Goal: Task Accomplishment & Management: Use online tool/utility

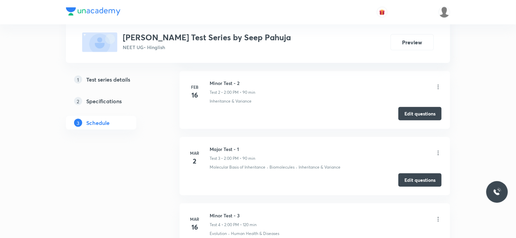
scroll to position [405, 0]
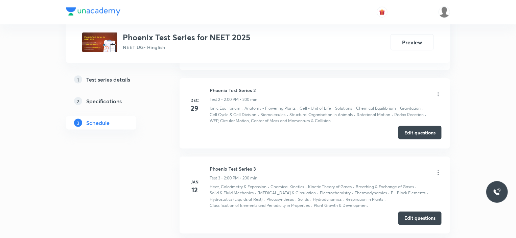
click at [420, 128] on button "Edit questions" at bounding box center [419, 133] width 43 height 14
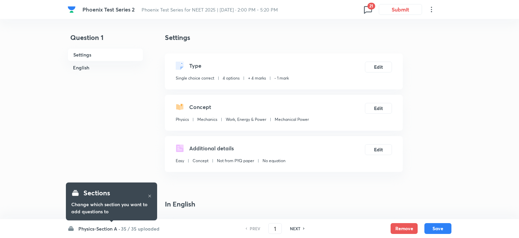
checkbox input "true"
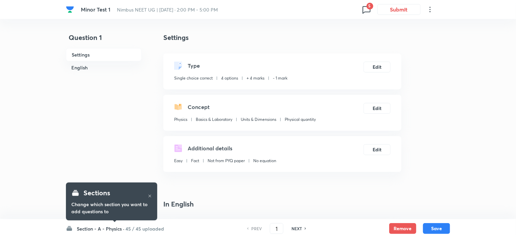
click at [144, 226] on h6 "45 / 45 uploaded" at bounding box center [144, 228] width 39 height 7
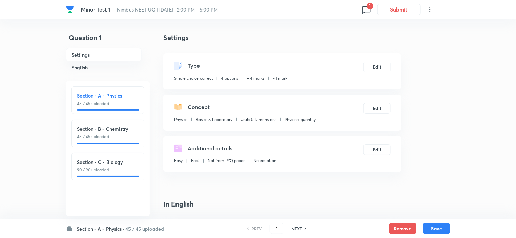
click at [117, 176] on div at bounding box center [108, 175] width 62 height 1
type input "91"
checkbox input "true"
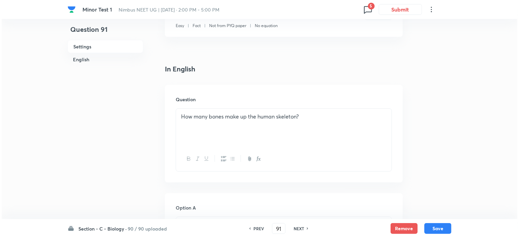
scroll to position [135, 0]
click at [297, 225] on h6 "NEXT" at bounding box center [297, 228] width 10 height 6
type input "92"
checkbox input "false"
checkbox input "true"
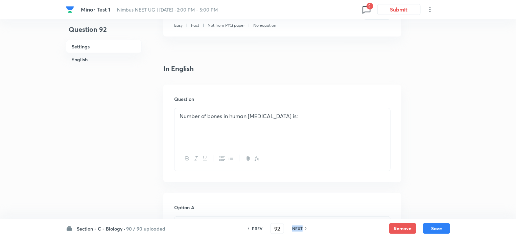
click at [297, 225] on h6 "NEXT" at bounding box center [297, 228] width 10 height 6
type input "93"
checkbox input "false"
checkbox input "true"
click at [297, 225] on h6 "NEXT" at bounding box center [297, 228] width 10 height 6
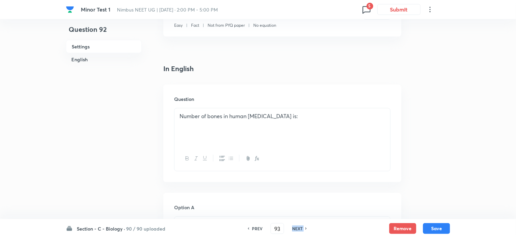
type input "94"
checkbox input "false"
checkbox input "true"
click at [297, 225] on h6 "NEXT" at bounding box center [297, 228] width 10 height 6
type input "95"
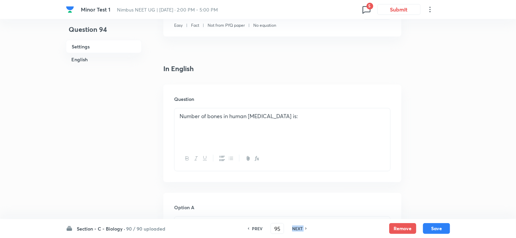
checkbox input "false"
checkbox input "true"
click at [297, 225] on h6 "NEXT" at bounding box center [297, 228] width 10 height 6
type input "96"
checkbox input "false"
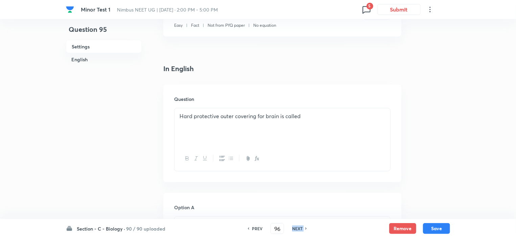
checkbox input "true"
click at [297, 225] on h6 "NEXT" at bounding box center [297, 228] width 10 height 6
type input "97"
checkbox input "true"
click at [297, 225] on h6 "NEXT" at bounding box center [297, 228] width 10 height 6
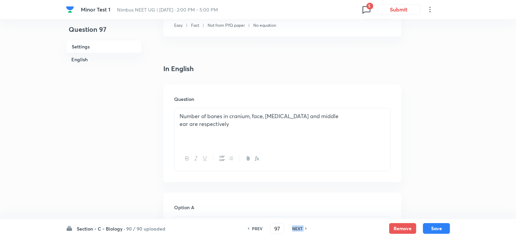
type input "98"
checkbox input "false"
checkbox input "true"
click at [297, 225] on h6 "NEXT" at bounding box center [297, 228] width 10 height 6
type input "99"
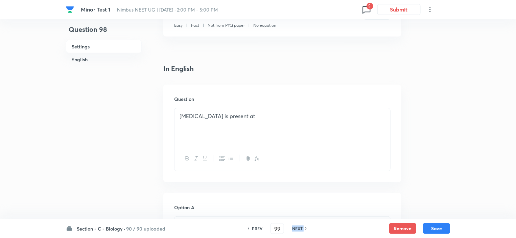
checkbox input "true"
click at [297, 225] on h6 "NEXT" at bounding box center [297, 228] width 10 height 6
type input "100"
checkbox input "false"
checkbox input "true"
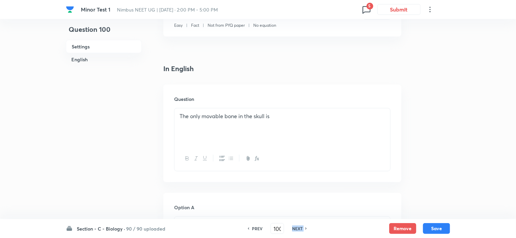
click at [297, 225] on h6 "NEXT" at bounding box center [297, 228] width 10 height 6
type input "101"
checkbox input "true"
click at [297, 225] on h6 "NEXT" at bounding box center [297, 228] width 10 height 6
type input "102"
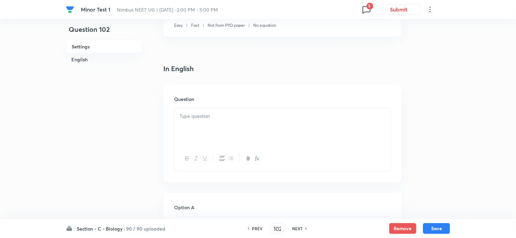
checkbox input "true"
click at [297, 225] on h6 "NEXT" at bounding box center [297, 228] width 10 height 6
type input "103"
checkbox input "false"
checkbox input "true"
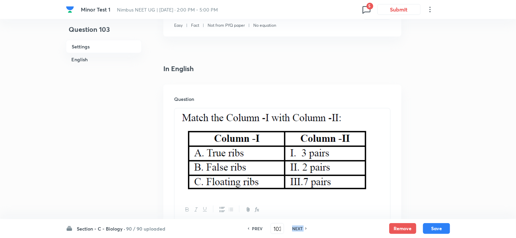
click at [297, 225] on h6 "NEXT" at bounding box center [297, 228] width 10 height 6
type input "104"
checkbox input "false"
checkbox input "true"
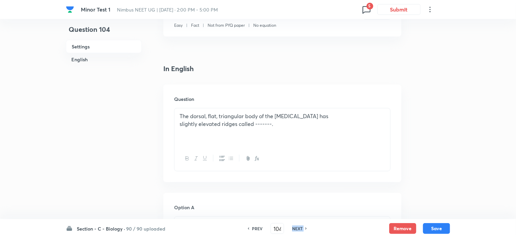
click at [297, 225] on h6 "NEXT" at bounding box center [297, 228] width 10 height 6
type input "105"
checkbox input "false"
checkbox input "true"
click at [297, 225] on h6 "NEXT" at bounding box center [297, 228] width 10 height 6
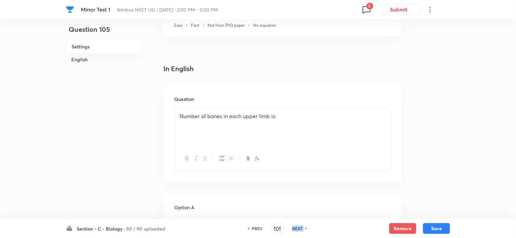
type input "106"
checkbox input "false"
checkbox input "true"
click at [297, 225] on h6 "NEXT" at bounding box center [297, 228] width 10 height 6
type input "107"
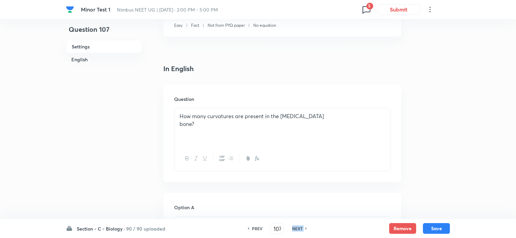
checkbox input "false"
checkbox input "true"
click at [297, 225] on h6 "NEXT" at bounding box center [297, 228] width 10 height 6
type input "108"
checkbox input "false"
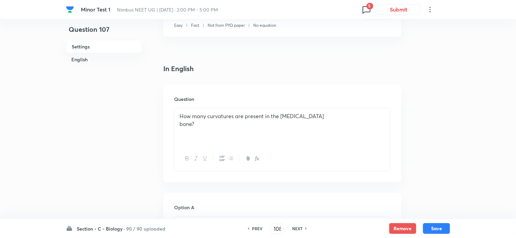
checkbox input "true"
click at [297, 225] on h6 "NEXT" at bounding box center [297, 228] width 10 height 6
type input "109"
checkbox input "true"
click at [297, 225] on h6 "NEXT" at bounding box center [297, 228] width 10 height 6
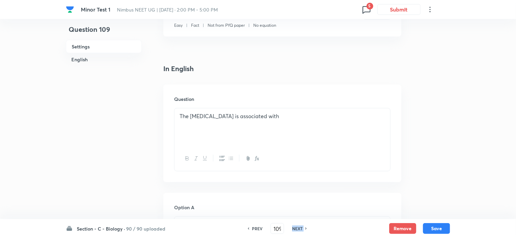
type input "110"
checkbox input "false"
checkbox input "true"
click at [297, 225] on h6 "NEXT" at bounding box center [297, 228] width 10 height 6
type input "111"
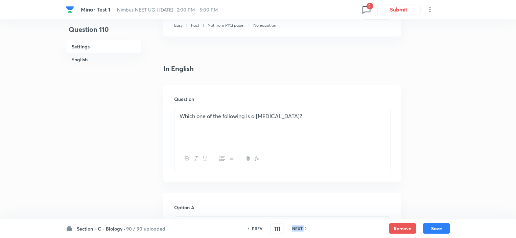
checkbox input "true"
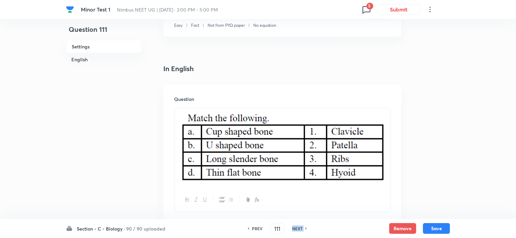
click at [297, 225] on h6 "NEXT" at bounding box center [297, 228] width 10 height 6
type input "112"
checkbox input "false"
checkbox input "true"
click at [297, 225] on h6 "NEXT" at bounding box center [297, 228] width 10 height 6
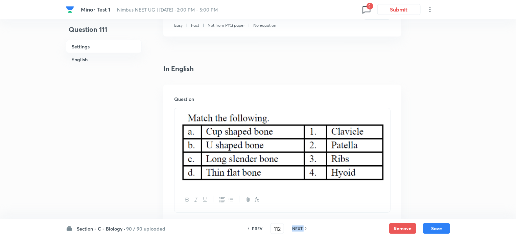
type input "113"
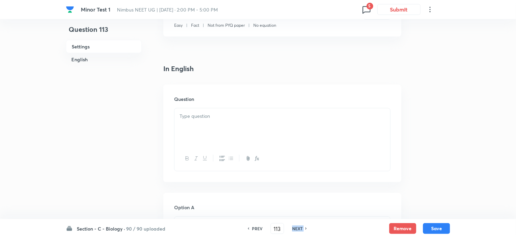
checkbox input "false"
checkbox input "true"
click at [297, 225] on h6 "NEXT" at bounding box center [297, 228] width 10 height 6
type input "114"
checkbox input "true"
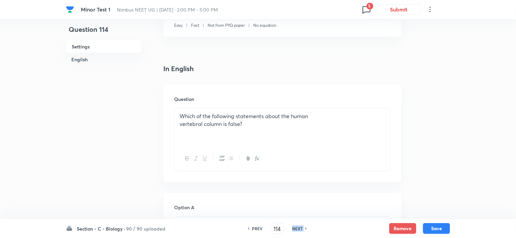
click at [297, 225] on h6 "NEXT" at bounding box center [297, 228] width 10 height 6
type input "115"
checkbox input "true"
click at [297, 225] on h6 "NEXT" at bounding box center [297, 228] width 10 height 6
type input "116"
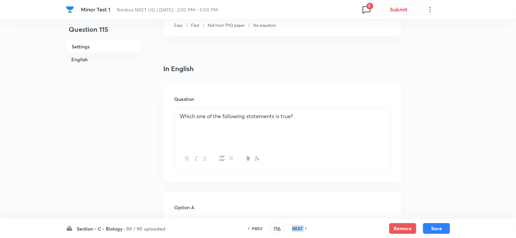
checkbox input "true"
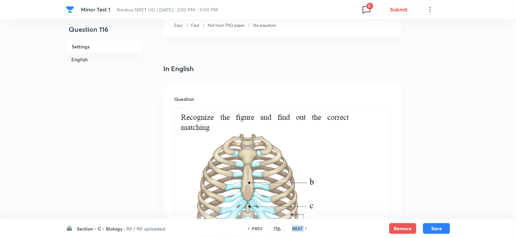
click at [297, 225] on h6 "NEXT" at bounding box center [297, 228] width 10 height 6
type input "117"
checkbox input "false"
checkbox input "true"
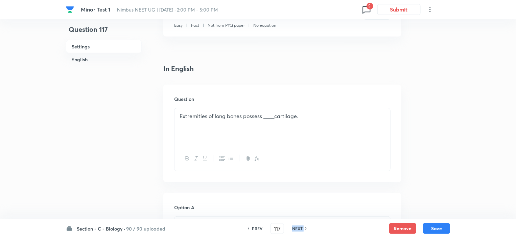
click at [297, 225] on h6 "NEXT" at bounding box center [297, 228] width 10 height 6
type input "118"
checkbox input "false"
checkbox input "true"
click at [297, 225] on h6 "NEXT" at bounding box center [297, 228] width 10 height 6
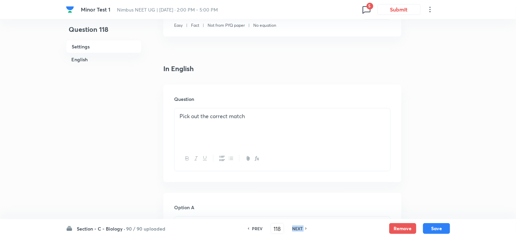
type input "119"
checkbox input "false"
checkbox input "true"
click at [297, 225] on h6 "NEXT" at bounding box center [297, 228] width 10 height 6
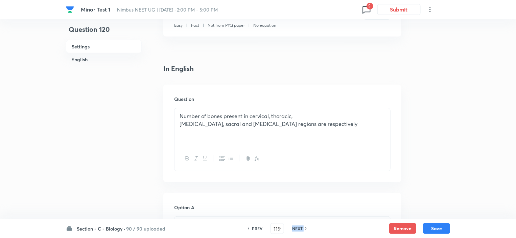
type input "120"
checkbox input "true"
click at [297, 225] on h6 "NEXT" at bounding box center [297, 228] width 10 height 6
type input "121"
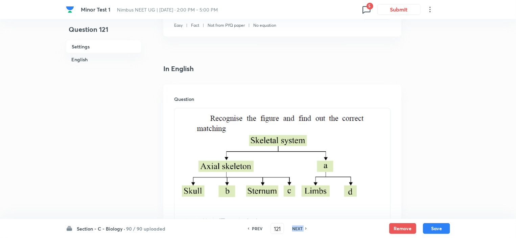
checkbox input "true"
click at [297, 225] on h6 "NEXT" at bounding box center [297, 228] width 10 height 6
type input "122"
checkbox input "false"
checkbox input "true"
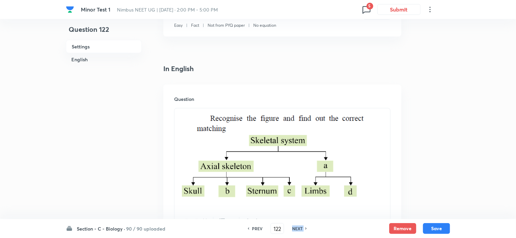
click at [297, 225] on h6 "NEXT" at bounding box center [297, 228] width 10 height 6
type input "123"
checkbox input "false"
checkbox input "true"
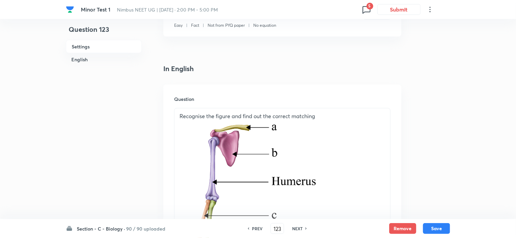
click at [297, 225] on h6 "NEXT" at bounding box center [297, 228] width 10 height 6
type input "124"
checkbox input "false"
checkbox input "true"
click at [297, 225] on h6 "NEXT" at bounding box center [297, 228] width 10 height 6
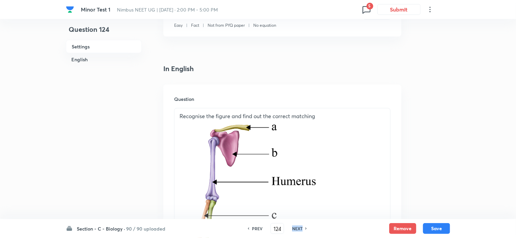
type input "125"
checkbox input "false"
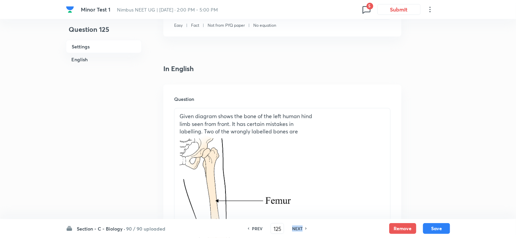
checkbox input "true"
click at [297, 225] on h6 "NEXT" at bounding box center [297, 228] width 10 height 6
type input "126"
checkbox input "false"
checkbox input "true"
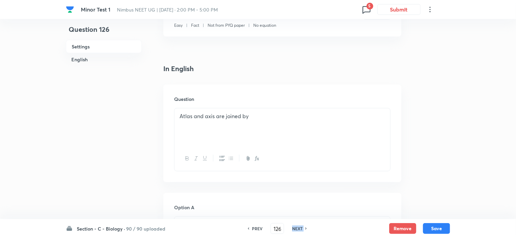
click at [297, 225] on h6 "NEXT" at bounding box center [297, 228] width 10 height 6
type input "127"
checkbox input "true"
click at [297, 225] on h6 "NEXT" at bounding box center [297, 228] width 10 height 6
type input "128"
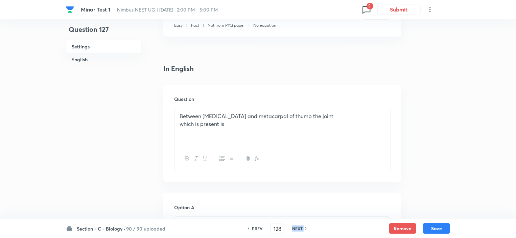
checkbox input "false"
checkbox input "true"
click at [297, 225] on h6 "NEXT" at bounding box center [297, 228] width 10 height 6
type input "129"
checkbox input "false"
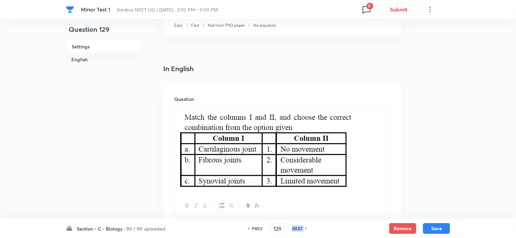
checkbox input "true"
click at [297, 225] on h6 "NEXT" at bounding box center [297, 228] width 10 height 6
type input "130"
checkbox input "true"
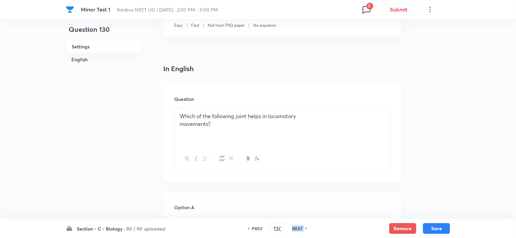
click at [297, 225] on h6 "NEXT" at bounding box center [297, 228] width 10 height 6
type input "131"
checkbox input "false"
checkbox input "true"
click at [297, 225] on h6 "NEXT" at bounding box center [297, 228] width 10 height 6
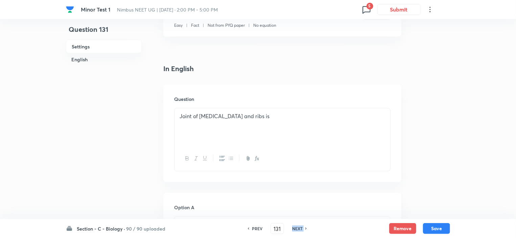
type input "132"
checkbox input "false"
checkbox input "true"
click at [297, 225] on h6 "NEXT" at bounding box center [297, 228] width 10 height 6
type input "133"
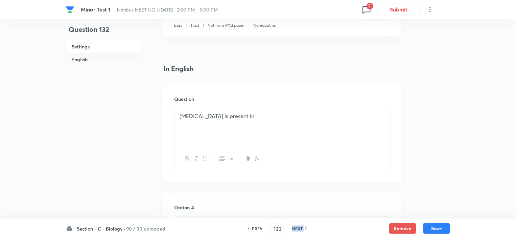
checkbox input "false"
checkbox input "true"
click at [297, 225] on h6 "NEXT" at bounding box center [297, 228] width 10 height 6
type input "134"
checkbox input "false"
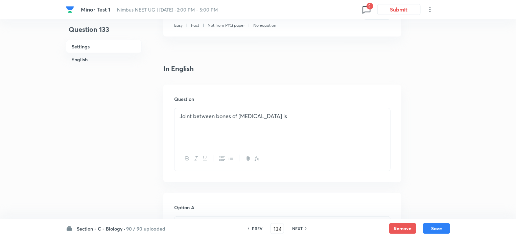
checkbox input "true"
click at [297, 225] on h6 "NEXT" at bounding box center [297, 228] width 10 height 6
type input "135"
checkbox input "true"
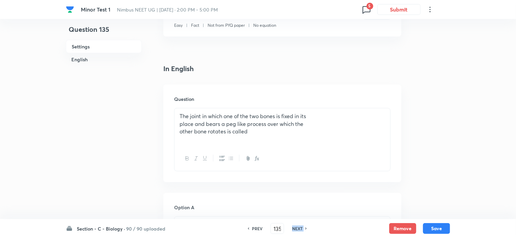
click at [297, 225] on h6 "NEXT" at bounding box center [297, 228] width 10 height 6
type input "136"
checkbox input "false"
checkbox input "true"
click at [297, 225] on h6 "NEXT" at bounding box center [297, 228] width 10 height 6
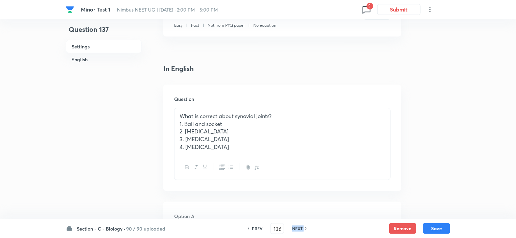
type input "137"
checkbox input "false"
checkbox input "true"
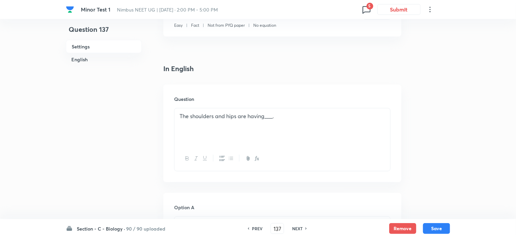
click at [297, 225] on h6 "NEXT" at bounding box center [297, 228] width 10 height 6
type input "138"
checkbox input "true"
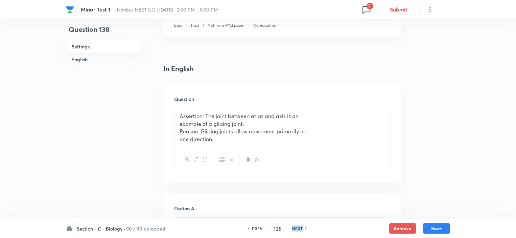
click at [297, 225] on h6 "NEXT" at bounding box center [297, 228] width 10 height 6
type input "139"
checkbox input "true"
click at [297, 225] on h6 "NEXT" at bounding box center [297, 228] width 10 height 6
type input "140"
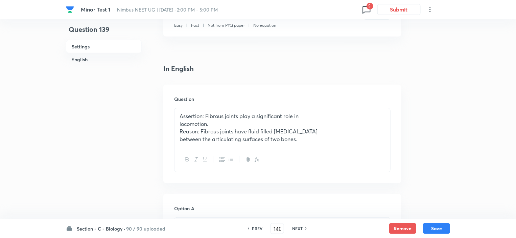
checkbox input "true"
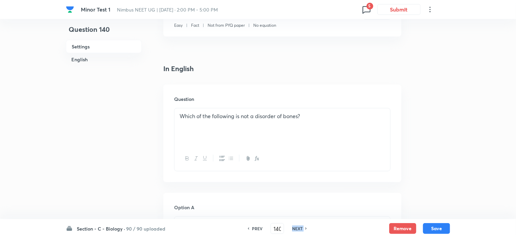
click at [297, 225] on h6 "NEXT" at bounding box center [297, 228] width 10 height 6
type input "141"
checkbox input "false"
checkbox input "true"
click at [297, 225] on h6 "NEXT" at bounding box center [297, 228] width 10 height 6
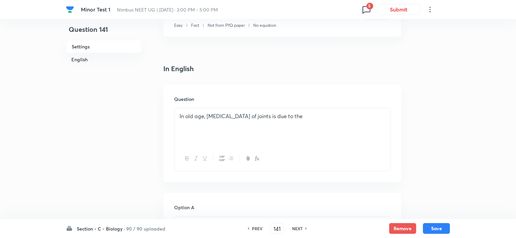
type input "142"
checkbox input "false"
checkbox input "true"
click at [297, 225] on h6 "NEXT" at bounding box center [297, 228] width 10 height 6
type input "143"
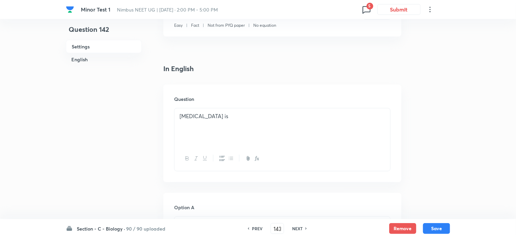
checkbox input "false"
checkbox input "true"
click at [297, 225] on h6 "NEXT" at bounding box center [297, 228] width 10 height 6
type input "144"
checkbox input "false"
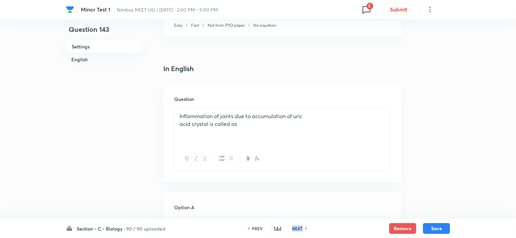
checkbox input "true"
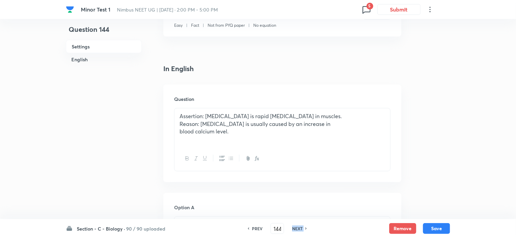
click at [297, 225] on h6 "NEXT" at bounding box center [297, 228] width 10 height 6
type input "145"
checkbox input "true"
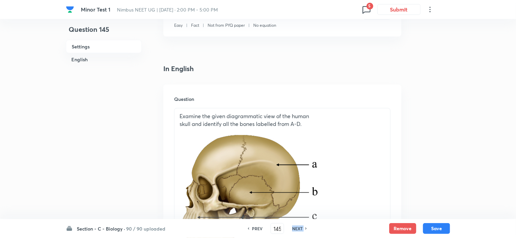
click at [297, 225] on h6 "NEXT" at bounding box center [297, 228] width 10 height 6
type input "146"
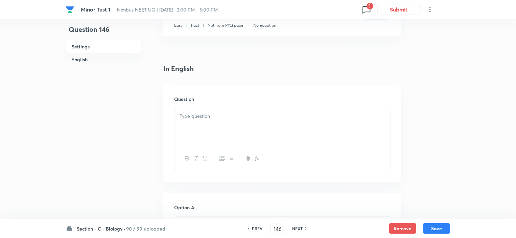
checkbox input "true"
click at [297, 225] on h6 "NEXT" at bounding box center [297, 228] width 10 height 6
type input "147"
checkbox input "true"
click at [297, 225] on h6 "NEXT" at bounding box center [297, 228] width 10 height 6
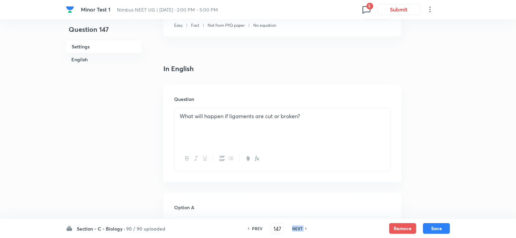
type input "148"
checkbox input "false"
checkbox input "true"
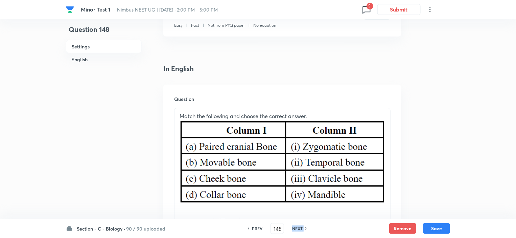
click at [297, 225] on h6 "NEXT" at bounding box center [297, 228] width 10 height 6
type input "149"
checkbox input "false"
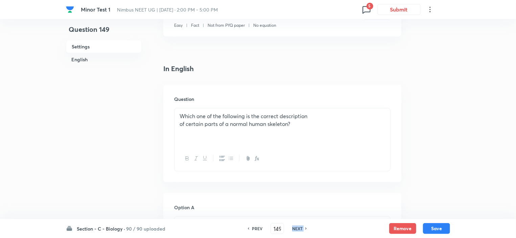
checkbox input "true"
click at [297, 225] on h6 "NEXT" at bounding box center [297, 228] width 10 height 6
type input "150"
checkbox input "false"
checkbox input "true"
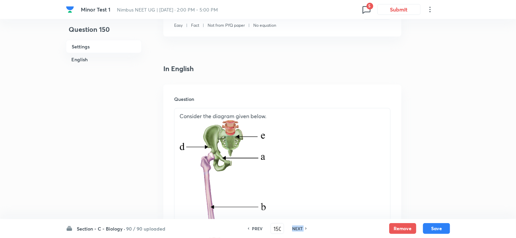
click at [297, 225] on h6 "NEXT" at bounding box center [297, 228] width 10 height 6
type input "151"
checkbox input "true"
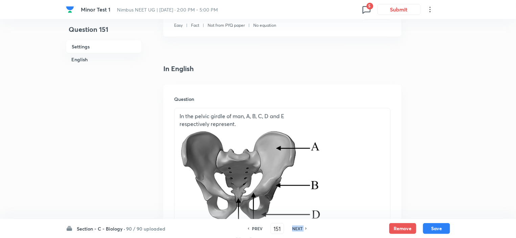
click at [297, 225] on h6 "NEXT" at bounding box center [297, 228] width 10 height 6
type input "152"
checkbox input "false"
checkbox input "true"
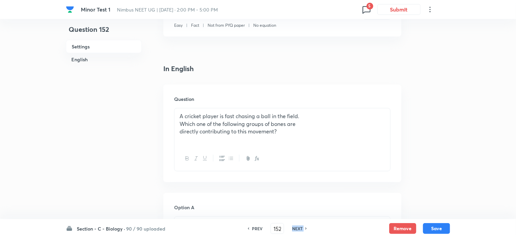
click at [297, 225] on h6 "NEXT" at bounding box center [297, 228] width 10 height 6
type input "153"
checkbox input "false"
checkbox input "true"
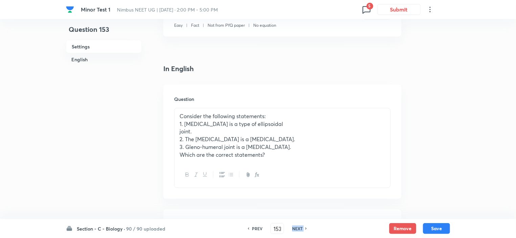
click at [297, 225] on h6 "NEXT" at bounding box center [297, 228] width 10 height 6
type input "154"
checkbox input "false"
checkbox input "true"
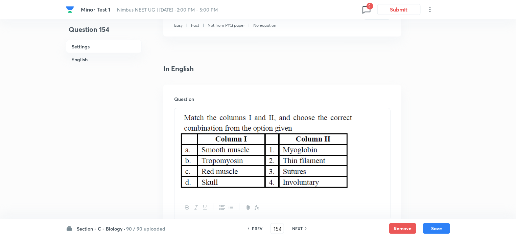
click at [297, 225] on h6 "NEXT" at bounding box center [297, 228] width 10 height 6
type input "155"
checkbox input "false"
checkbox input "true"
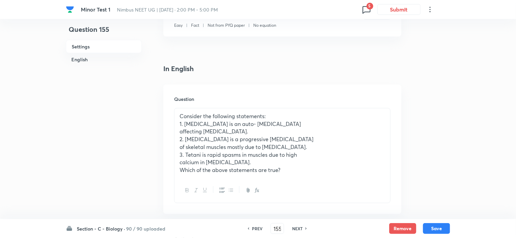
click at [254, 228] on h6 "PREV" at bounding box center [257, 228] width 10 height 6
type input "154"
checkbox input "false"
checkbox input "true"
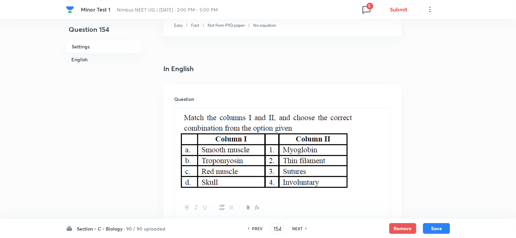
click at [298, 225] on div "PREV 154 ​ NEXT" at bounding box center [276, 228] width 87 height 11
click at [298, 228] on h6 "NEXT" at bounding box center [297, 228] width 10 height 6
type input "155"
checkbox input "false"
checkbox input "true"
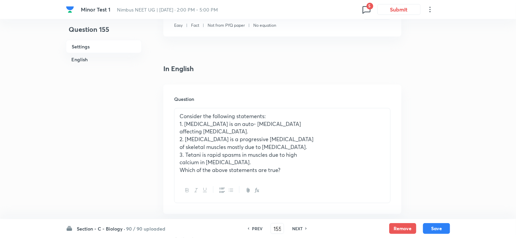
click at [298, 228] on h6 "NEXT" at bounding box center [297, 228] width 10 height 6
type input "156"
checkbox input "true"
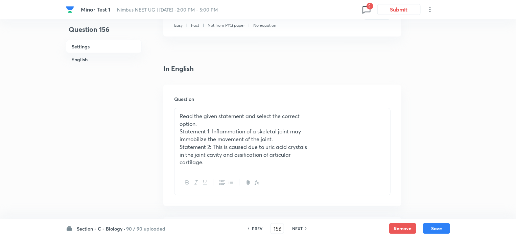
click at [300, 228] on h6 "NEXT" at bounding box center [297, 228] width 10 height 6
type input "157"
checkbox input "false"
checkbox input "true"
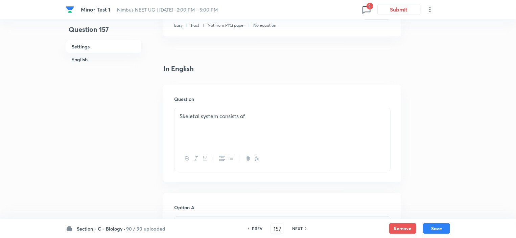
click at [300, 228] on h6 "NEXT" at bounding box center [297, 228] width 10 height 6
type input "158"
checkbox input "false"
checkbox input "true"
click at [300, 228] on h6 "NEXT" at bounding box center [297, 228] width 10 height 6
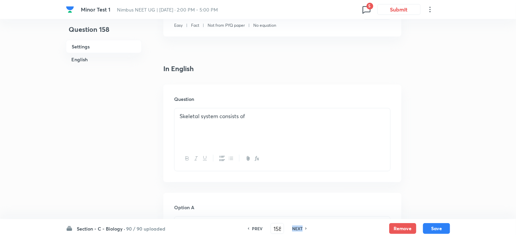
type input "159"
checkbox input "false"
checkbox input "true"
click at [300, 228] on h6 "NEXT" at bounding box center [297, 228] width 10 height 6
type input "160"
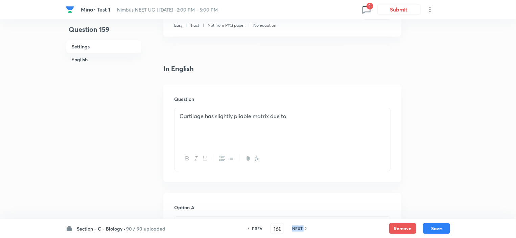
checkbox input "false"
checkbox input "true"
click at [300, 228] on h6 "NEXT" at bounding box center [297, 228] width 10 height 6
type input "161"
checkbox input "false"
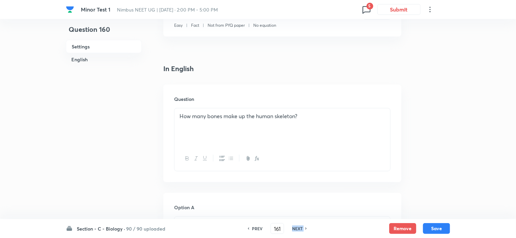
checkbox input "true"
click at [300, 228] on h6 "NEXT" at bounding box center [297, 228] width 10 height 6
type input "162"
checkbox input "false"
checkbox input "true"
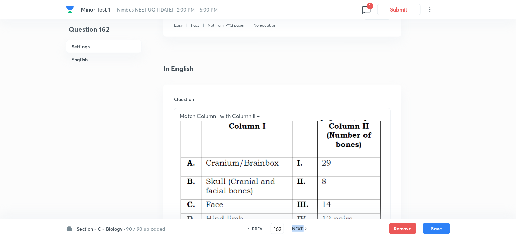
click at [300, 228] on h6 "NEXT" at bounding box center [297, 228] width 10 height 6
type input "163"
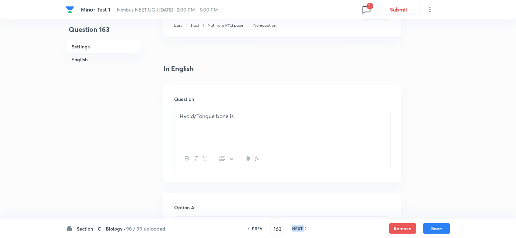
click at [300, 228] on h6 "NEXT" at bounding box center [297, 228] width 10 height 6
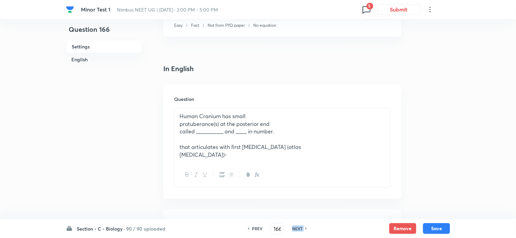
click at [300, 228] on h6 "NEXT" at bounding box center [297, 228] width 10 height 6
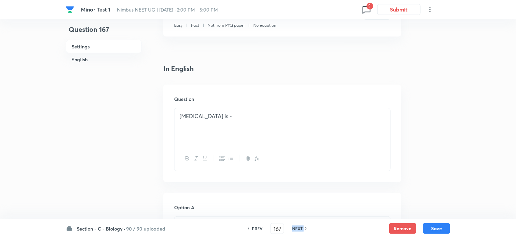
click at [300, 228] on h6 "NEXT" at bounding box center [297, 228] width 10 height 6
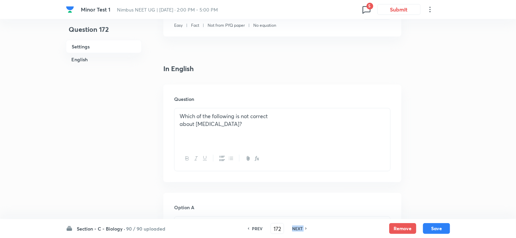
click at [300, 228] on h6 "NEXT" at bounding box center [297, 228] width 10 height 6
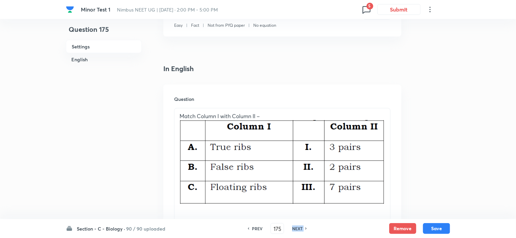
click at [300, 228] on h6 "NEXT" at bounding box center [297, 228] width 10 height 6
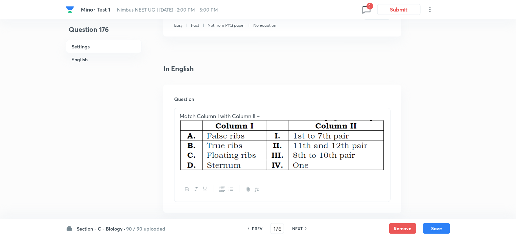
click at [300, 228] on h6 "NEXT" at bounding box center [297, 228] width 10 height 6
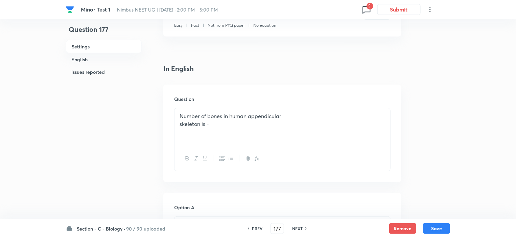
click at [300, 228] on h6 "NEXT" at bounding box center [297, 228] width 10 height 6
click at [372, 10] on div "Minor Test 1 Nimbus NEET UG | May 11, 2025 · 2:00 PM - 5:00 PM 5 Submit" at bounding box center [258, 9] width 384 height 19
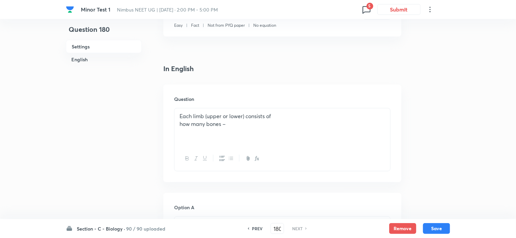
click at [369, 10] on icon at bounding box center [366, 9] width 11 height 11
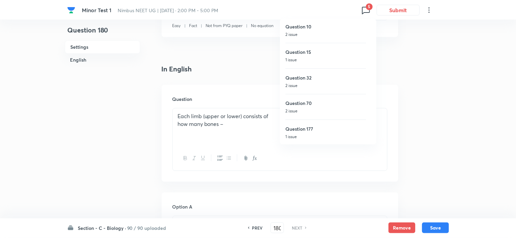
scroll to position [1, 0]
click at [318, 135] on p "1 issue" at bounding box center [327, 136] width 81 height 6
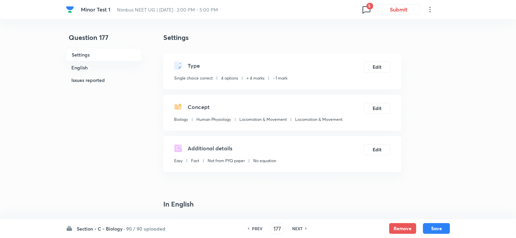
scroll to position [135, 0]
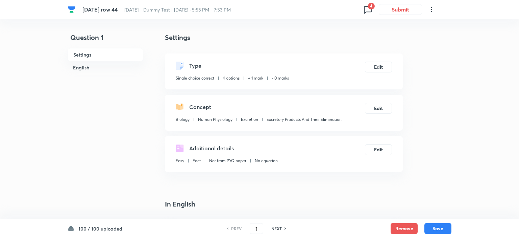
checkbox input "true"
click at [281, 228] on div "NEXT" at bounding box center [276, 228] width 18 height 6
type input "2"
checkbox input "false"
checkbox input "true"
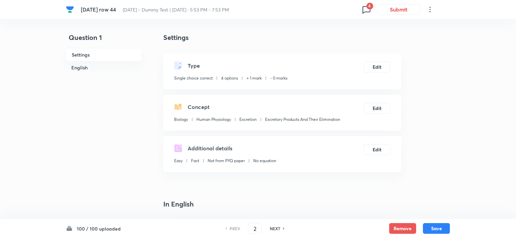
click at [281, 228] on div "NEXT" at bounding box center [276, 228] width 18 height 6
type input "3"
checkbox input "false"
checkbox input "true"
click at [281, 228] on div "NEXT" at bounding box center [276, 228] width 18 height 6
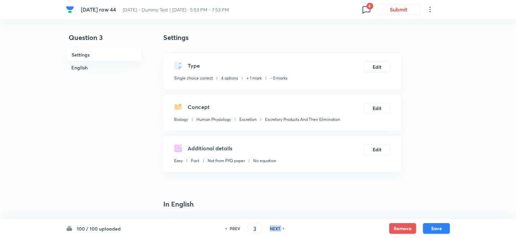
type input "4"
checkbox input "false"
checkbox input "true"
click at [281, 228] on div "NEXT" at bounding box center [276, 228] width 18 height 6
type input "5"
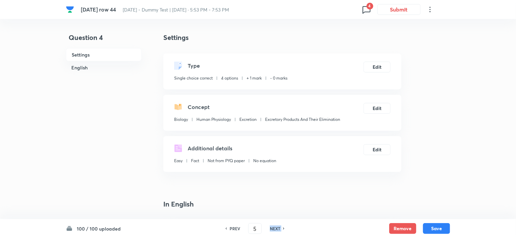
checkbox input "false"
checkbox input "true"
click at [276, 229] on h6 "NEXT" at bounding box center [275, 228] width 10 height 6
type input "6"
checkbox input "false"
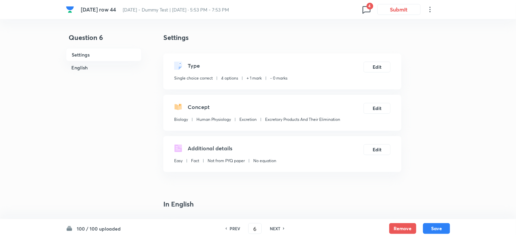
checkbox input "true"
click at [276, 229] on h6 "NEXT" at bounding box center [275, 228] width 10 height 6
type input "7"
checkbox input "true"
click at [276, 229] on h6 "NEXT" at bounding box center [275, 228] width 10 height 6
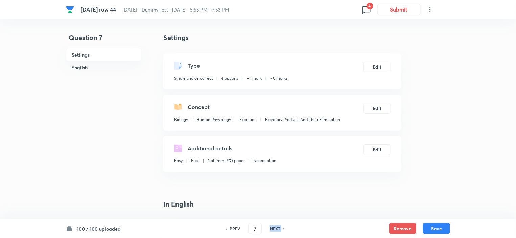
type input "8"
checkbox input "false"
checkbox input "true"
click at [276, 229] on h6 "NEXT" at bounding box center [275, 228] width 10 height 6
type input "9"
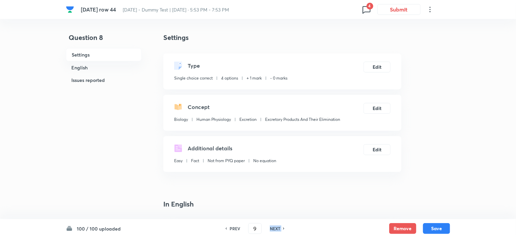
checkbox input "false"
checkbox input "true"
click at [276, 229] on h6 "NEXT" at bounding box center [275, 228] width 10 height 6
type input "10"
checkbox input "false"
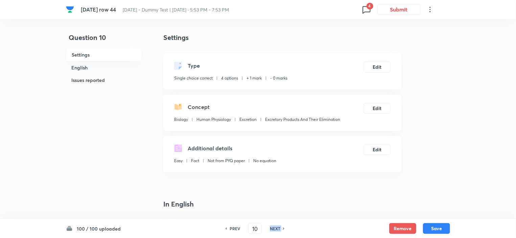
checkbox input "true"
click at [276, 229] on h6 "NEXT" at bounding box center [275, 228] width 10 height 6
type input "11"
checkbox input "false"
checkbox input "true"
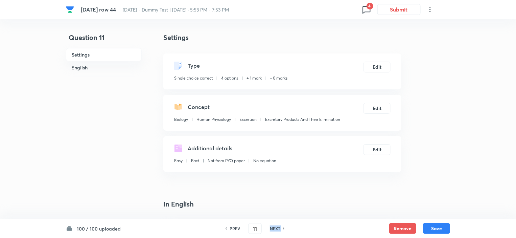
click at [276, 229] on h6 "NEXT" at bounding box center [275, 228] width 10 height 6
type input "12"
checkbox input "true"
click at [276, 229] on h6 "NEXT" at bounding box center [275, 228] width 10 height 6
type input "13"
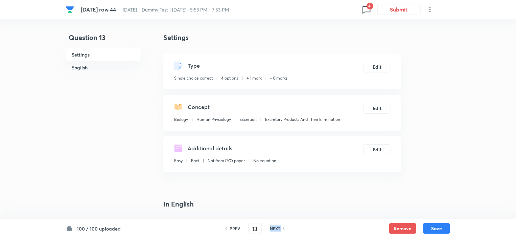
checkbox input "false"
checkbox input "true"
click at [276, 229] on h6 "NEXT" at bounding box center [275, 228] width 10 height 6
type input "14"
checkbox input "false"
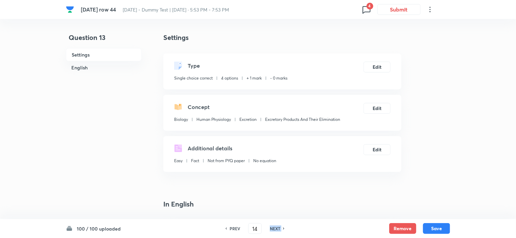
checkbox input "true"
click at [276, 229] on h6 "NEXT" at bounding box center [275, 228] width 10 height 6
type input "15"
checkbox input "true"
click at [276, 229] on h6 "NEXT" at bounding box center [275, 228] width 10 height 6
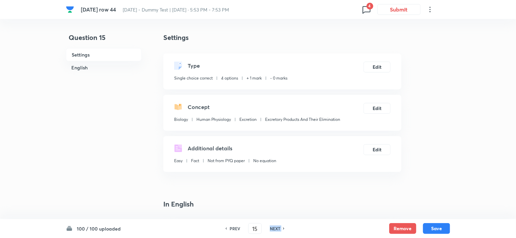
type input "16"
checkbox input "true"
click at [276, 229] on h6 "NEXT" at bounding box center [275, 228] width 10 height 6
type input "17"
checkbox input "false"
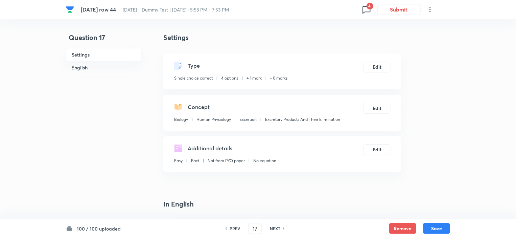
checkbox input "true"
click at [276, 229] on h6 "NEXT" at bounding box center [275, 228] width 10 height 6
type input "18"
checkbox input "true"
click at [276, 229] on h6 "NEXT" at bounding box center [275, 228] width 10 height 6
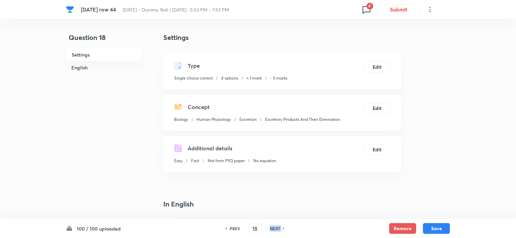
type input "19"
checkbox input "false"
checkbox input "true"
click at [276, 229] on h6 "NEXT" at bounding box center [275, 228] width 10 height 6
type input "20"
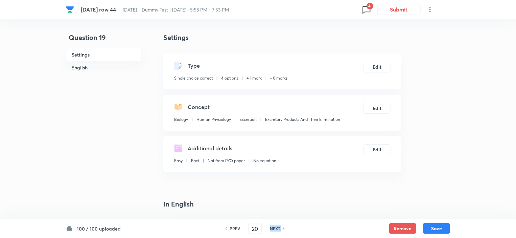
checkbox input "true"
click at [276, 229] on h6 "NEXT" at bounding box center [275, 228] width 10 height 6
type input "21"
checkbox input "false"
checkbox input "true"
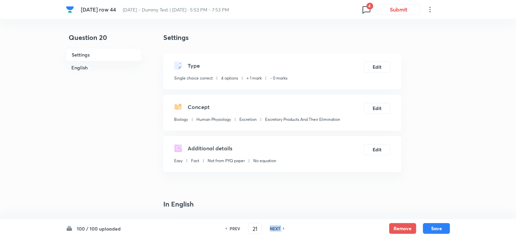
click at [276, 229] on h6 "NEXT" at bounding box center [275, 228] width 10 height 6
type input "22"
checkbox input "false"
checkbox input "true"
click at [276, 229] on h6 "NEXT" at bounding box center [275, 228] width 10 height 6
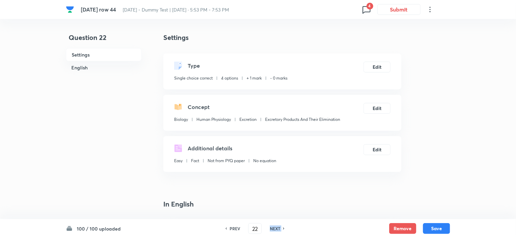
type input "23"
checkbox input "true"
click at [276, 229] on h6 "NEXT" at bounding box center [275, 228] width 10 height 6
type input "24"
checkbox input "true"
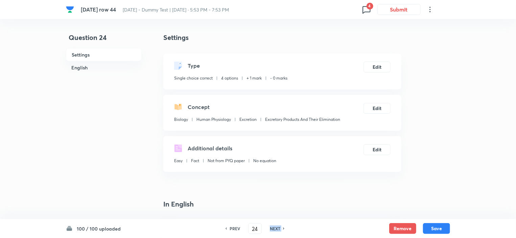
click at [276, 229] on h6 "NEXT" at bounding box center [275, 228] width 10 height 6
type input "25"
checkbox input "false"
checkbox input "true"
click at [276, 229] on h6 "NEXT" at bounding box center [275, 228] width 10 height 6
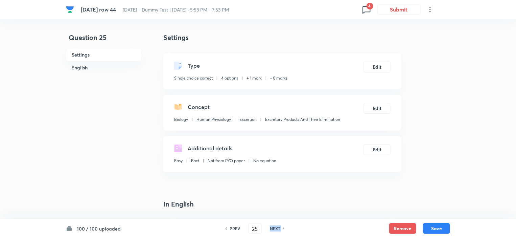
type input "26"
checkbox input "true"
click at [276, 229] on h6 "NEXT" at bounding box center [275, 228] width 10 height 6
type input "27"
checkbox input "true"
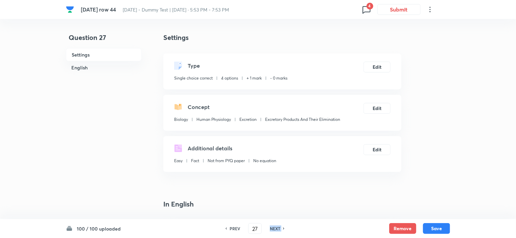
click at [276, 229] on h6 "NEXT" at bounding box center [275, 228] width 10 height 6
type input "28"
checkbox input "false"
checkbox input "true"
click at [276, 229] on h6 "NEXT" at bounding box center [275, 228] width 10 height 6
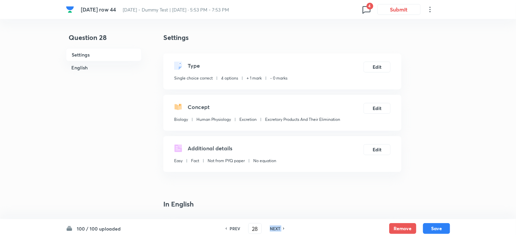
type input "29"
checkbox input "false"
checkbox input "true"
click at [276, 229] on h6 "NEXT" at bounding box center [275, 228] width 10 height 6
type input "30"
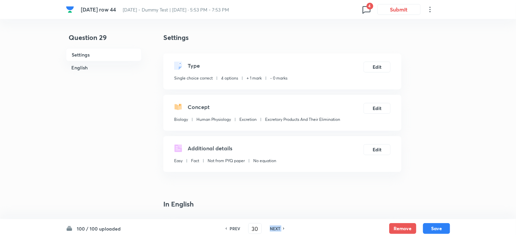
checkbox input "true"
click at [276, 229] on h6 "NEXT" at bounding box center [275, 228] width 10 height 6
type input "31"
checkbox input "false"
checkbox input "true"
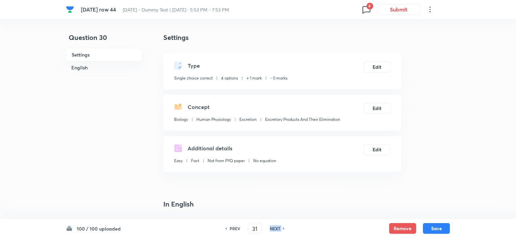
click at [276, 229] on h6 "NEXT" at bounding box center [275, 228] width 10 height 6
type input "32"
checkbox input "false"
checkbox input "true"
click at [276, 229] on h6 "NEXT" at bounding box center [275, 228] width 10 height 6
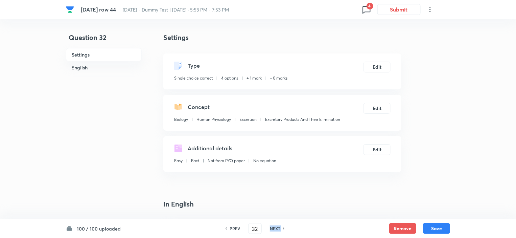
type input "33"
checkbox input "false"
checkbox input "true"
click at [276, 229] on h6 "NEXT" at bounding box center [275, 228] width 10 height 6
type input "34"
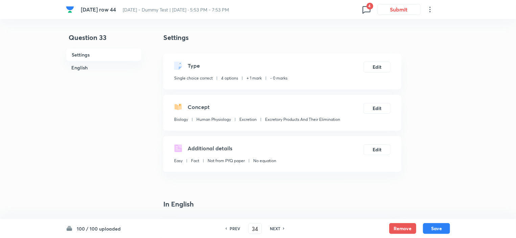
checkbox input "true"
click at [276, 229] on h6 "NEXT" at bounding box center [275, 228] width 10 height 6
type input "35"
checkbox input "false"
checkbox input "true"
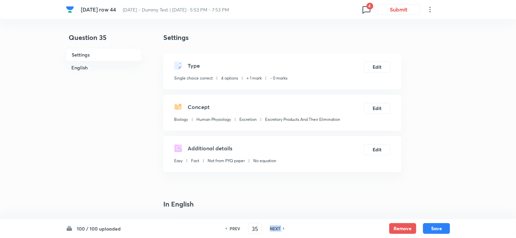
click at [276, 229] on h6 "NEXT" at bounding box center [275, 228] width 10 height 6
type input "36"
checkbox input "false"
checkbox input "true"
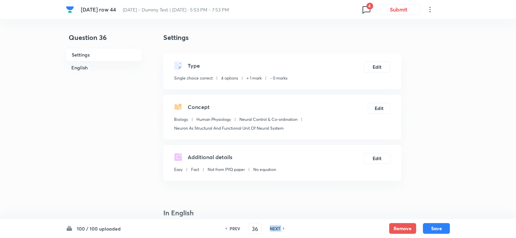
click at [276, 227] on h6 "NEXT" at bounding box center [275, 228] width 10 height 6
type input "37"
checkbox input "false"
checkbox input "true"
click at [276, 227] on h6 "NEXT" at bounding box center [275, 228] width 10 height 6
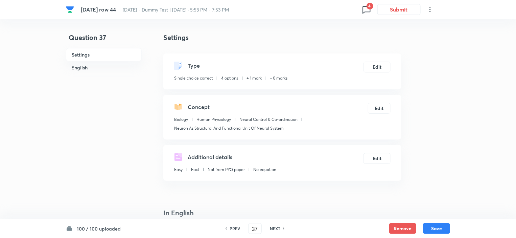
type input "38"
checkbox input "true"
click at [276, 227] on h6 "NEXT" at bounding box center [275, 228] width 10 height 6
type input "39"
checkbox input "true"
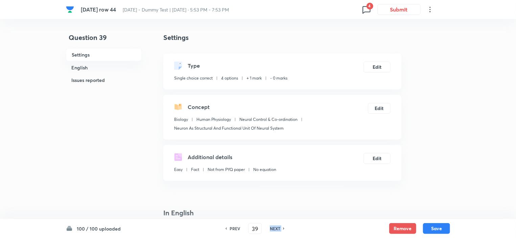
click at [276, 227] on h6 "NEXT" at bounding box center [275, 228] width 10 height 6
type input "40"
checkbox input "false"
checkbox input "true"
click at [276, 227] on h6 "NEXT" at bounding box center [275, 228] width 10 height 6
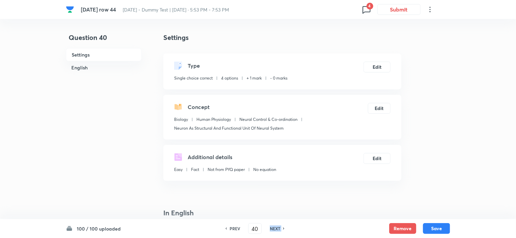
type input "41"
checkbox input "false"
checkbox input "true"
click at [276, 227] on h6 "NEXT" at bounding box center [275, 228] width 10 height 6
type input "42"
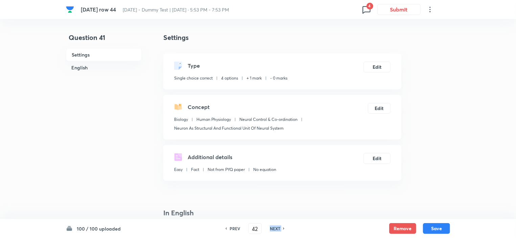
checkbox input "false"
checkbox input "true"
click at [276, 227] on h6 "NEXT" at bounding box center [275, 228] width 10 height 6
type input "43"
checkbox input "false"
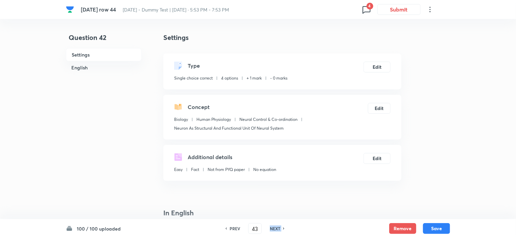
checkbox input "true"
click at [276, 227] on h6 "NEXT" at bounding box center [275, 228] width 10 height 6
type input "44"
checkbox input "false"
checkbox input "true"
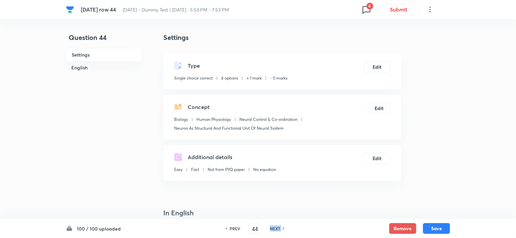
click at [276, 227] on h6 "NEXT" at bounding box center [275, 228] width 10 height 6
type input "45"
checkbox input "false"
checkbox input "true"
click at [276, 227] on h6 "NEXT" at bounding box center [275, 228] width 10 height 6
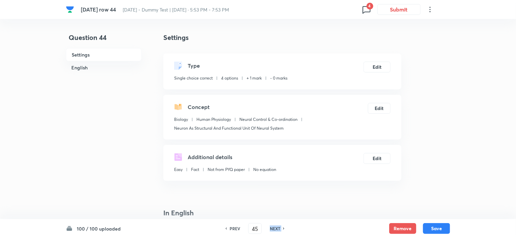
type input "46"
checkbox input "false"
checkbox input "true"
click at [276, 227] on h6 "NEXT" at bounding box center [275, 228] width 10 height 6
type input "47"
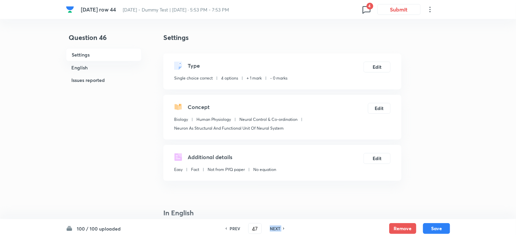
checkbox input "false"
checkbox input "true"
click at [276, 227] on h6 "NEXT" at bounding box center [275, 228] width 10 height 6
type input "48"
checkbox input "false"
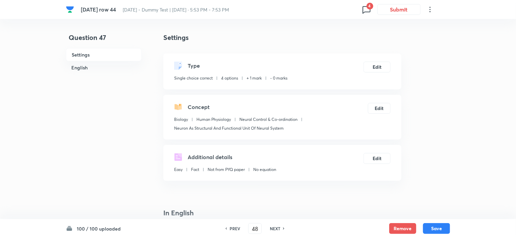
checkbox input "true"
click at [276, 227] on h6 "NEXT" at bounding box center [275, 228] width 10 height 6
type input "49"
checkbox input "true"
click at [276, 227] on h6 "NEXT" at bounding box center [275, 228] width 10 height 6
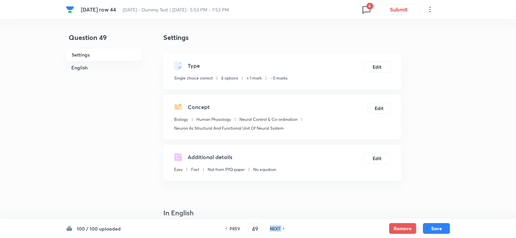
type input "50"
checkbox input "false"
checkbox input "true"
click at [276, 227] on h6 "NEXT" at bounding box center [275, 228] width 10 height 6
type input "51"
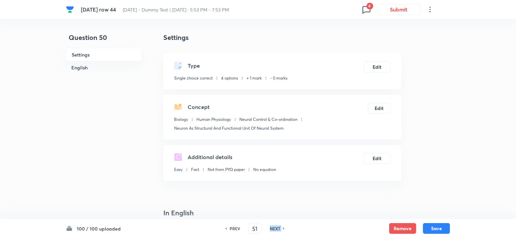
checkbox input "false"
checkbox input "true"
click at [276, 227] on h6 "NEXT" at bounding box center [275, 228] width 10 height 6
type input "52"
checkbox input "false"
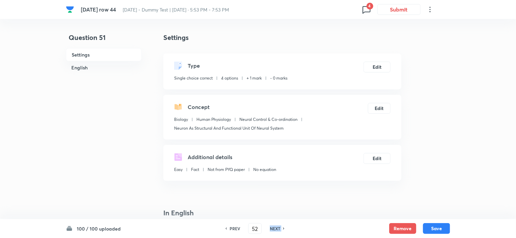
checkbox input "true"
click at [276, 227] on h6 "NEXT" at bounding box center [275, 228] width 10 height 6
type input "53"
checkbox input "false"
checkbox input "true"
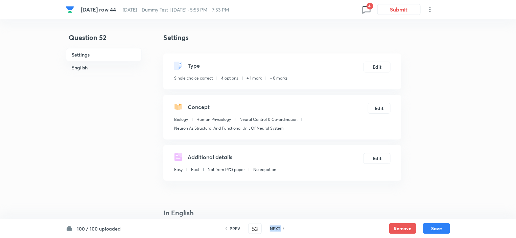
click at [276, 227] on h6 "NEXT" at bounding box center [275, 228] width 10 height 6
type input "54"
checkbox input "false"
checkbox input "true"
click at [276, 227] on h6 "NEXT" at bounding box center [275, 228] width 10 height 6
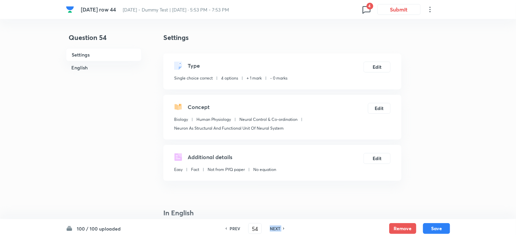
type input "55"
checkbox input "false"
checkbox input "true"
click at [276, 227] on h6 "NEXT" at bounding box center [275, 228] width 10 height 6
type input "56"
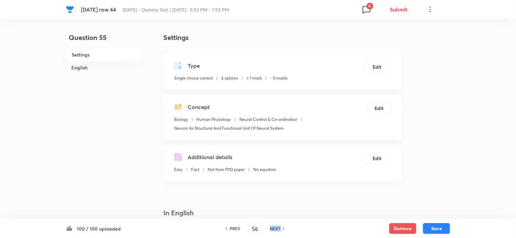
checkbox input "false"
checkbox input "true"
click at [276, 227] on h6 "NEXT" at bounding box center [275, 228] width 10 height 6
type input "57"
checkbox input "false"
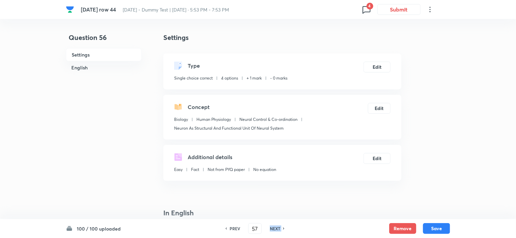
checkbox input "true"
click at [276, 227] on h6 "NEXT" at bounding box center [275, 228] width 10 height 6
type input "58"
checkbox input "false"
checkbox input "true"
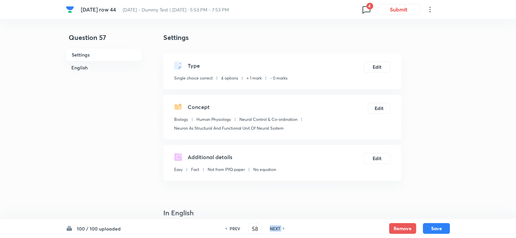
click at [276, 227] on h6 "NEXT" at bounding box center [275, 228] width 10 height 6
type input "59"
checkbox input "false"
checkbox input "true"
click at [276, 227] on h6 "NEXT" at bounding box center [275, 228] width 10 height 6
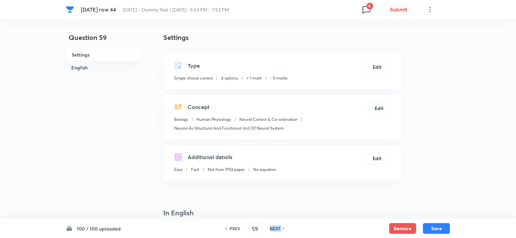
type input "60"
checkbox input "false"
checkbox input "true"
click at [276, 227] on h6 "NEXT" at bounding box center [275, 228] width 10 height 6
type input "61"
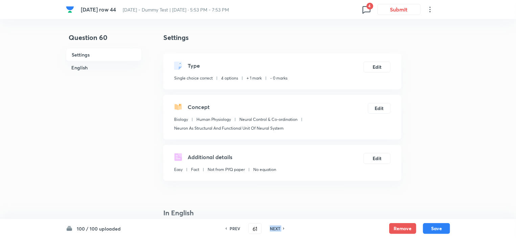
checkbox input "false"
checkbox input "true"
click at [276, 227] on h6 "NEXT" at bounding box center [275, 228] width 10 height 6
type input "62"
checkbox input "false"
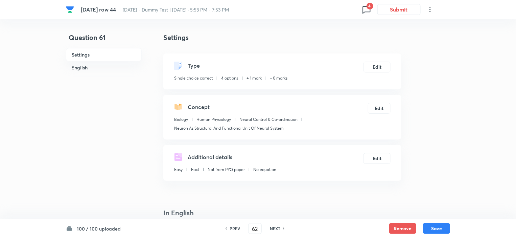
checkbox input "true"
click at [276, 227] on h6 "NEXT" at bounding box center [275, 228] width 10 height 6
type input "63"
checkbox input "false"
checkbox input "true"
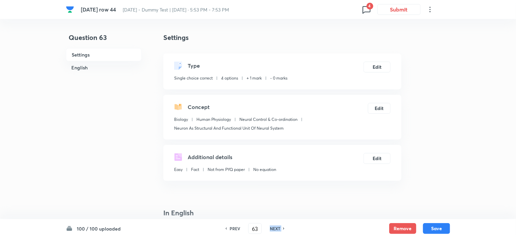
click at [276, 227] on h6 "NEXT" at bounding box center [275, 228] width 10 height 6
type input "64"
checkbox input "false"
checkbox input "true"
click at [276, 227] on h6 "NEXT" at bounding box center [275, 228] width 10 height 6
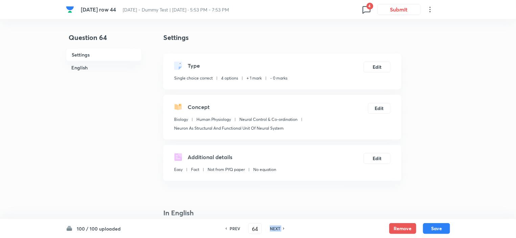
type input "65"
checkbox input "true"
click at [276, 227] on h6 "NEXT" at bounding box center [275, 228] width 10 height 6
type input "66"
checkbox input "false"
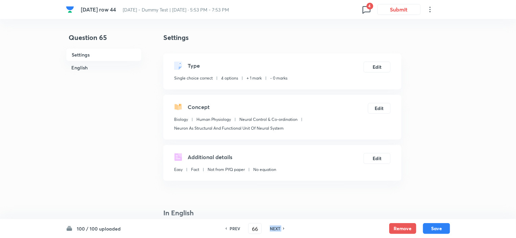
checkbox input "true"
click at [276, 227] on h6 "NEXT" at bounding box center [275, 228] width 10 height 6
type input "67"
checkbox input "false"
checkbox input "true"
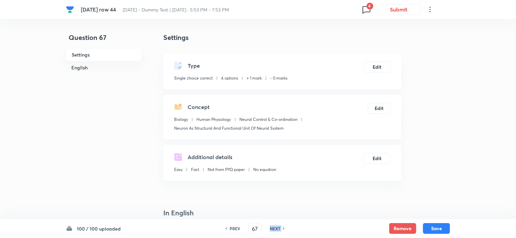
click at [276, 227] on h6 "NEXT" at bounding box center [275, 228] width 10 height 6
type input "68"
checkbox input "false"
checkbox input "true"
click at [276, 227] on h6 "NEXT" at bounding box center [275, 228] width 10 height 6
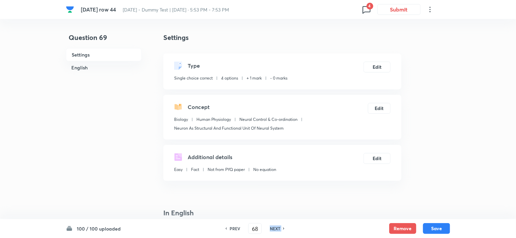
type input "69"
checkbox input "false"
checkbox input "true"
click at [276, 227] on h6 "NEXT" at bounding box center [275, 228] width 10 height 6
type input "70"
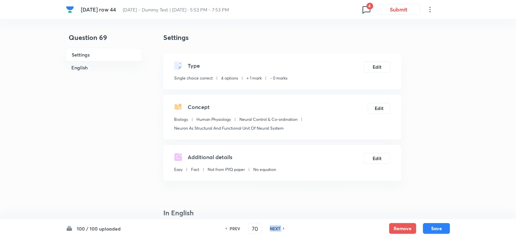
checkbox input "false"
checkbox input "true"
click at [276, 227] on h6 "NEXT" at bounding box center [275, 228] width 10 height 6
type input "71"
checkbox input "false"
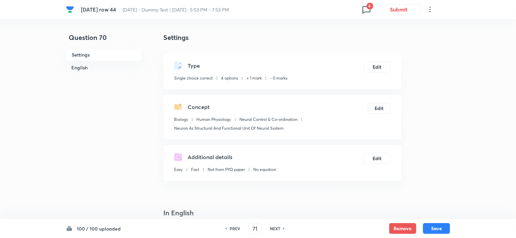
checkbox input "true"
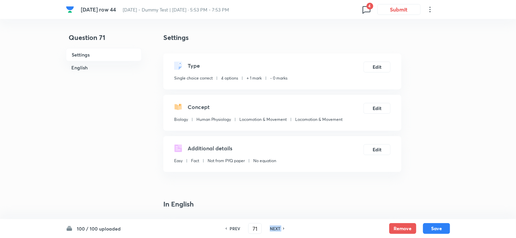
click at [276, 227] on h6 "NEXT" at bounding box center [275, 228] width 10 height 6
type input "72"
checkbox input "true"
click at [234, 225] on h6 "PREV" at bounding box center [234, 228] width 10 height 6
type input "71"
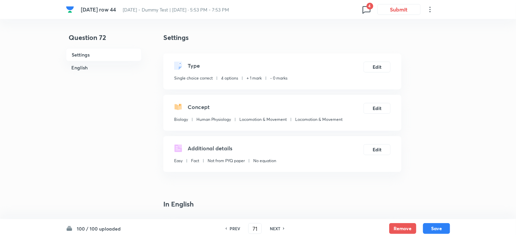
checkbox input "true"
click at [368, 10] on icon at bounding box center [366, 9] width 11 height 11
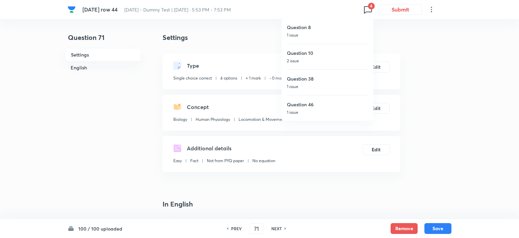
click at [163, 172] on div at bounding box center [259, 119] width 519 height 238
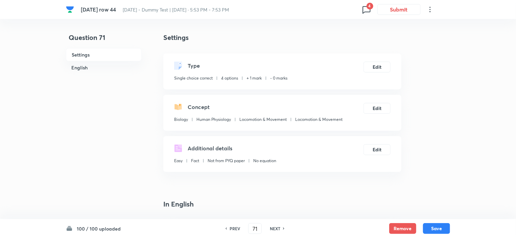
click at [274, 229] on h6 "NEXT" at bounding box center [275, 228] width 10 height 6
type input "72"
click at [274, 229] on h6 "NEXT" at bounding box center [275, 228] width 10 height 6
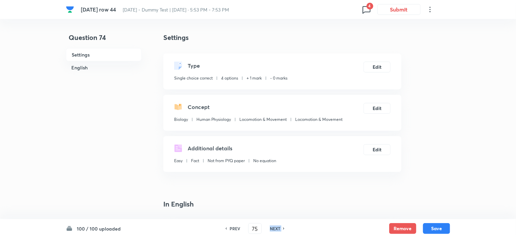
click at [274, 229] on h6 "NEXT" at bounding box center [275, 228] width 10 height 6
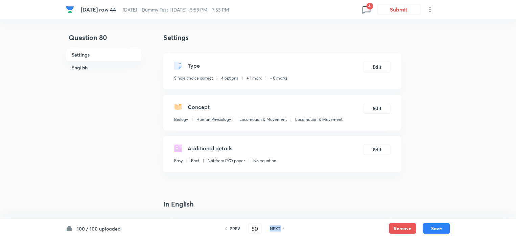
click at [274, 229] on h6 "NEXT" at bounding box center [275, 228] width 10 height 6
click at [273, 231] on div "PREV 83 ​ NEXT" at bounding box center [254, 228] width 87 height 11
click at [273, 228] on h6 "NEXT" at bounding box center [275, 228] width 10 height 6
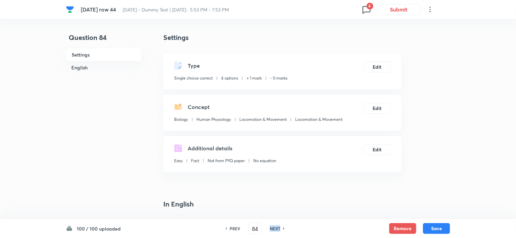
click at [273, 228] on h6 "NEXT" at bounding box center [275, 228] width 10 height 6
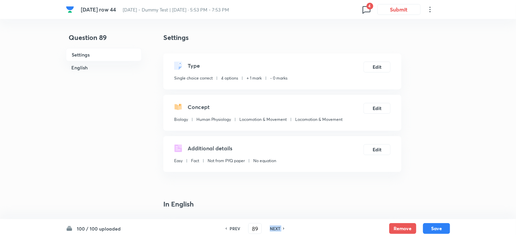
click at [273, 228] on h6 "NEXT" at bounding box center [275, 228] width 10 height 6
click at [272, 228] on h6 "NEXT" at bounding box center [275, 228] width 10 height 6
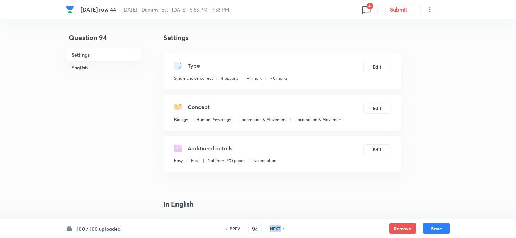
click at [272, 228] on h6 "NEXT" at bounding box center [275, 228] width 10 height 6
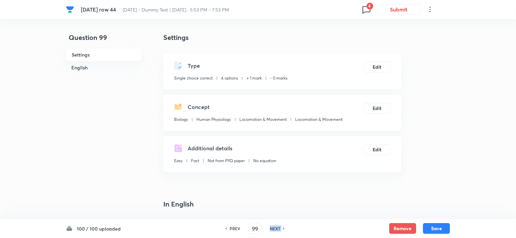
click at [272, 227] on h6 "NEXT" at bounding box center [275, 228] width 10 height 6
click at [366, 9] on icon at bounding box center [366, 9] width 11 height 11
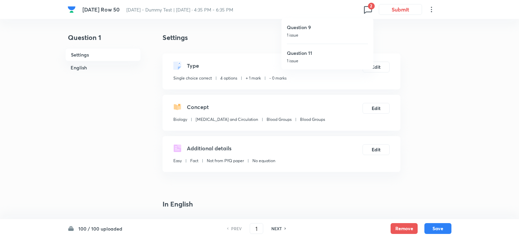
click at [304, 56] on div "Question 11 1 issue" at bounding box center [327, 57] width 81 height 26
type input "11"
checkbox input "false"
checkbox input "true"
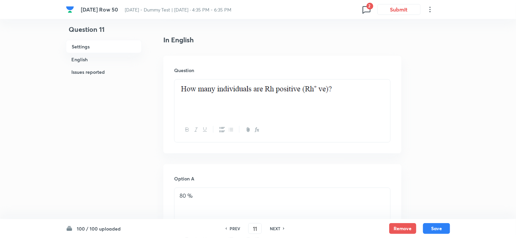
scroll to position [203, 0]
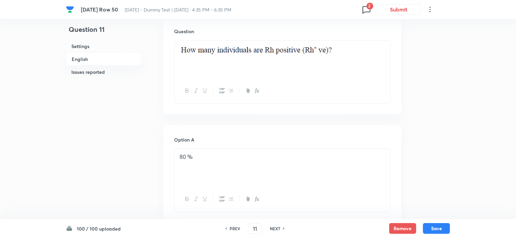
click at [237, 227] on h6 "PREV" at bounding box center [234, 228] width 10 height 6
type input "10"
checkbox input "false"
checkbox input "true"
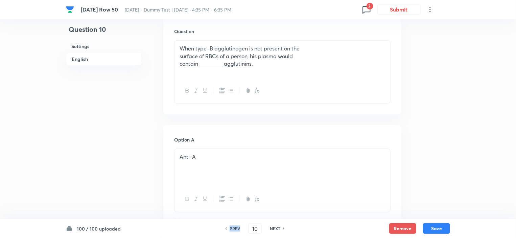
click at [237, 227] on h6 "PREV" at bounding box center [234, 228] width 10 height 6
type input "9"
checkbox input "true"
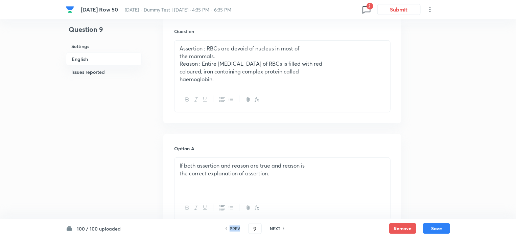
click at [237, 227] on h6 "PREV" at bounding box center [234, 228] width 10 height 6
type input "8"
checkbox input "false"
checkbox input "true"
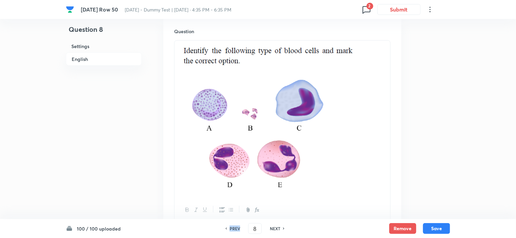
click at [237, 227] on h6 "PREV" at bounding box center [234, 228] width 10 height 6
type input "7"
checkbox input "false"
checkbox input "true"
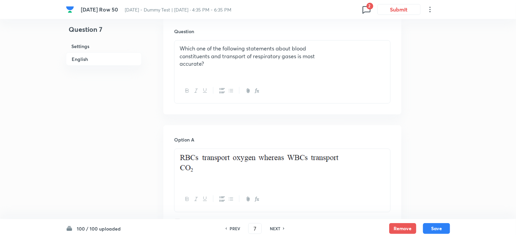
click at [237, 227] on h6 "PREV" at bounding box center [234, 228] width 10 height 6
type input "6"
checkbox input "false"
checkbox input "true"
click at [237, 227] on h6 "PREV" at bounding box center [234, 228] width 10 height 6
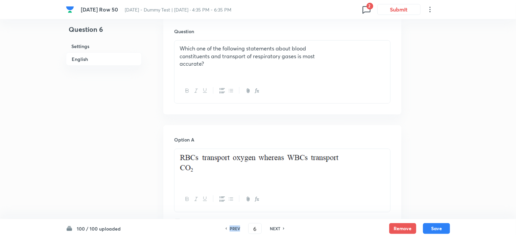
type input "5"
checkbox input "false"
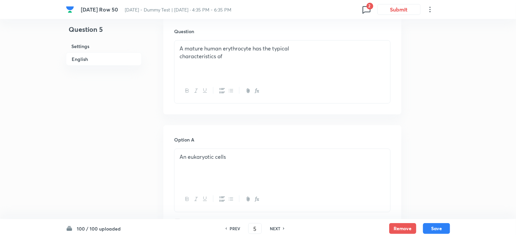
checkbox input "true"
click at [237, 227] on h6 "PREV" at bounding box center [234, 228] width 10 height 6
type input "4"
checkbox input "false"
checkbox input "true"
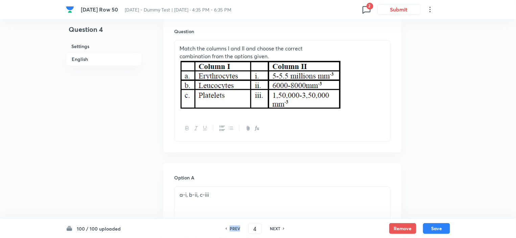
click at [237, 227] on h6 "PREV" at bounding box center [234, 228] width 10 height 6
type input "3"
checkbox input "false"
checkbox input "true"
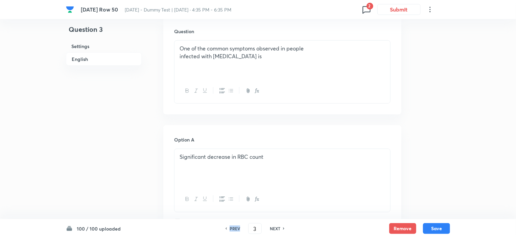
click at [237, 227] on h6 "PREV" at bounding box center [234, 228] width 10 height 6
type input "2"
checkbox input "false"
checkbox input "true"
click at [237, 227] on h6 "PREV" at bounding box center [234, 228] width 10 height 6
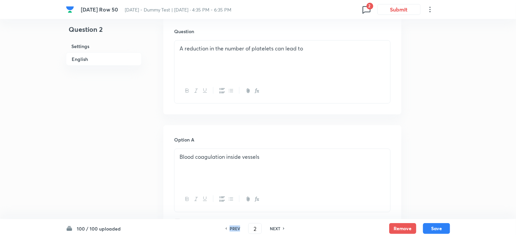
type input "1"
checkbox input "false"
checkbox input "true"
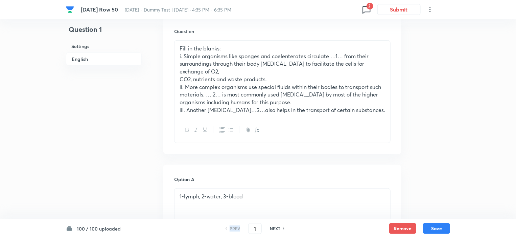
click at [237, 227] on h6 "PREV" at bounding box center [234, 228] width 10 height 6
drag, startPoint x: 258, startPoint y: 231, endPoint x: 252, endPoint y: 231, distance: 6.1
click at [252, 231] on input "1" at bounding box center [254, 228] width 13 height 12
type input "65"
checkbox input "true"
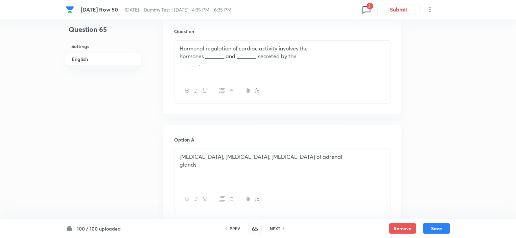
click at [276, 227] on h6 "NEXT" at bounding box center [275, 228] width 10 height 6
type input "66"
checkbox input "false"
checkbox input "true"
click at [276, 227] on h6 "NEXT" at bounding box center [275, 228] width 10 height 6
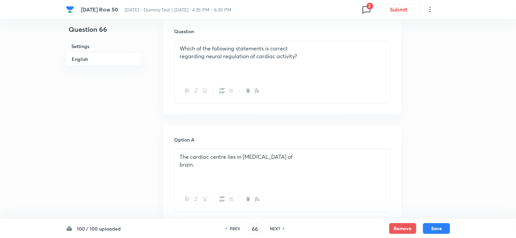
type input "67"
checkbox input "false"
checkbox input "true"
click at [276, 227] on h6 "NEXT" at bounding box center [275, 228] width 10 height 6
type input "68"
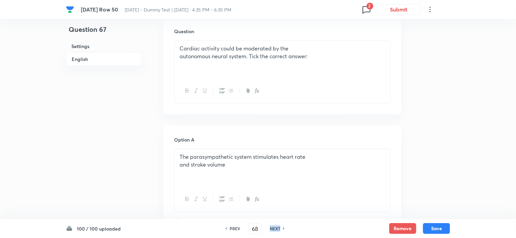
checkbox input "false"
checkbox input "true"
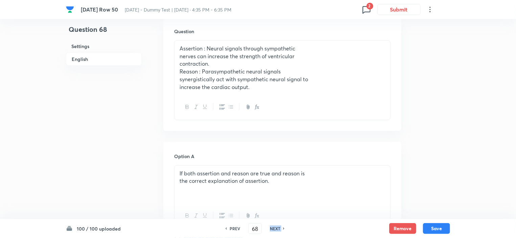
click at [276, 227] on h6 "NEXT" at bounding box center [275, 228] width 10 height 6
type input "69"
checkbox input "true"
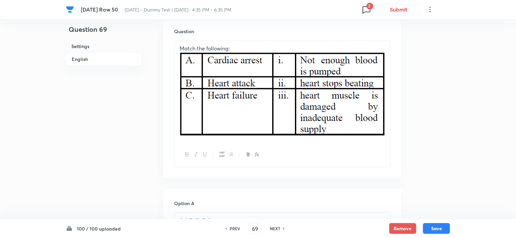
click at [276, 227] on h6 "NEXT" at bounding box center [275, 228] width 10 height 6
type input "70"
checkbox input "true"
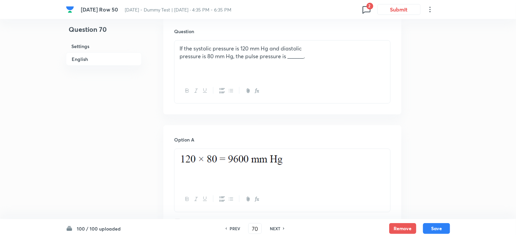
click at [276, 227] on h6 "NEXT" at bounding box center [275, 228] width 10 height 6
type input "71"
checkbox input "false"
checkbox input "true"
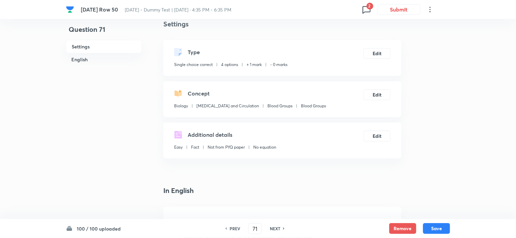
scroll to position [0, 0]
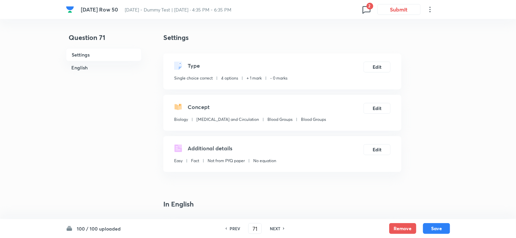
click at [235, 229] on h6 "PREV" at bounding box center [234, 228] width 10 height 6
type input "70"
checkbox input "false"
checkbox input "true"
click at [235, 229] on h6 "PREV" at bounding box center [234, 228] width 10 height 6
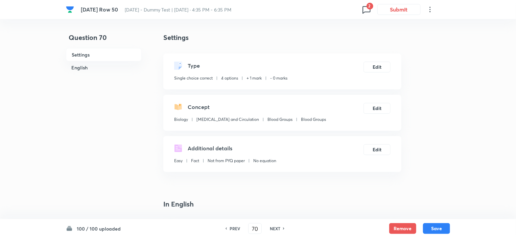
type input "69"
checkbox input "true"
click at [235, 229] on h6 "PREV" at bounding box center [234, 228] width 10 height 6
type input "68"
checkbox input "true"
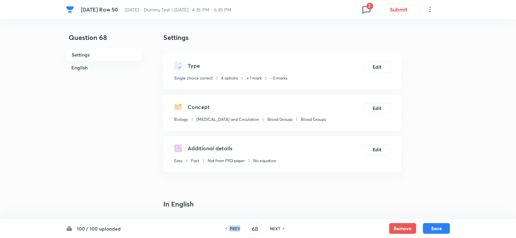
click at [235, 229] on h6 "PREV" at bounding box center [234, 228] width 10 height 6
type input "67"
checkbox input "false"
checkbox input "true"
click at [235, 229] on h6 "PREV" at bounding box center [234, 228] width 10 height 6
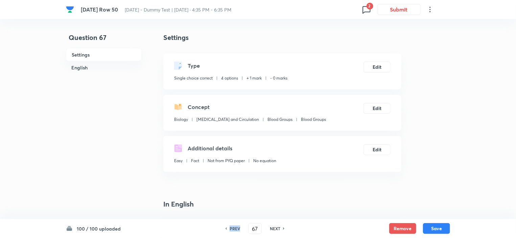
type input "66"
checkbox input "false"
checkbox input "true"
click at [235, 229] on h6 "PREV" at bounding box center [234, 228] width 10 height 6
type input "65"
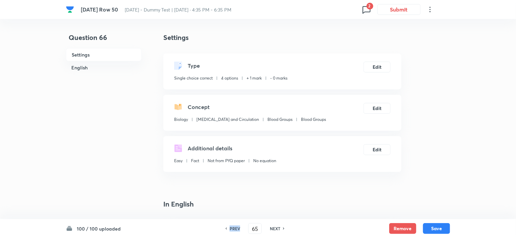
checkbox input "false"
checkbox input "true"
click at [235, 229] on h6 "PREV" at bounding box center [234, 228] width 10 height 6
type input "64"
checkbox input "true"
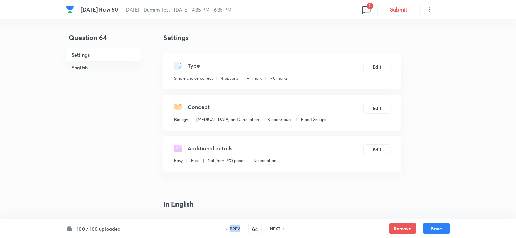
click at [235, 229] on h6 "PREV" at bounding box center [234, 228] width 10 height 6
type input "63"
checkbox input "true"
click at [235, 229] on h6 "PREV" at bounding box center [234, 228] width 10 height 6
type input "62"
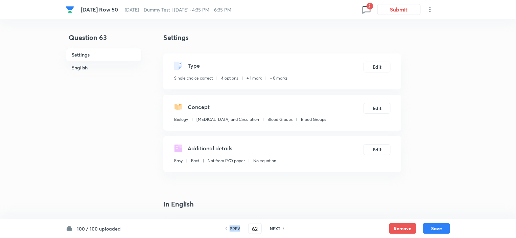
checkbox input "true"
click at [235, 229] on h6 "PREV" at bounding box center [234, 228] width 10 height 6
type input "61"
checkbox input "false"
checkbox input "true"
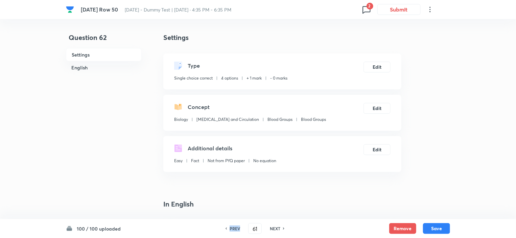
click at [235, 229] on h6 "PREV" at bounding box center [234, 228] width 10 height 6
type input "60"
checkbox input "false"
checkbox input "true"
click at [235, 229] on h6 "PREV" at bounding box center [234, 228] width 10 height 6
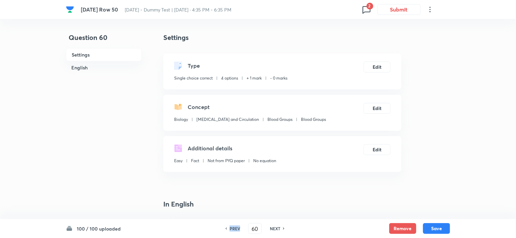
type input "59"
checkbox input "false"
checkbox input "true"
click at [235, 229] on h6 "PREV" at bounding box center [234, 228] width 10 height 6
type input "58"
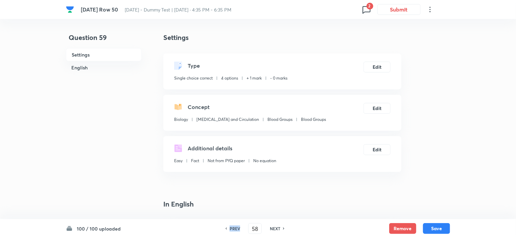
checkbox input "true"
click at [235, 229] on h6 "PREV" at bounding box center [234, 228] width 10 height 6
type input "57"
checkbox input "false"
checkbox input "true"
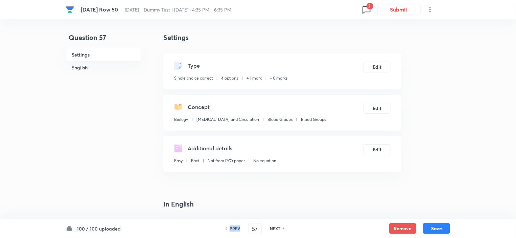
click at [235, 229] on h6 "PREV" at bounding box center [234, 228] width 10 height 6
type input "56"
checkbox input "false"
checkbox input "true"
click at [235, 229] on h6 "PREV" at bounding box center [234, 228] width 10 height 6
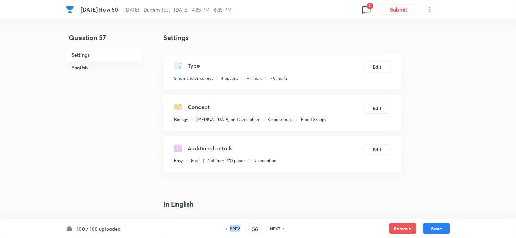
type input "55"
checkbox input "false"
checkbox input "true"
click at [235, 229] on h6 "PREV" at bounding box center [234, 228] width 10 height 6
type input "54"
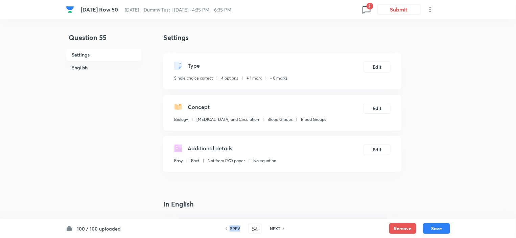
checkbox input "false"
checkbox input "true"
click at [235, 228] on h6 "PREV" at bounding box center [234, 228] width 10 height 6
type input "53"
checkbox input "false"
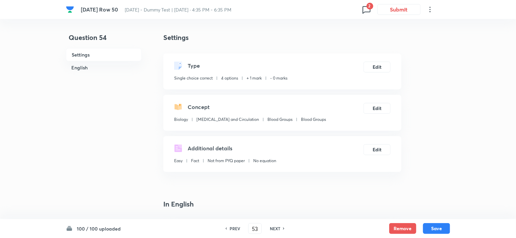
checkbox input "true"
click at [235, 228] on h6 "PREV" at bounding box center [234, 228] width 10 height 6
type input "52"
checkbox input "false"
checkbox input "true"
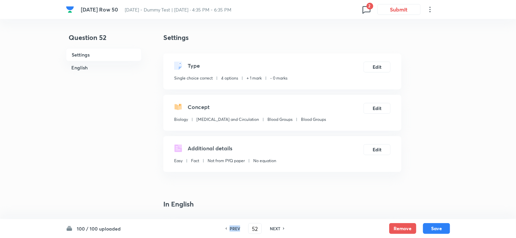
click at [235, 228] on h6 "PREV" at bounding box center [234, 228] width 10 height 6
type input "51"
checkbox input "false"
checkbox input "true"
click at [235, 228] on h6 "PREV" at bounding box center [234, 228] width 10 height 6
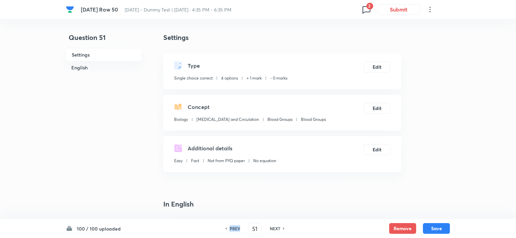
type input "50"
checkbox input "false"
checkbox input "true"
click at [235, 228] on h6 "PREV" at bounding box center [234, 228] width 10 height 6
type input "49"
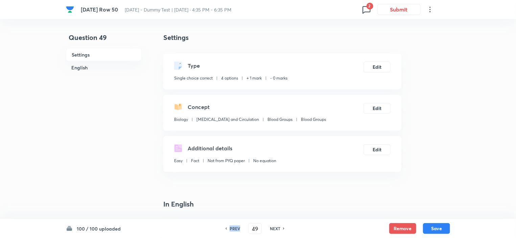
checkbox input "false"
checkbox input "true"
click at [235, 228] on h6 "PREV" at bounding box center [234, 228] width 10 height 6
type input "48"
checkbox input "false"
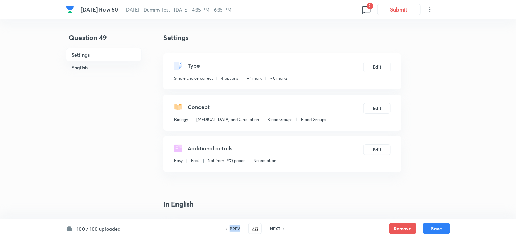
checkbox input "true"
click at [235, 228] on h6 "PREV" at bounding box center [234, 228] width 10 height 6
type input "47"
checkbox input "false"
checkbox input "true"
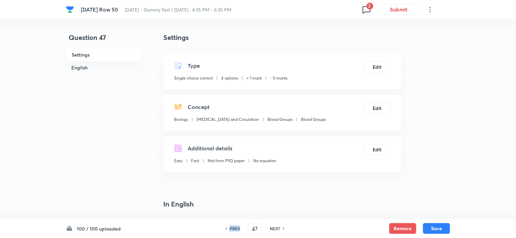
click at [235, 228] on h6 "PREV" at bounding box center [234, 228] width 10 height 6
type input "46"
checkbox input "false"
checkbox input "true"
click at [235, 228] on h6 "PREV" at bounding box center [234, 228] width 10 height 6
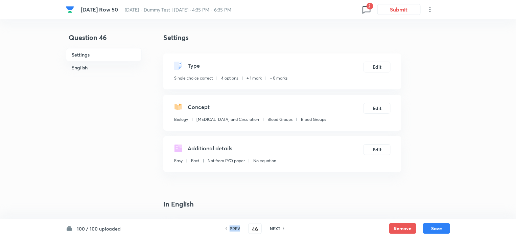
type input "45"
checkbox input "false"
checkbox input "true"
click at [235, 228] on h6 "PREV" at bounding box center [234, 228] width 10 height 6
type input "44"
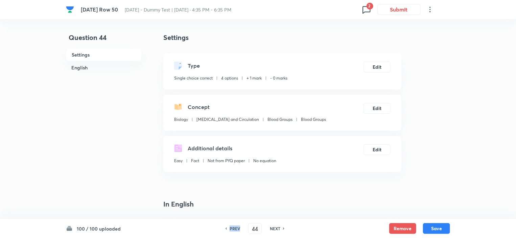
checkbox input "false"
checkbox input "true"
click at [235, 228] on h6 "PREV" at bounding box center [234, 228] width 10 height 6
type input "43"
checkbox input "true"
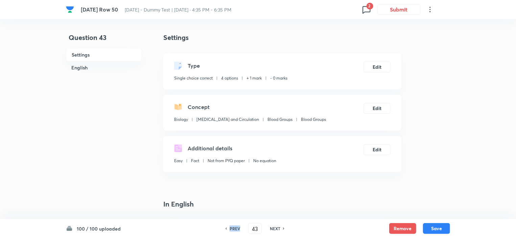
click at [235, 228] on h6 "PREV" at bounding box center [234, 228] width 10 height 6
type input "42"
checkbox input "false"
checkbox input "true"
click at [235, 228] on h6 "PREV" at bounding box center [234, 228] width 10 height 6
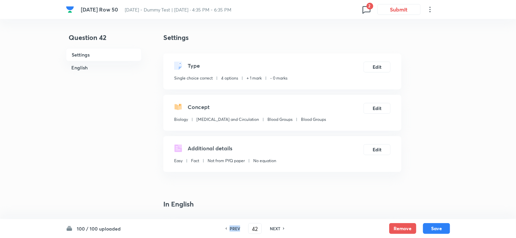
type input "41"
checkbox input "false"
checkbox input "true"
click at [235, 228] on h6 "PREV" at bounding box center [234, 228] width 10 height 6
type input "40"
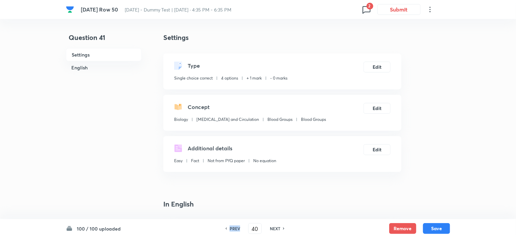
checkbox input "false"
checkbox input "true"
click at [235, 228] on h6 "PREV" at bounding box center [234, 228] width 10 height 6
type input "39"
checkbox input "false"
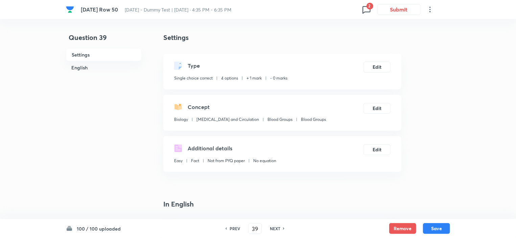
checkbox input "true"
click at [235, 228] on h6 "PREV" at bounding box center [234, 228] width 10 height 6
type input "38"
checkbox input "false"
checkbox input "true"
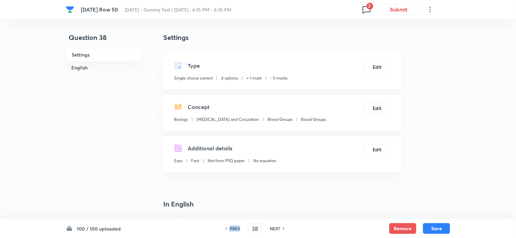
click at [235, 228] on h6 "PREV" at bounding box center [234, 228] width 10 height 6
type input "37"
checkbox input "false"
checkbox input "true"
click at [235, 228] on h6 "PREV" at bounding box center [234, 228] width 10 height 6
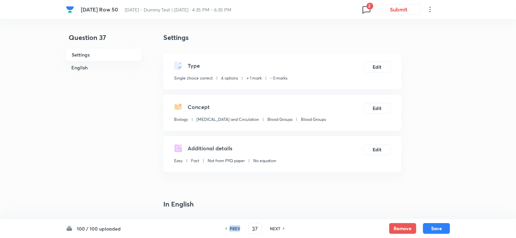
type input "36"
checkbox input "false"
checkbox input "true"
click at [235, 228] on h6 "PREV" at bounding box center [234, 228] width 10 height 6
type input "35"
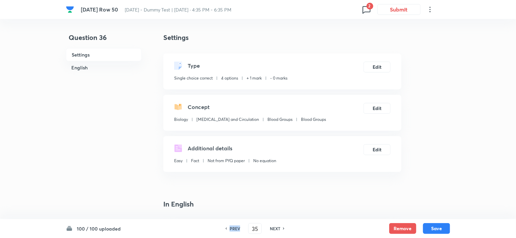
checkbox input "true"
click at [362, 8] on icon at bounding box center [366, 9] width 11 height 11
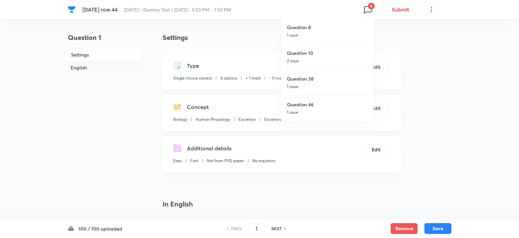
click at [122, 130] on div at bounding box center [259, 119] width 519 height 238
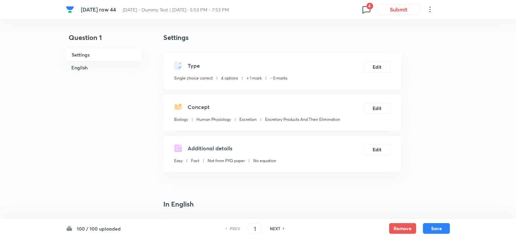
click at [278, 229] on h6 "NEXT" at bounding box center [275, 228] width 10 height 6
type input "2"
checkbox input "false"
checkbox input "true"
click at [278, 229] on h6 "NEXT" at bounding box center [275, 228] width 10 height 6
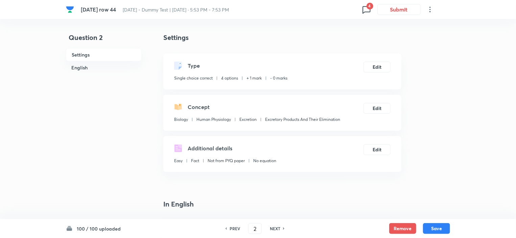
type input "3"
checkbox input "false"
checkbox input "true"
click at [278, 229] on h6 "NEXT" at bounding box center [275, 228] width 10 height 6
type input "4"
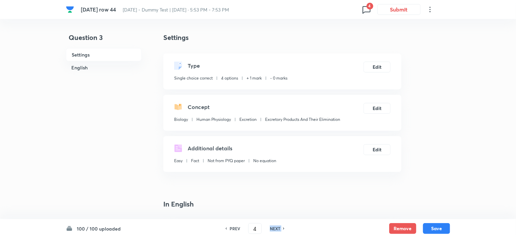
checkbox input "false"
checkbox input "true"
click at [278, 229] on h6 "NEXT" at bounding box center [275, 228] width 10 height 6
type input "5"
checkbox input "false"
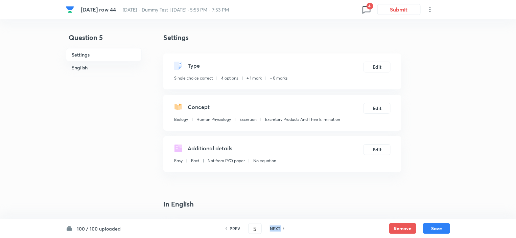
checkbox input "true"
click at [278, 229] on h6 "NEXT" at bounding box center [275, 228] width 10 height 6
type input "6"
checkbox input "false"
checkbox input "true"
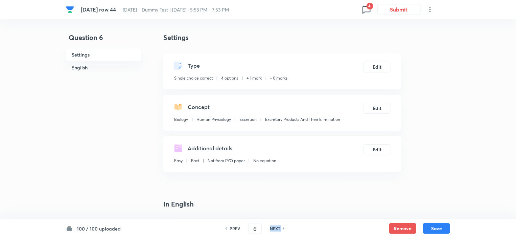
click at [278, 229] on h6 "NEXT" at bounding box center [275, 228] width 10 height 6
type input "7"
checkbox input "true"
click at [278, 229] on h6 "NEXT" at bounding box center [275, 228] width 10 height 6
type input "8"
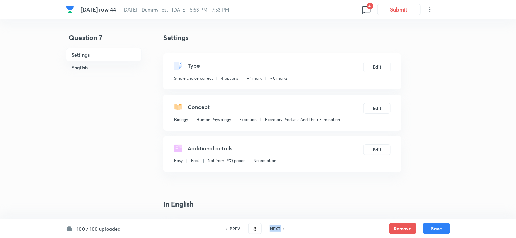
checkbox input "false"
checkbox input "true"
click at [278, 229] on h6 "NEXT" at bounding box center [275, 228] width 10 height 6
type input "9"
checkbox input "false"
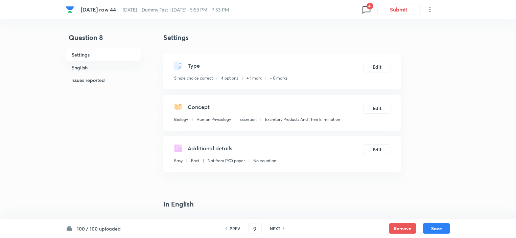
checkbox input "true"
click at [278, 229] on h6 "NEXT" at bounding box center [275, 228] width 10 height 6
type input "10"
checkbox input "false"
checkbox input "true"
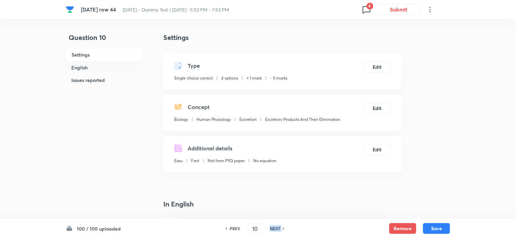
click at [278, 229] on h6 "NEXT" at bounding box center [275, 228] width 10 height 6
type input "11"
checkbox input "false"
checkbox input "true"
click at [278, 229] on h6 "NEXT" at bounding box center [275, 228] width 10 height 6
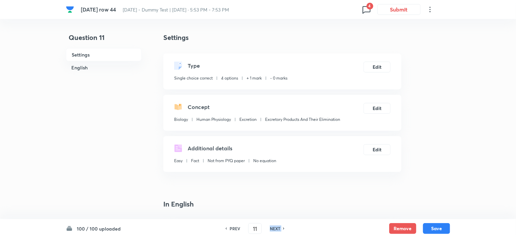
type input "12"
checkbox input "true"
click at [278, 229] on h6 "NEXT" at bounding box center [275, 228] width 10 height 6
type input "13"
checkbox input "false"
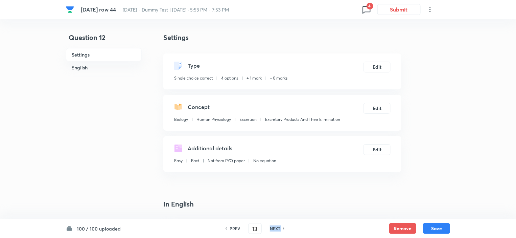
checkbox input "true"
click at [278, 229] on h6 "NEXT" at bounding box center [275, 228] width 10 height 6
type input "14"
checkbox input "false"
checkbox input "true"
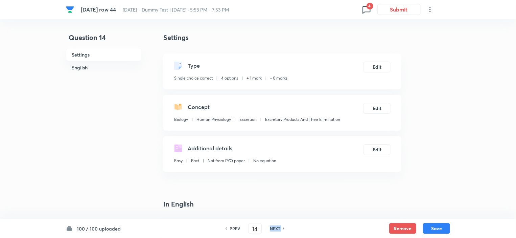
click at [278, 229] on h6 "NEXT" at bounding box center [275, 228] width 10 height 6
type input "15"
checkbox input "true"
click at [278, 229] on h6 "NEXT" at bounding box center [275, 228] width 10 height 6
type input "16"
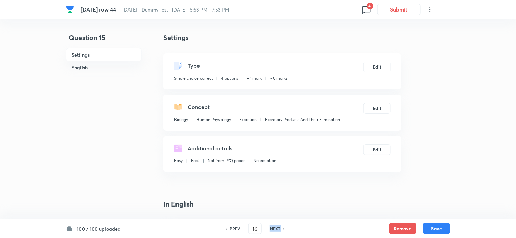
checkbox input "true"
click at [278, 229] on h6 "NEXT" at bounding box center [275, 228] width 10 height 6
type input "17"
checkbox input "false"
checkbox input "true"
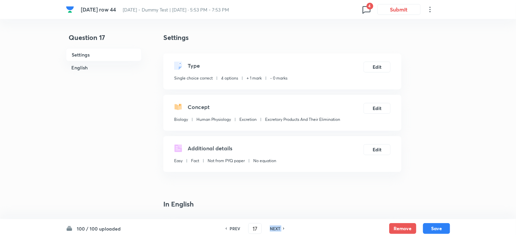
click at [278, 229] on h6 "NEXT" at bounding box center [275, 228] width 10 height 6
type input "18"
checkbox input "true"
click at [278, 229] on h6 "NEXT" at bounding box center [275, 228] width 10 height 6
type input "19"
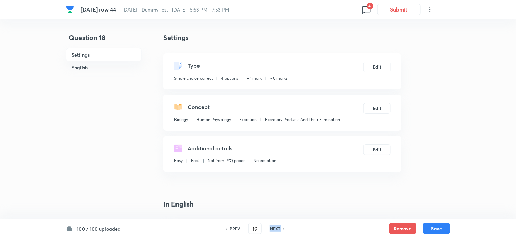
checkbox input "false"
checkbox input "true"
click at [278, 229] on h6 "NEXT" at bounding box center [275, 228] width 10 height 6
type input "20"
checkbox input "true"
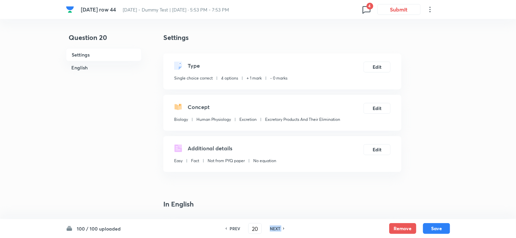
click at [278, 229] on h6 "NEXT" at bounding box center [275, 228] width 10 height 6
type input "21"
checkbox input "false"
checkbox input "true"
click at [278, 229] on h6 "NEXT" at bounding box center [275, 228] width 10 height 6
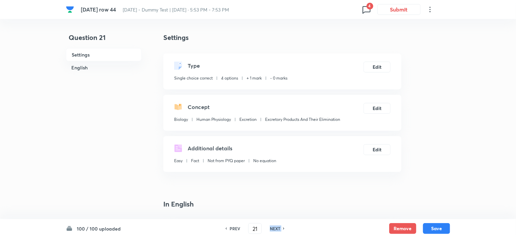
type input "22"
checkbox input "false"
checkbox input "true"
click at [278, 229] on h6 "NEXT" at bounding box center [275, 228] width 10 height 6
type input "23"
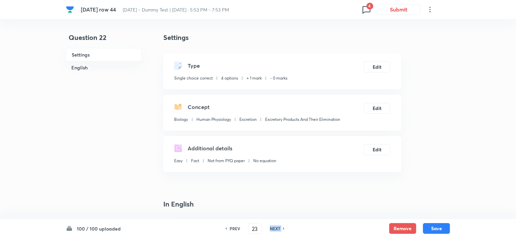
checkbox input "true"
click at [278, 229] on h6 "NEXT" at bounding box center [275, 228] width 10 height 6
type input "24"
checkbox input "true"
click at [278, 229] on h6 "NEXT" at bounding box center [275, 228] width 10 height 6
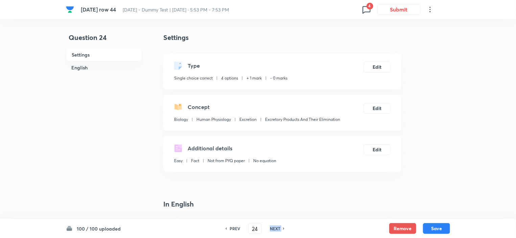
type input "25"
checkbox input "false"
checkbox input "true"
click at [278, 229] on h6 "NEXT" at bounding box center [275, 228] width 10 height 6
type input "26"
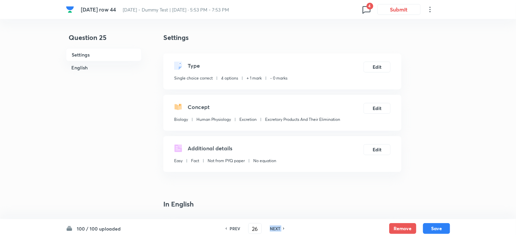
checkbox input "true"
click at [278, 229] on h6 "NEXT" at bounding box center [275, 228] width 10 height 6
type input "27"
checkbox input "true"
click at [278, 229] on h6 "NEXT" at bounding box center [275, 228] width 10 height 6
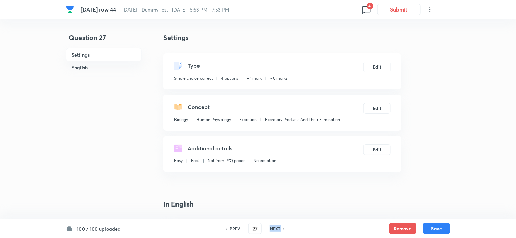
type input "28"
checkbox input "false"
checkbox input "true"
click at [278, 229] on h6 "NEXT" at bounding box center [275, 228] width 10 height 6
type input "29"
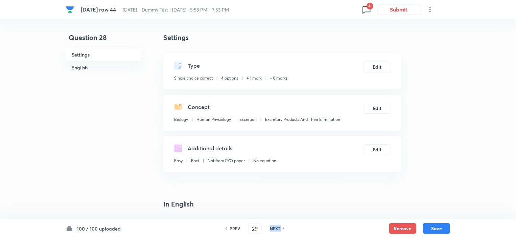
checkbox input "false"
checkbox input "true"
click at [278, 229] on h6 "NEXT" at bounding box center [275, 228] width 10 height 6
type input "30"
checkbox input "true"
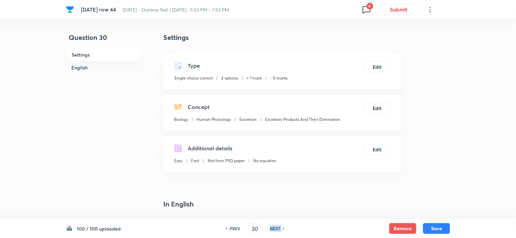
click at [278, 229] on h6 "NEXT" at bounding box center [275, 228] width 10 height 6
type input "31"
checkbox input "false"
checkbox input "true"
click at [278, 229] on h6 "NEXT" at bounding box center [275, 228] width 10 height 6
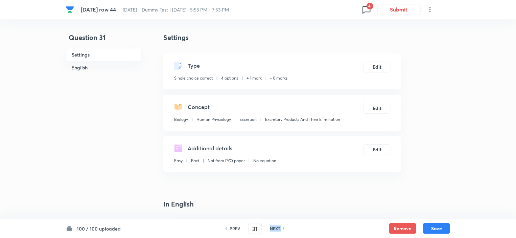
type input "32"
checkbox input "false"
checkbox input "true"
click at [278, 229] on h6 "NEXT" at bounding box center [275, 228] width 10 height 6
type input "33"
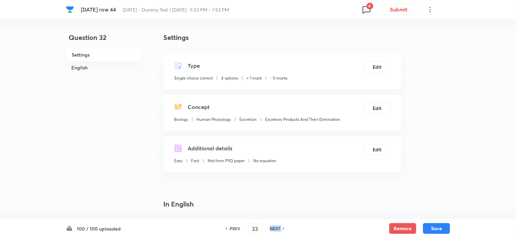
checkbox input "false"
checkbox input "true"
click at [278, 229] on h6 "NEXT" at bounding box center [275, 228] width 10 height 6
type input "34"
checkbox input "true"
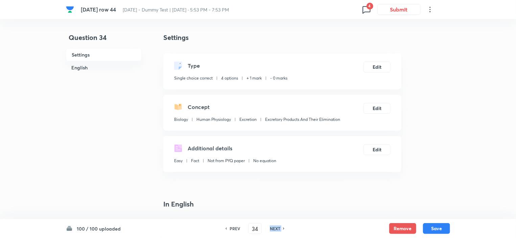
click at [278, 229] on h6 "NEXT" at bounding box center [275, 228] width 10 height 6
type input "35"
checkbox input "false"
checkbox input "true"
click at [278, 229] on h6 "NEXT" at bounding box center [275, 228] width 10 height 6
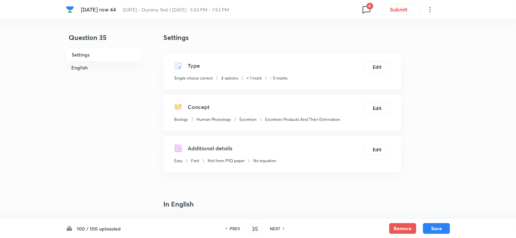
type input "36"
checkbox input "false"
checkbox input "true"
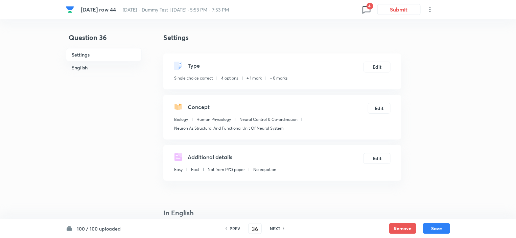
click at [230, 228] on h6 "PREV" at bounding box center [234, 228] width 10 height 6
type input "35"
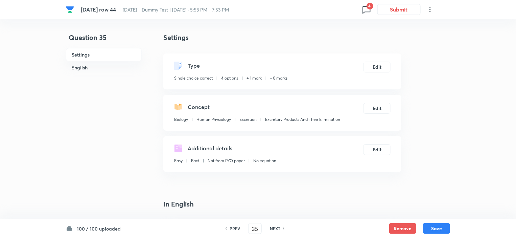
checkbox input "false"
checkbox input "true"
click at [368, 9] on icon at bounding box center [366, 9] width 11 height 11
checkbox input "true"
click at [366, 10] on icon at bounding box center [366, 9] width 11 height 11
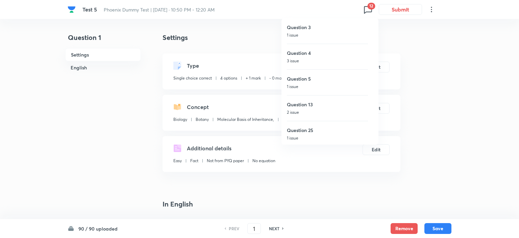
click at [305, 31] on div "Question 3 1 issue" at bounding box center [327, 30] width 81 height 25
type input "3"
checkbox input "false"
checkbox input "true"
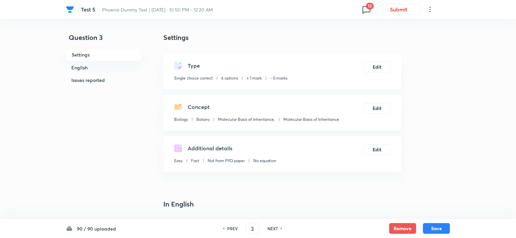
click at [236, 230] on h6 "PREV" at bounding box center [232, 228] width 10 height 6
type input "2"
checkbox input "false"
checkbox input "true"
click at [234, 229] on h6 "PREV" at bounding box center [232, 228] width 10 height 6
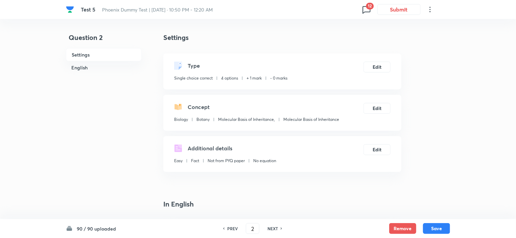
type input "1"
checkbox input "false"
checkbox input "true"
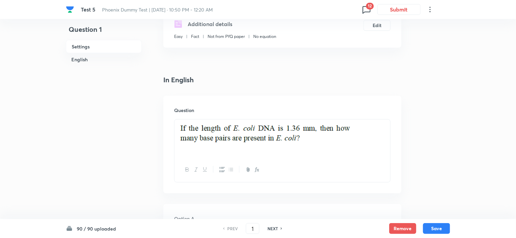
scroll to position [135, 0]
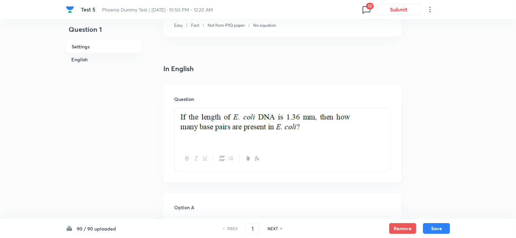
click at [368, 6] on span "12" at bounding box center [370, 6] width 8 height 7
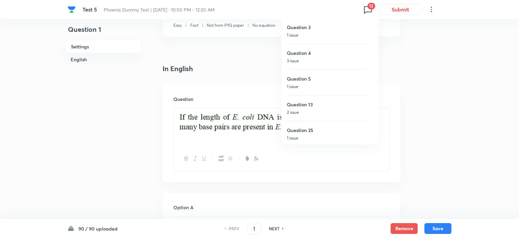
click at [102, 133] on div at bounding box center [259, 119] width 519 height 238
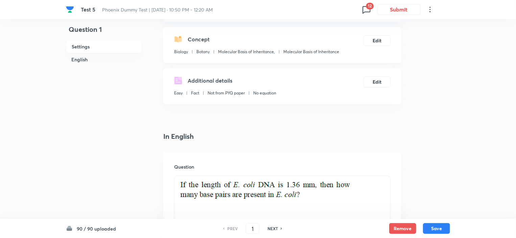
scroll to position [0, 0]
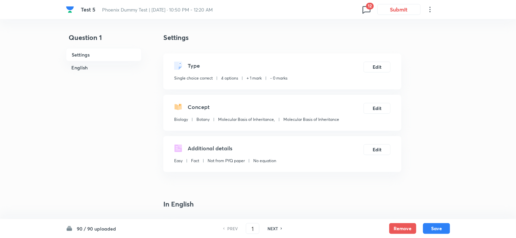
click at [362, 12] on icon at bounding box center [366, 9] width 11 height 11
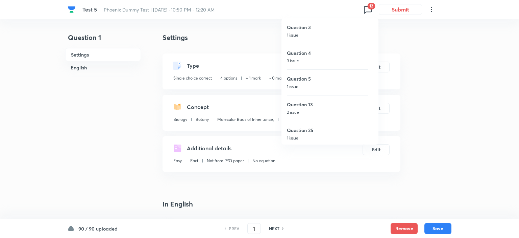
click at [323, 31] on div "Question 3 1 issue" at bounding box center [327, 30] width 81 height 25
type input "3"
checkbox input "false"
checkbox input "true"
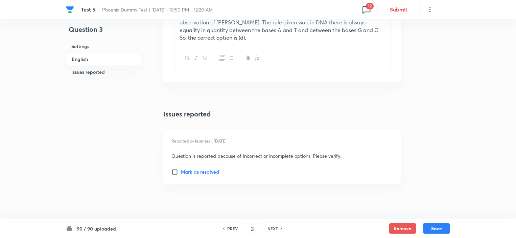
scroll to position [911, 0]
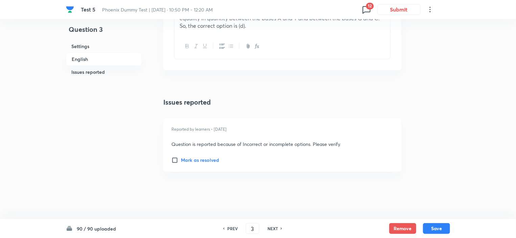
click at [365, 9] on icon at bounding box center [366, 9] width 11 height 11
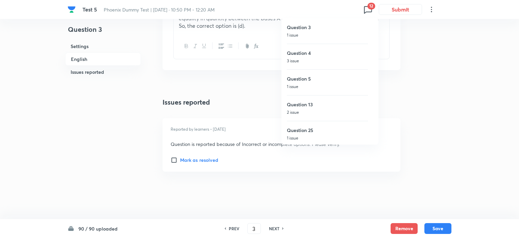
click at [322, 52] on h6 "Question 4" at bounding box center [327, 52] width 81 height 7
type input "4"
checkbox input "true"
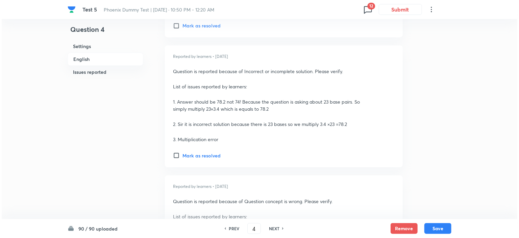
scroll to position [1085, 0]
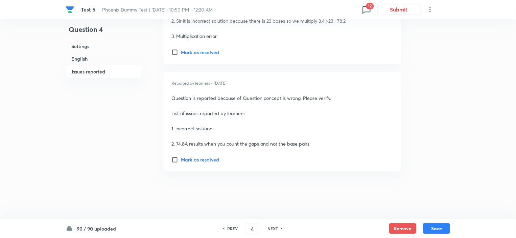
click at [366, 9] on icon at bounding box center [366, 9] width 11 height 11
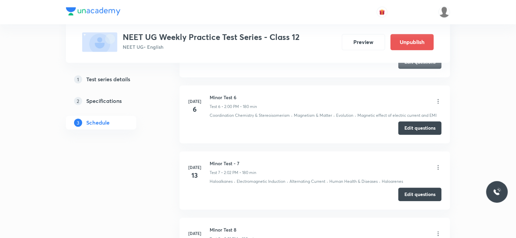
scroll to position [608, 0]
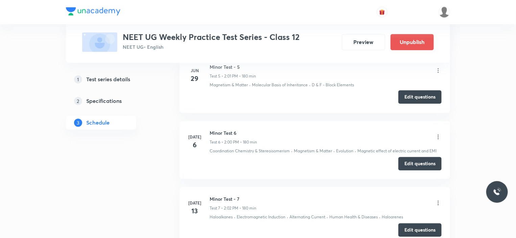
click at [419, 94] on button "Edit questions" at bounding box center [419, 97] width 43 height 14
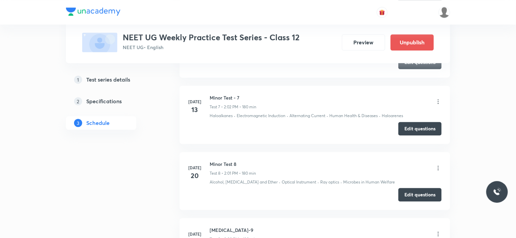
scroll to position [743, 0]
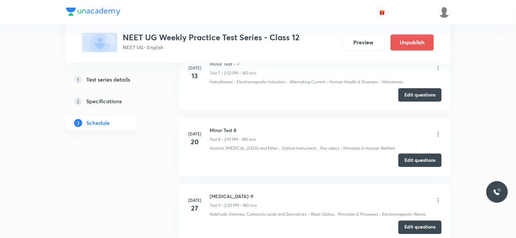
click at [413, 159] on button "Edit questions" at bounding box center [419, 160] width 43 height 14
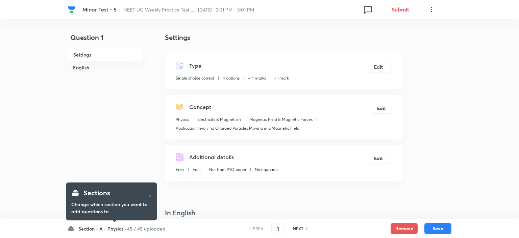
checkbox input "true"
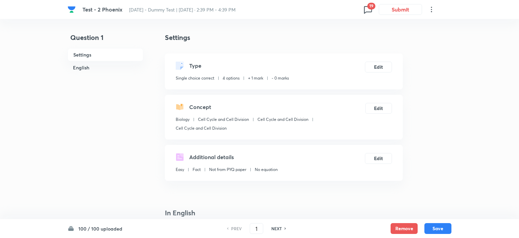
checkbox input "true"
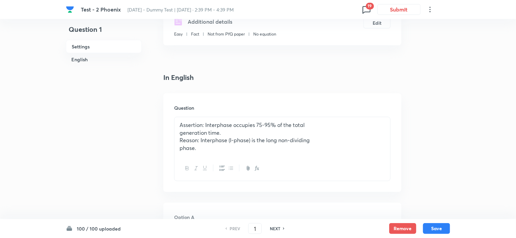
click at [270, 228] on h6 "NEXT" at bounding box center [275, 228] width 10 height 6
type input "2"
checkbox input "false"
checkbox input "true"
click at [270, 228] on h6 "NEXT" at bounding box center [275, 228] width 10 height 6
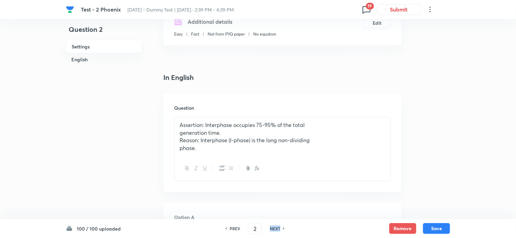
type input "3"
checkbox input "false"
checkbox input "true"
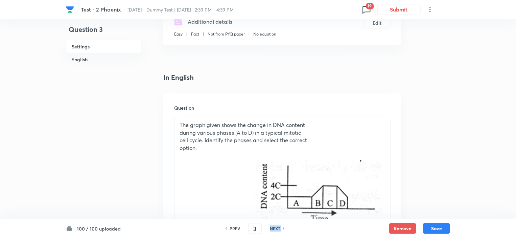
click at [270, 228] on h6 "NEXT" at bounding box center [275, 228] width 10 height 6
type input "4"
checkbox input "false"
checkbox input "true"
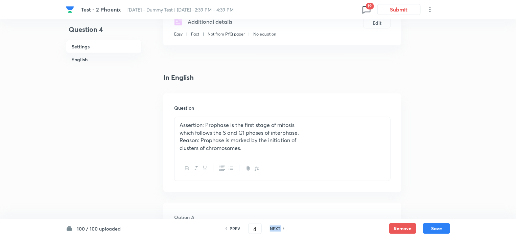
click at [270, 228] on h6 "NEXT" at bounding box center [275, 228] width 10 height 6
type input "5"
checkbox input "false"
checkbox input "true"
click at [270, 228] on h6 "NEXT" at bounding box center [275, 228] width 10 height 6
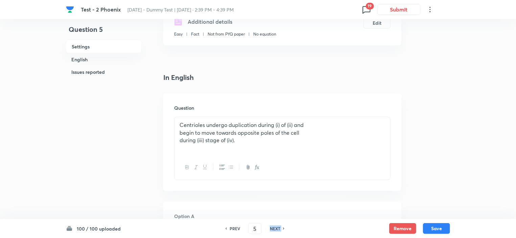
type input "6"
checkbox input "true"
click at [270, 228] on h6 "NEXT" at bounding box center [275, 228] width 10 height 6
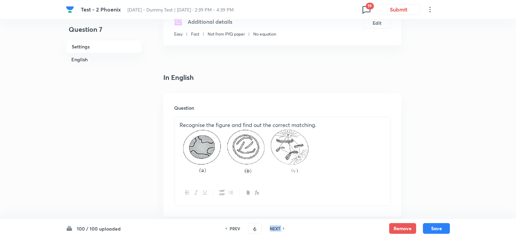
type input "7"
checkbox input "true"
click at [270, 228] on h6 "NEXT" at bounding box center [275, 228] width 10 height 6
type input "8"
checkbox input "false"
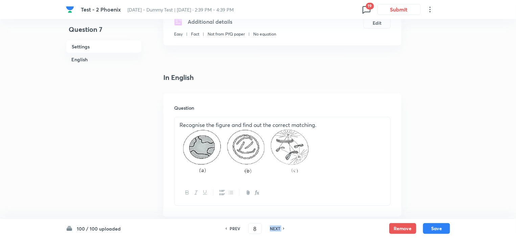
checkbox input "true"
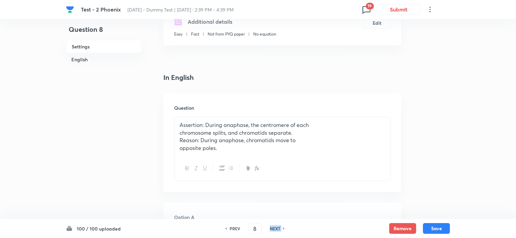
click at [270, 228] on h6 "NEXT" at bounding box center [275, 228] width 10 height 6
type input "9"
checkbox input "false"
checkbox input "true"
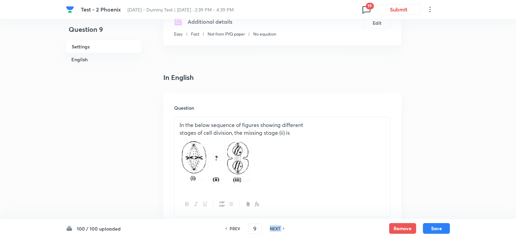
click at [270, 228] on h6 "NEXT" at bounding box center [275, 228] width 10 height 6
type input "10"
checkbox input "false"
checkbox input "true"
click at [270, 228] on h6 "NEXT" at bounding box center [275, 228] width 10 height 6
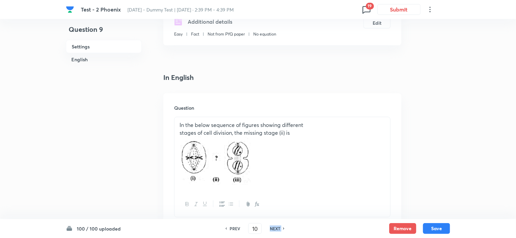
type input "11"
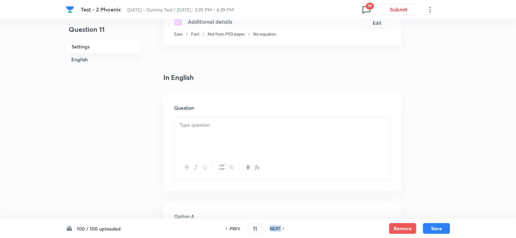
checkbox input "false"
checkbox input "true"
click at [270, 228] on h6 "NEXT" at bounding box center [275, 228] width 10 height 6
type input "12"
checkbox input "false"
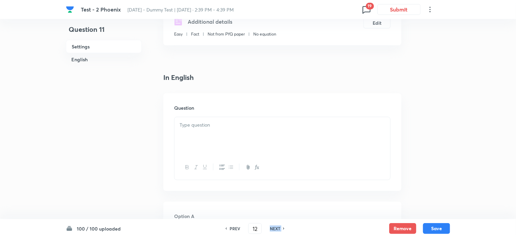
checkbox input "true"
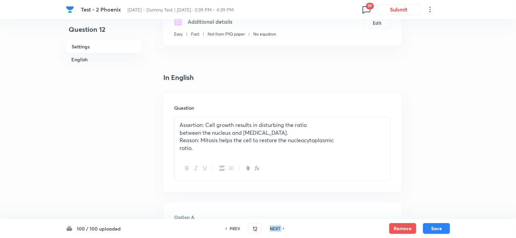
click at [270, 228] on h6 "NEXT" at bounding box center [275, 228] width 10 height 6
type input "13"
checkbox input "false"
checkbox input "true"
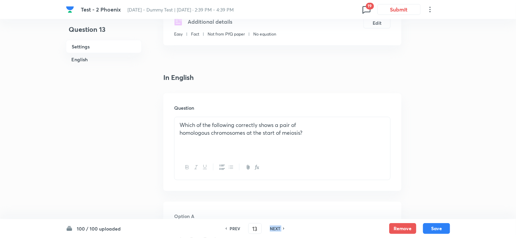
click at [270, 228] on h6 "NEXT" at bounding box center [275, 228] width 10 height 6
type input "14"
checkbox input "false"
checkbox input "true"
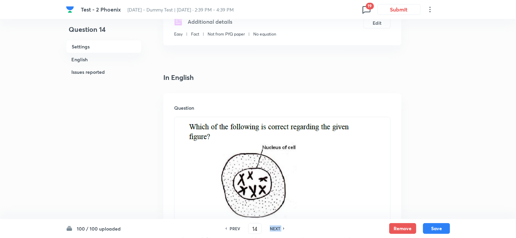
click at [270, 228] on h6 "NEXT" at bounding box center [275, 228] width 10 height 6
type input "15"
checkbox input "false"
checkbox input "true"
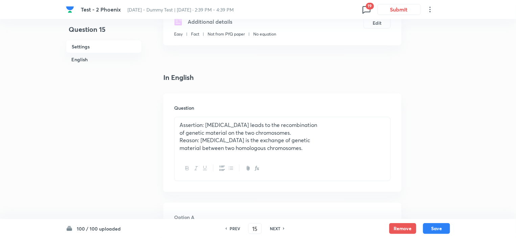
scroll to position [0, 0]
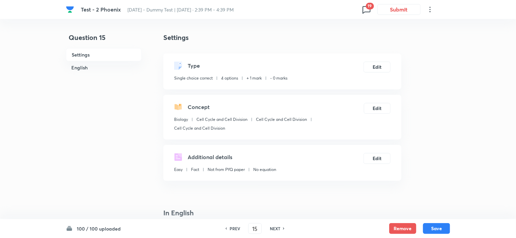
click at [276, 228] on h6 "NEXT" at bounding box center [275, 228] width 10 height 6
type input "16"
checkbox input "false"
checkbox input "true"
click at [276, 228] on h6 "NEXT" at bounding box center [275, 228] width 10 height 6
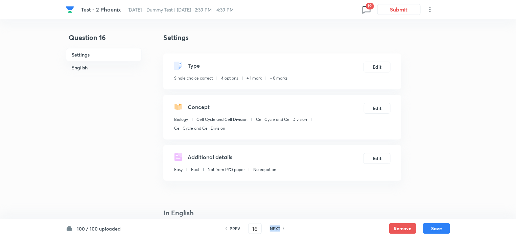
type input "17"
checkbox input "true"
click at [276, 228] on h6 "NEXT" at bounding box center [275, 228] width 10 height 6
type input "18"
checkbox input "false"
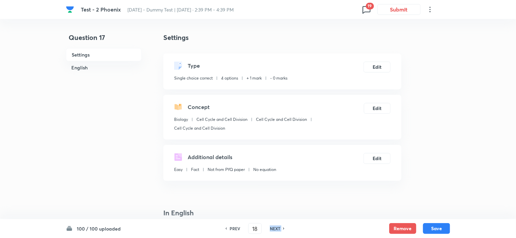
checkbox input "true"
click at [276, 228] on h6 "NEXT" at bounding box center [275, 228] width 10 height 6
type input "19"
checkbox input "false"
checkbox input "true"
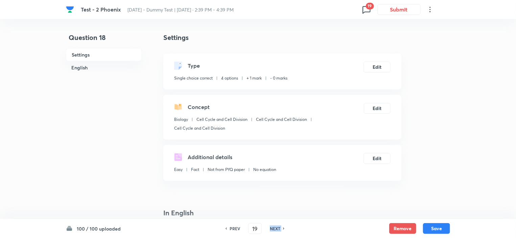
click at [276, 228] on h6 "NEXT" at bounding box center [275, 228] width 10 height 6
type input "20"
checkbox input "false"
checkbox input "true"
click at [276, 228] on h6 "NEXT" at bounding box center [275, 228] width 10 height 6
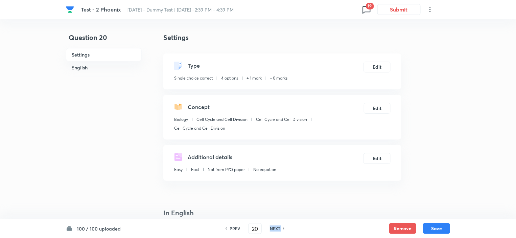
type input "21"
checkbox input "true"
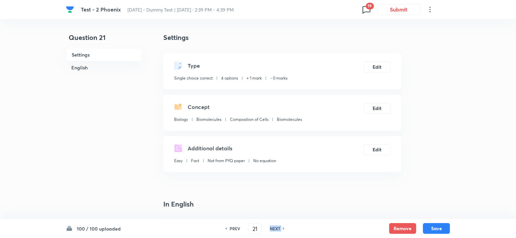
click at [276, 228] on h6 "NEXT" at bounding box center [275, 228] width 10 height 6
type input "22"
checkbox input "true"
click at [276, 228] on h6 "NEXT" at bounding box center [275, 228] width 10 height 6
type input "23"
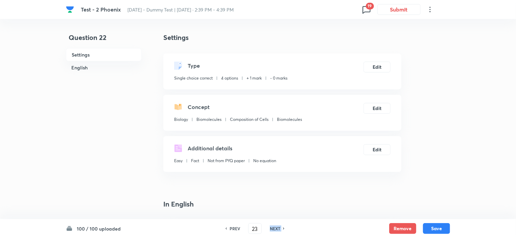
checkbox input "false"
checkbox input "true"
click at [276, 228] on h6 "NEXT" at bounding box center [275, 228] width 10 height 6
type input "24"
checkbox input "false"
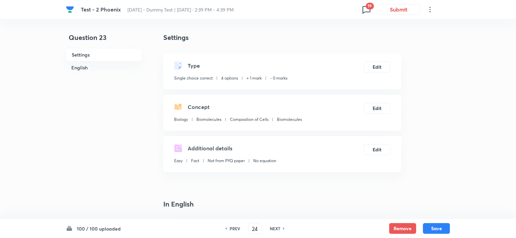
checkbox input "true"
click at [276, 228] on h6 "NEXT" at bounding box center [275, 228] width 10 height 6
type input "25"
checkbox input "false"
checkbox input "true"
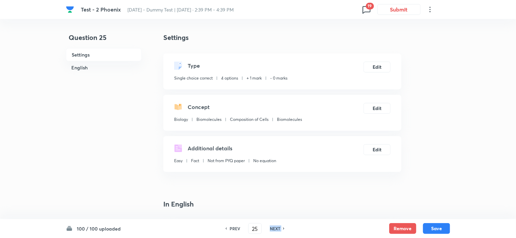
click at [276, 228] on h6 "NEXT" at bounding box center [275, 228] width 10 height 6
type input "26"
checkbox input "true"
click at [276, 228] on h6 "NEXT" at bounding box center [275, 228] width 10 height 6
type input "27"
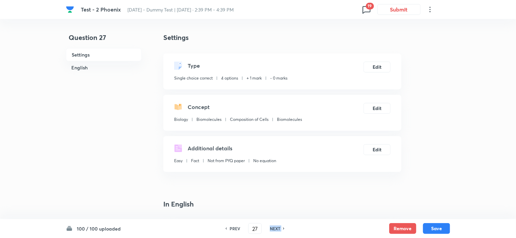
checkbox input "false"
checkbox input "true"
click at [276, 228] on h6 "NEXT" at bounding box center [275, 228] width 10 height 6
type input "28"
checkbox input "false"
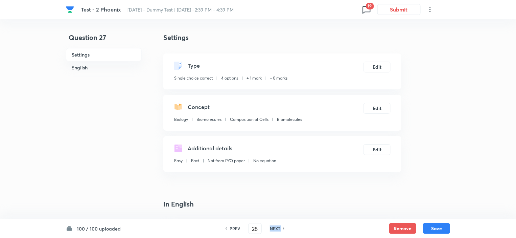
checkbox input "true"
click at [276, 228] on h6 "NEXT" at bounding box center [275, 228] width 10 height 6
type input "29"
checkbox input "false"
checkbox input "true"
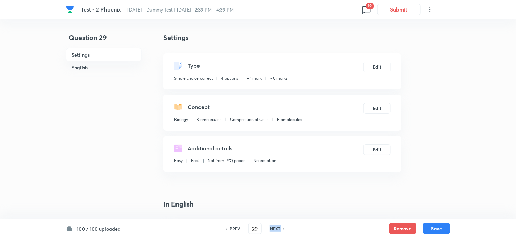
click at [276, 228] on h6 "NEXT" at bounding box center [275, 228] width 10 height 6
type input "30"
checkbox input "false"
checkbox input "true"
click at [276, 228] on h6 "NEXT" at bounding box center [275, 228] width 10 height 6
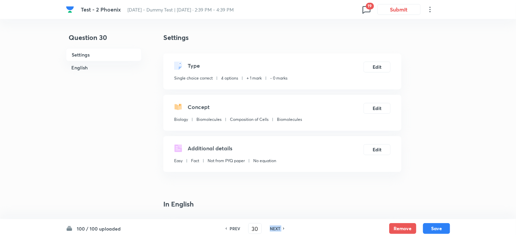
type input "31"
checkbox input "false"
checkbox input "true"
click at [276, 228] on h6 "NEXT" at bounding box center [275, 228] width 10 height 6
type input "32"
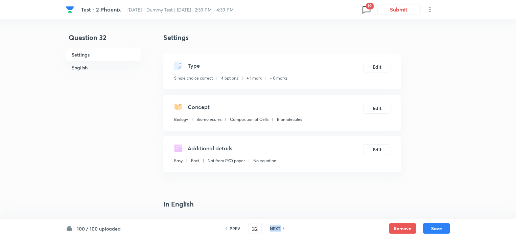
checkbox input "false"
checkbox input "true"
click at [276, 228] on h6 "NEXT" at bounding box center [275, 228] width 10 height 6
type input "33"
checkbox input "false"
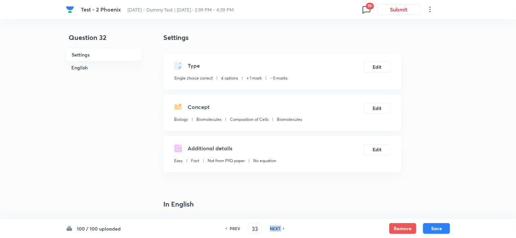
checkbox input "true"
click at [276, 228] on h6 "NEXT" at bounding box center [275, 228] width 10 height 6
type input "34"
checkbox input "false"
checkbox input "true"
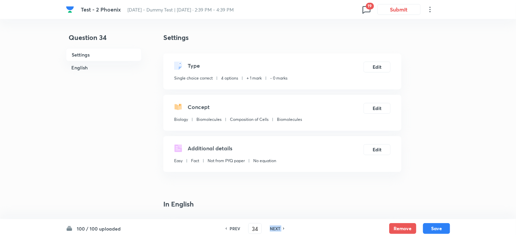
click at [276, 228] on h6 "NEXT" at bounding box center [275, 228] width 10 height 6
type input "35"
checkbox input "false"
checkbox input "true"
click at [276, 228] on h6 "NEXT" at bounding box center [275, 228] width 10 height 6
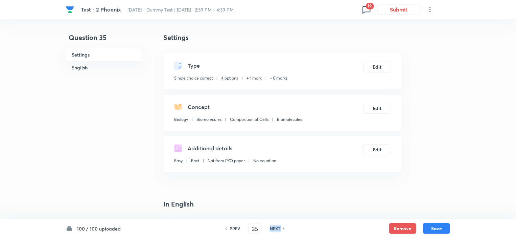
type input "36"
checkbox input "false"
checkbox input "true"
click at [276, 228] on h6 "NEXT" at bounding box center [275, 228] width 10 height 6
type input "37"
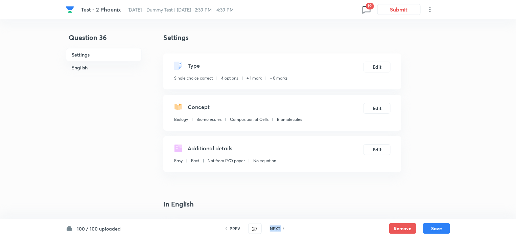
checkbox input "true"
click at [276, 228] on h6 "NEXT" at bounding box center [275, 228] width 10 height 6
type input "38"
checkbox input "false"
checkbox input "true"
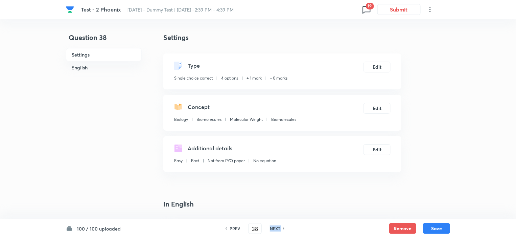
click at [276, 228] on h6 "NEXT" at bounding box center [275, 228] width 10 height 6
type input "39"
checkbox input "false"
checkbox input "true"
click at [276, 228] on h6 "NEXT" at bounding box center [275, 228] width 10 height 6
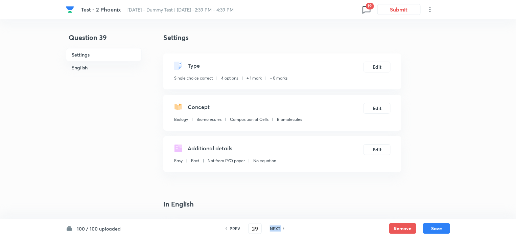
type input "40"
checkbox input "true"
click at [276, 228] on h6 "NEXT" at bounding box center [275, 228] width 10 height 6
type input "41"
checkbox input "false"
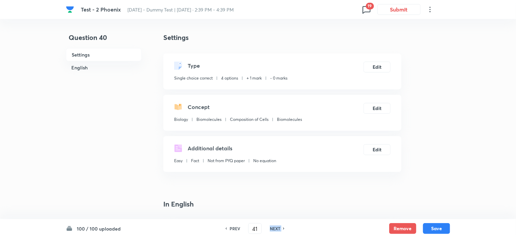
checkbox input "true"
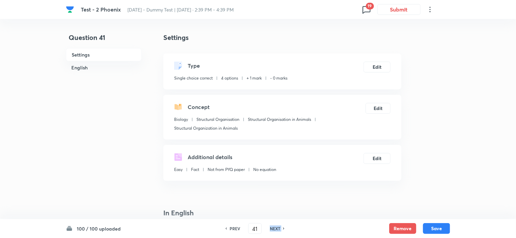
click at [276, 228] on h6 "NEXT" at bounding box center [275, 228] width 10 height 6
type input "42"
checkbox input "true"
click at [276, 228] on h6 "NEXT" at bounding box center [275, 228] width 10 height 6
type input "43"
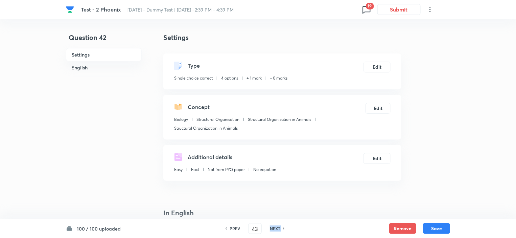
checkbox input "false"
checkbox input "true"
click at [276, 228] on h6 "NEXT" at bounding box center [275, 228] width 10 height 6
type input "44"
checkbox input "false"
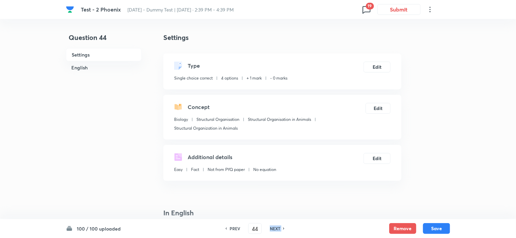
checkbox input "true"
click at [276, 228] on h6 "NEXT" at bounding box center [275, 228] width 10 height 6
type input "45"
checkbox input "true"
click at [276, 228] on h6 "NEXT" at bounding box center [275, 228] width 10 height 6
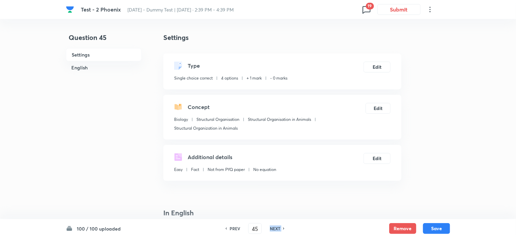
type input "46"
checkbox input "false"
checkbox input "true"
click at [276, 228] on h6 "NEXT" at bounding box center [275, 228] width 10 height 6
type input "47"
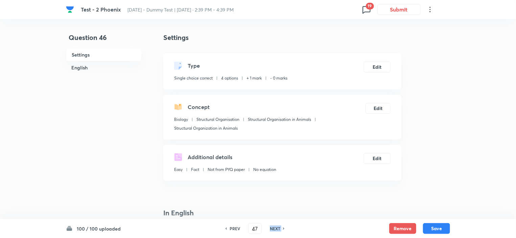
checkbox input "false"
checkbox input "true"
click at [276, 228] on h6 "NEXT" at bounding box center [275, 228] width 10 height 6
type input "48"
checkbox input "false"
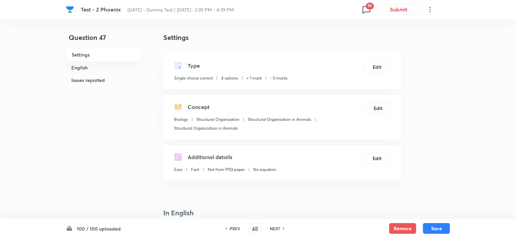
checkbox input "true"
click at [276, 228] on h6 "NEXT" at bounding box center [275, 228] width 10 height 6
type input "49"
checkbox input "false"
checkbox input "true"
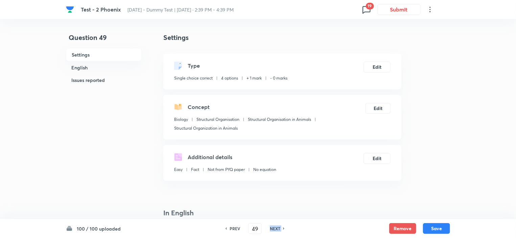
click at [276, 228] on h6 "NEXT" at bounding box center [275, 228] width 10 height 6
type input "50"
checkbox input "true"
click at [276, 228] on h6 "NEXT" at bounding box center [275, 228] width 10 height 6
type input "51"
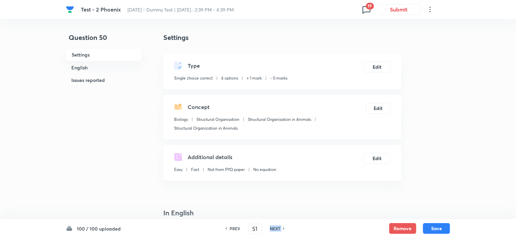
checkbox input "false"
checkbox input "true"
click at [276, 228] on h6 "NEXT" at bounding box center [275, 228] width 10 height 6
type input "52"
checkbox input "false"
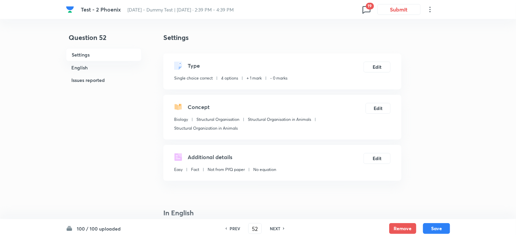
checkbox input "true"
click at [276, 228] on h6 "NEXT" at bounding box center [275, 228] width 10 height 6
type input "53"
checkbox input "false"
checkbox input "true"
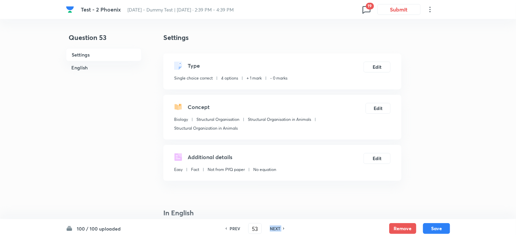
click at [276, 228] on h6 "NEXT" at bounding box center [275, 228] width 10 height 6
type input "54"
checkbox input "false"
checkbox input "true"
click at [276, 228] on h6 "NEXT" at bounding box center [275, 228] width 10 height 6
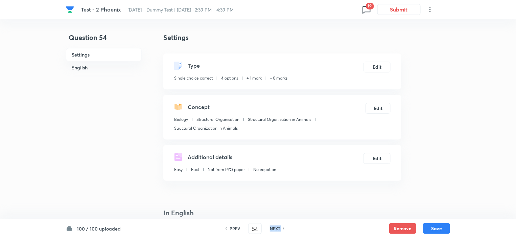
type input "55"
checkbox input "false"
checkbox input "true"
click at [276, 228] on h6 "NEXT" at bounding box center [275, 228] width 10 height 6
type input "56"
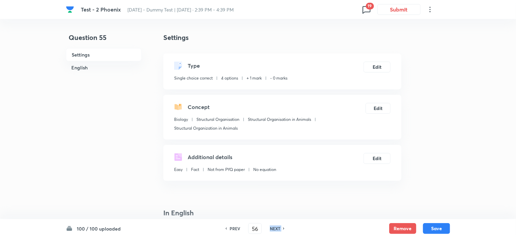
checkbox input "false"
checkbox input "true"
click at [276, 228] on h6 "NEXT" at bounding box center [275, 228] width 10 height 6
type input "57"
checkbox input "false"
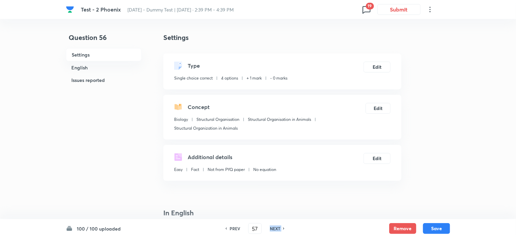
checkbox input "true"
click at [276, 228] on h6 "NEXT" at bounding box center [275, 228] width 10 height 6
type input "58"
checkbox input "true"
click at [276, 228] on h6 "NEXT" at bounding box center [275, 228] width 10 height 6
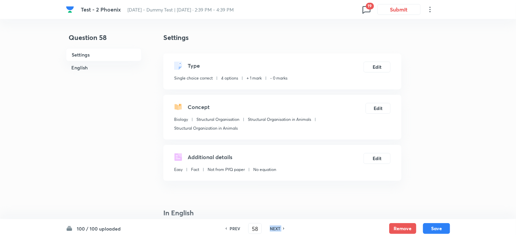
type input "59"
checkbox input "false"
checkbox input "true"
click at [276, 228] on h6 "NEXT" at bounding box center [275, 228] width 10 height 6
type input "60"
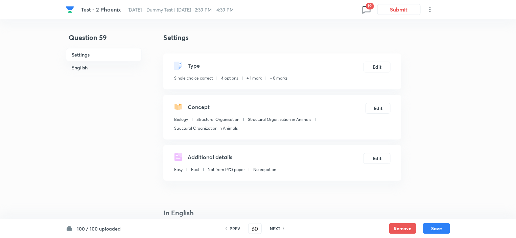
checkbox input "true"
click at [276, 228] on h6 "NEXT" at bounding box center [275, 228] width 10 height 6
type input "61"
checkbox input "false"
checkbox input "true"
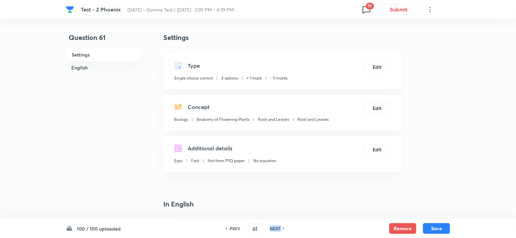
click at [276, 228] on h6 "NEXT" at bounding box center [275, 228] width 10 height 6
type input "62"
checkbox input "false"
checkbox input "true"
click at [276, 228] on h6 "NEXT" at bounding box center [275, 228] width 10 height 6
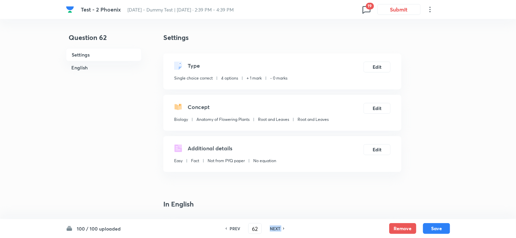
type input "63"
checkbox input "false"
checkbox input "true"
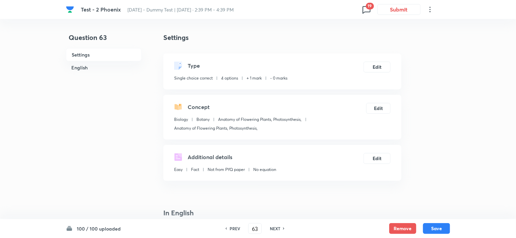
click at [276, 228] on h6 "NEXT" at bounding box center [275, 228] width 10 height 6
type input "64"
checkbox input "true"
click at [276, 228] on h6 "NEXT" at bounding box center [275, 228] width 10 height 6
type input "65"
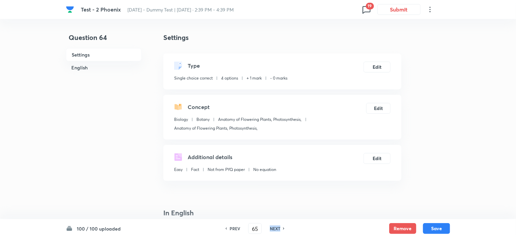
checkbox input "false"
checkbox input "true"
click at [276, 228] on h6 "NEXT" at bounding box center [275, 228] width 10 height 6
type input "66"
checkbox input "false"
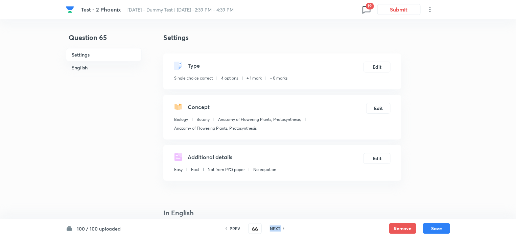
checkbox input "true"
click at [276, 228] on h6 "NEXT" at bounding box center [275, 228] width 10 height 6
type input "67"
checkbox input "false"
checkbox input "true"
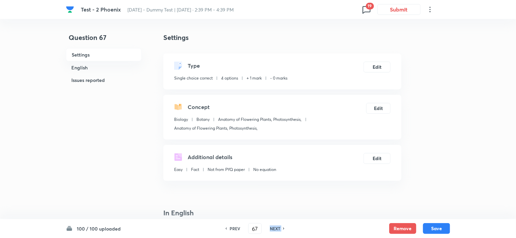
click at [276, 228] on h6 "NEXT" at bounding box center [275, 228] width 10 height 6
type input "68"
checkbox input "false"
checkbox input "true"
click at [276, 228] on h6 "NEXT" at bounding box center [275, 228] width 10 height 6
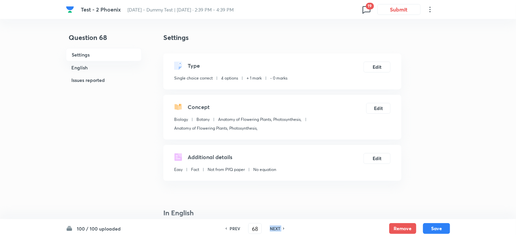
type input "69"
checkbox input "false"
checkbox input "true"
click at [276, 228] on h6 "NEXT" at bounding box center [275, 228] width 10 height 6
type input "70"
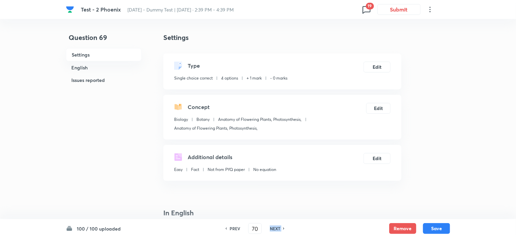
checkbox input "false"
checkbox input "true"
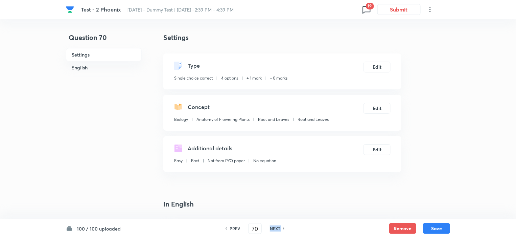
click at [276, 228] on h6 "NEXT" at bounding box center [275, 228] width 10 height 6
type input "71"
checkbox input "false"
checkbox input "true"
click at [276, 228] on h6 "NEXT" at bounding box center [275, 228] width 10 height 6
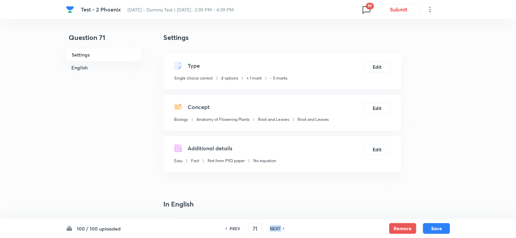
type input "72"
checkbox input "true"
click at [276, 228] on h6 "NEXT" at bounding box center [275, 228] width 10 height 6
type input "73"
click at [276, 228] on h6 "NEXT" at bounding box center [275, 228] width 10 height 6
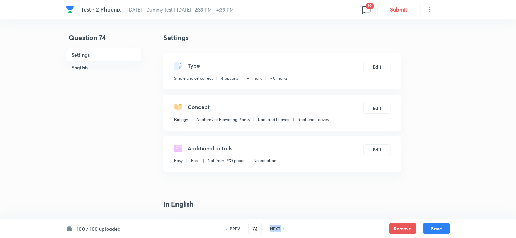
click at [276, 228] on h6 "NEXT" at bounding box center [275, 228] width 10 height 6
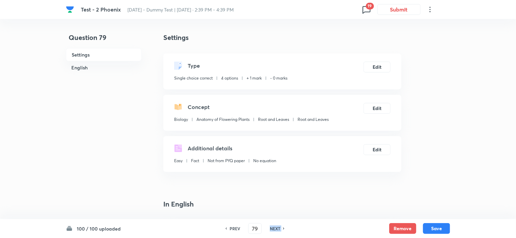
click at [276, 228] on h6 "NEXT" at bounding box center [275, 228] width 10 height 6
click at [235, 228] on h6 "PREV" at bounding box center [234, 228] width 10 height 6
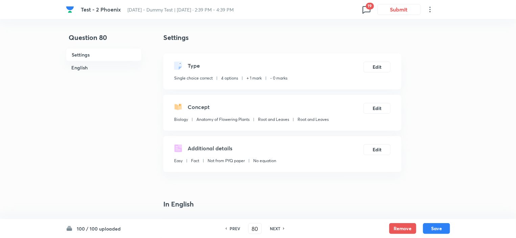
click at [277, 230] on h6 "NEXT" at bounding box center [275, 228] width 10 height 6
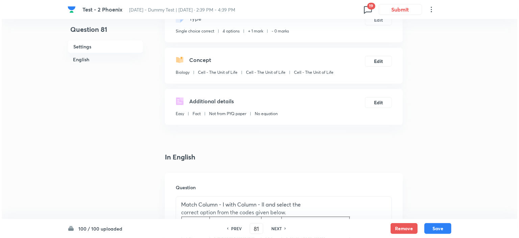
scroll to position [135, 0]
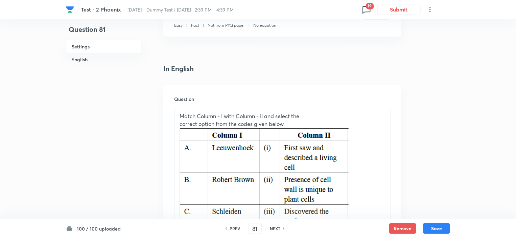
click at [367, 10] on icon at bounding box center [366, 9] width 11 height 11
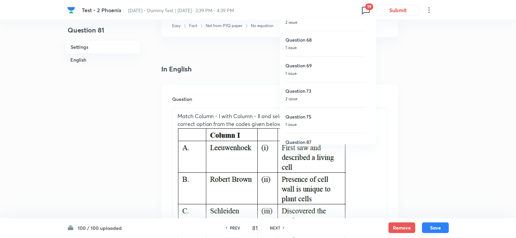
scroll to position [360, 0]
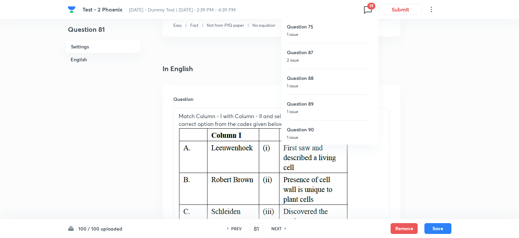
click at [257, 225] on div at bounding box center [259, 119] width 519 height 238
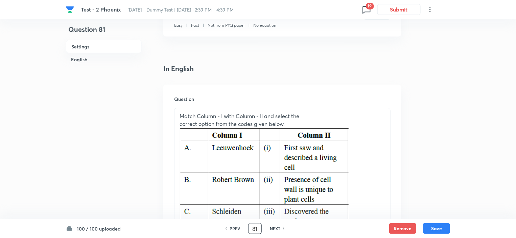
click at [255, 230] on input "81" at bounding box center [254, 228] width 13 height 12
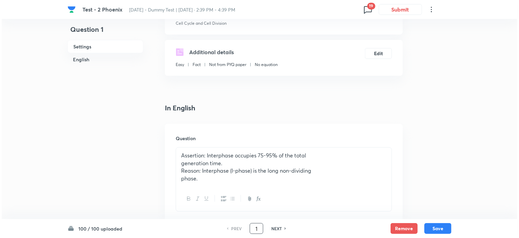
scroll to position [135, 0]
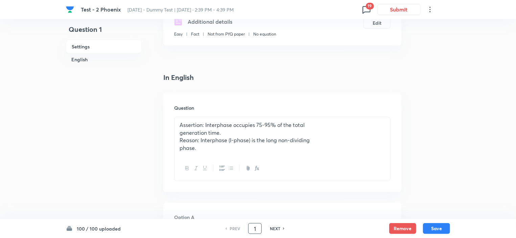
click at [368, 9] on span "19" at bounding box center [370, 6] width 8 height 7
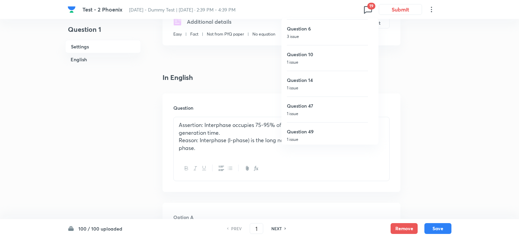
scroll to position [0, 0]
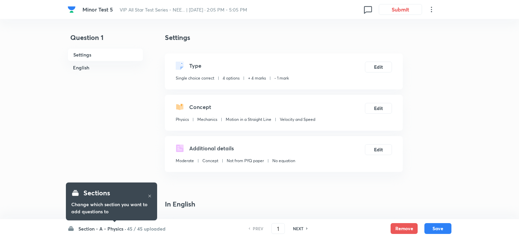
checkbox input "true"
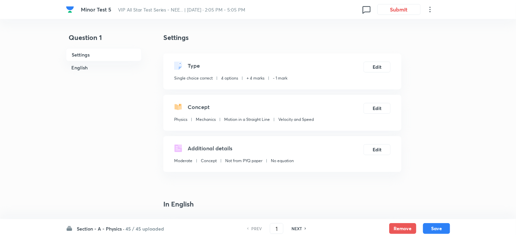
click at [128, 227] on h6 "45 / 45 uploaded" at bounding box center [144, 228] width 39 height 7
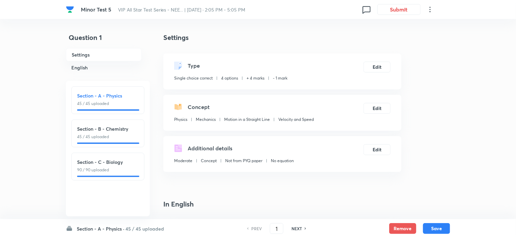
click at [106, 167] on p "90 / 90 uploaded" at bounding box center [107, 170] width 61 height 6
type input "91"
checkbox input "false"
checkbox input "true"
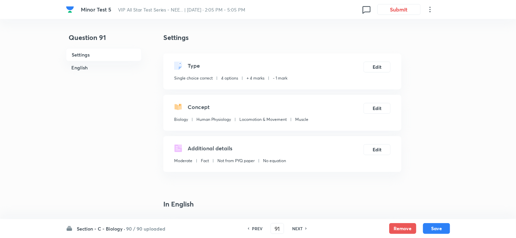
click at [298, 227] on h6 "NEXT" at bounding box center [297, 228] width 10 height 6
type input "92"
checkbox input "true"
click at [298, 227] on h6 "NEXT" at bounding box center [297, 228] width 10 height 6
type input "93"
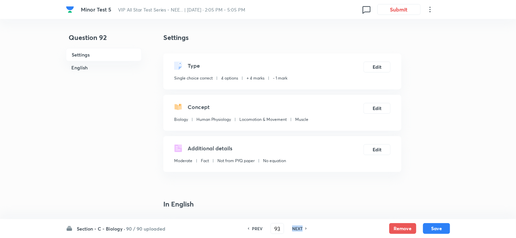
checkbox input "false"
checkbox input "true"
click at [298, 227] on h6 "NEXT" at bounding box center [297, 228] width 10 height 6
type input "94"
checkbox input "false"
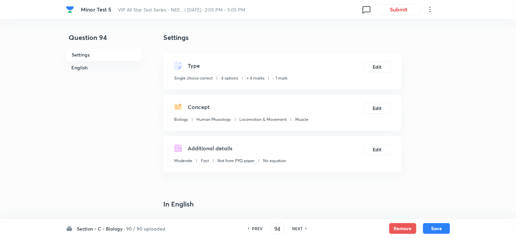
checkbox input "true"
click at [298, 227] on h6 "NEXT" at bounding box center [297, 228] width 10 height 6
type input "95"
checkbox input "false"
checkbox input "true"
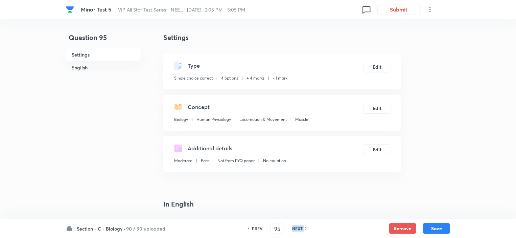
click at [298, 227] on h6 "NEXT" at bounding box center [297, 228] width 10 height 6
type input "96"
checkbox input "false"
checkbox input "true"
click at [298, 227] on h6 "NEXT" at bounding box center [297, 228] width 10 height 6
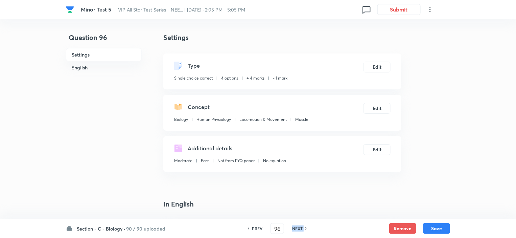
type input "97"
checkbox input "true"
click at [298, 227] on h6 "NEXT" at bounding box center [297, 228] width 10 height 6
type input "98"
checkbox input "false"
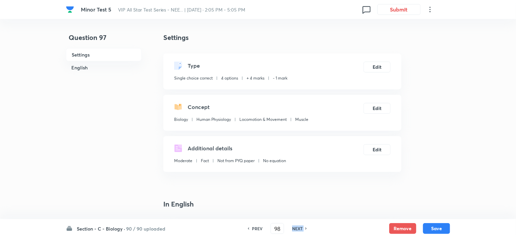
checkbox input "true"
click at [298, 227] on h6 "NEXT" at bounding box center [297, 228] width 10 height 6
type input "99"
checkbox input "false"
checkbox input "true"
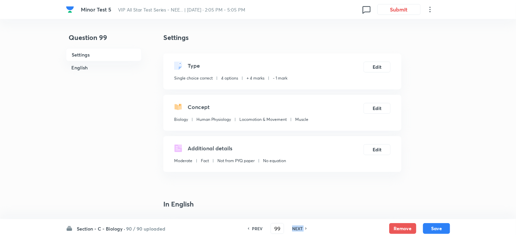
click at [298, 227] on h6 "NEXT" at bounding box center [297, 228] width 10 height 6
type input "100"
checkbox input "false"
checkbox input "true"
click at [298, 227] on h6 "NEXT" at bounding box center [297, 228] width 10 height 6
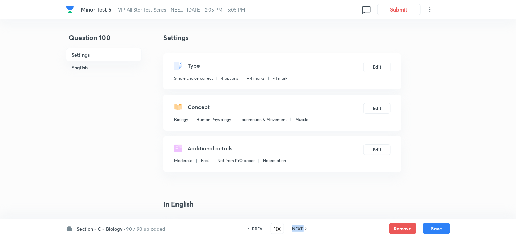
type input "101"
checkbox input "false"
checkbox input "true"
click at [298, 227] on h6 "NEXT" at bounding box center [297, 228] width 10 height 6
type input "102"
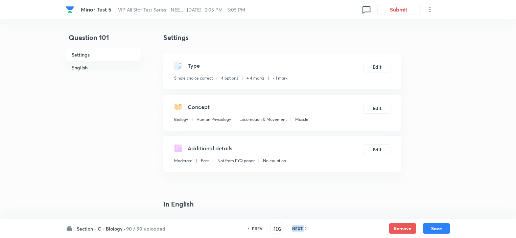
checkbox input "true"
click at [298, 227] on h6 "NEXT" at bounding box center [297, 228] width 10 height 6
type input "103"
checkbox input "false"
checkbox input "true"
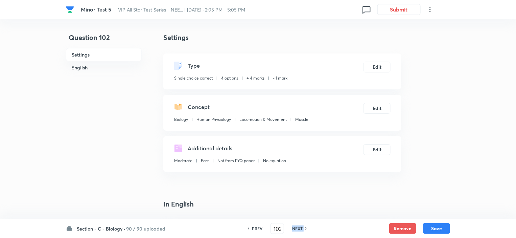
click at [298, 227] on h6 "NEXT" at bounding box center [297, 228] width 10 height 6
type input "104"
checkbox input "false"
checkbox input "true"
click at [298, 227] on h6 "NEXT" at bounding box center [297, 228] width 10 height 6
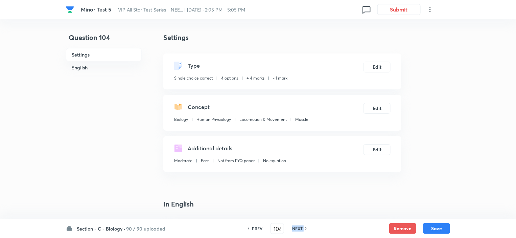
type input "105"
checkbox input "false"
checkbox input "true"
click at [298, 227] on h6 "NEXT" at bounding box center [297, 228] width 10 height 6
type input "106"
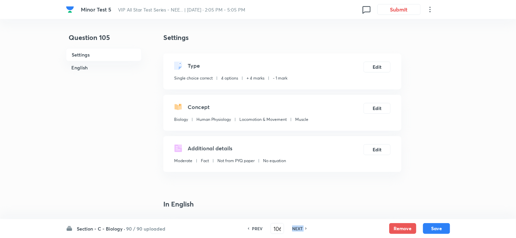
checkbox input "false"
checkbox input "true"
click at [298, 227] on h6 "NEXT" at bounding box center [297, 228] width 10 height 6
type input "107"
checkbox input "false"
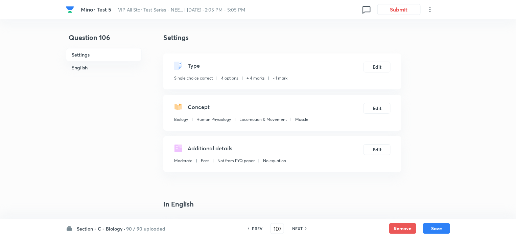
checkbox input "true"
click at [298, 227] on h6 "NEXT" at bounding box center [297, 228] width 10 height 6
type input "108"
checkbox input "false"
checkbox input "true"
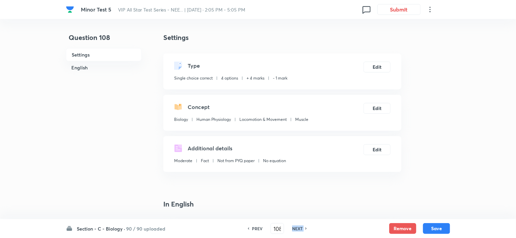
click at [298, 227] on h6 "NEXT" at bounding box center [297, 228] width 10 height 6
type input "109"
checkbox input "true"
click at [298, 227] on h6 "NEXT" at bounding box center [297, 228] width 10 height 6
type input "110"
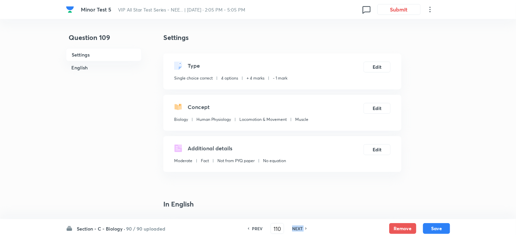
checkbox input "true"
click at [298, 227] on h6 "NEXT" at bounding box center [297, 228] width 10 height 6
type input "111"
checkbox input "false"
checkbox input "true"
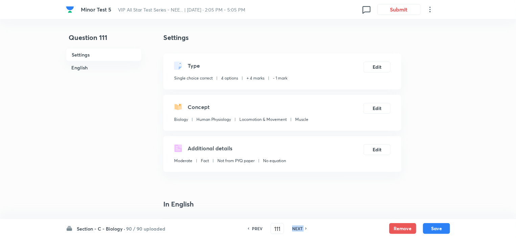
click at [298, 227] on h6 "NEXT" at bounding box center [297, 228] width 10 height 6
type input "112"
checkbox input "false"
checkbox input "true"
click at [298, 227] on h6 "NEXT" at bounding box center [297, 228] width 10 height 6
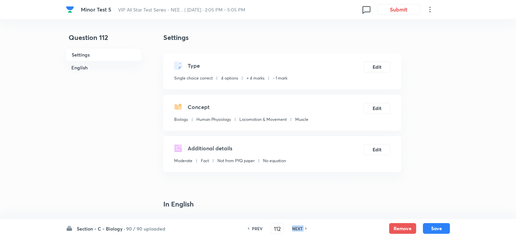
type input "113"
checkbox input "false"
checkbox input "true"
click at [298, 227] on h6 "NEXT" at bounding box center [297, 228] width 10 height 6
type input "114"
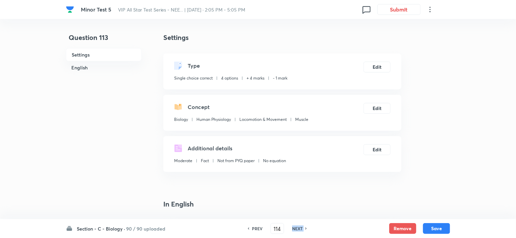
checkbox input "false"
checkbox input "true"
click at [298, 227] on h6 "NEXT" at bounding box center [297, 228] width 10 height 6
type input "115"
checkbox input "false"
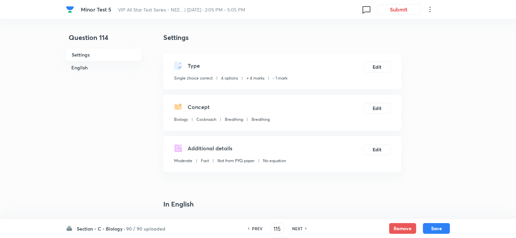
checkbox input "true"
click at [298, 227] on h6 "NEXT" at bounding box center [297, 228] width 10 height 6
type input "116"
checkbox input "true"
click at [298, 227] on h6 "NEXT" at bounding box center [297, 228] width 10 height 6
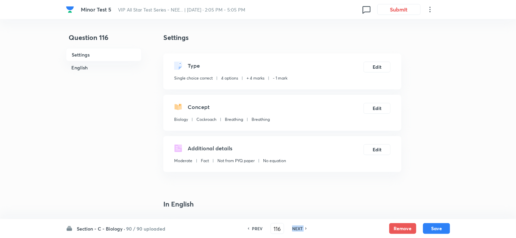
type input "117"
checkbox input "false"
checkbox input "true"
click at [298, 227] on h6 "NEXT" at bounding box center [297, 228] width 10 height 6
type input "118"
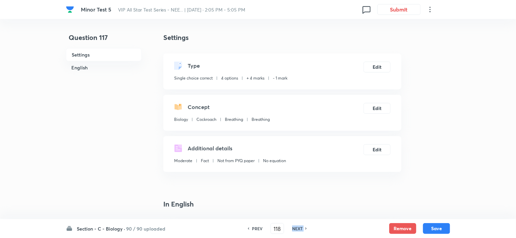
checkbox input "false"
checkbox input "true"
click at [298, 227] on h6 "NEXT" at bounding box center [297, 228] width 10 height 6
type input "119"
checkbox input "false"
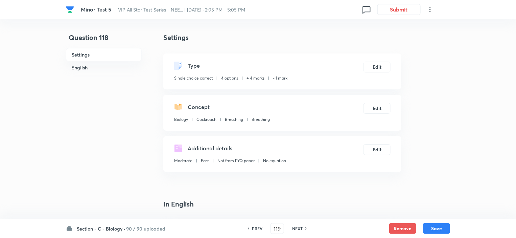
checkbox input "true"
click at [298, 227] on h6 "NEXT" at bounding box center [297, 228] width 10 height 6
type input "120"
checkbox input "false"
checkbox input "true"
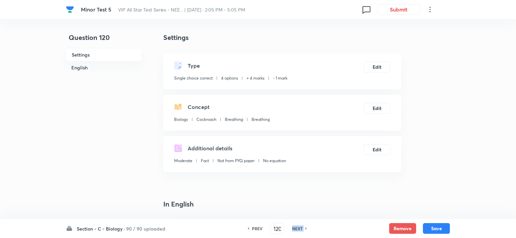
click at [298, 227] on h6 "NEXT" at bounding box center [297, 228] width 10 height 6
type input "121"
checkbox input "false"
checkbox input "true"
click at [299, 231] on div "PREV 121 ​ NEXT" at bounding box center [276, 228] width 87 height 11
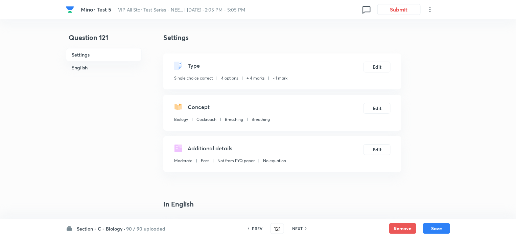
click at [297, 228] on h6 "NEXT" at bounding box center [297, 228] width 10 height 6
type input "122"
checkbox input "false"
checkbox input "true"
click at [297, 228] on h6 "NEXT" at bounding box center [297, 228] width 10 height 6
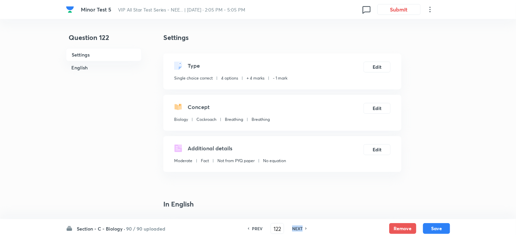
type input "123"
checkbox input "true"
click at [297, 228] on h6 "NEXT" at bounding box center [297, 228] width 10 height 6
type input "124"
checkbox input "false"
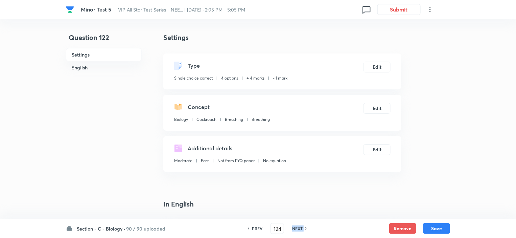
checkbox input "true"
click at [297, 228] on h6 "NEXT" at bounding box center [297, 228] width 10 height 6
type input "125"
checkbox input "false"
checkbox input "true"
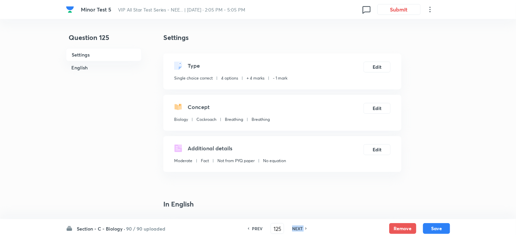
click at [297, 228] on h6 "NEXT" at bounding box center [297, 228] width 10 height 6
type input "126"
checkbox input "false"
checkbox input "true"
click at [297, 228] on h6 "NEXT" at bounding box center [297, 228] width 10 height 6
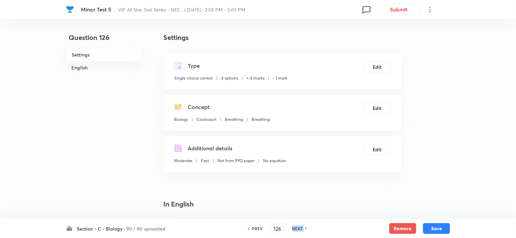
type input "127"
checkbox input "false"
checkbox input "true"
click at [297, 228] on h6 "NEXT" at bounding box center [297, 228] width 10 height 6
type input "128"
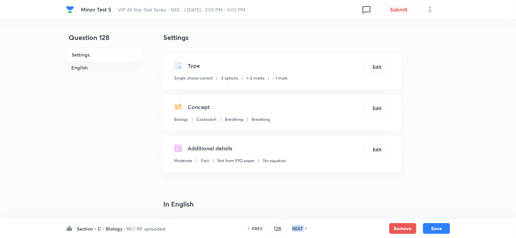
checkbox input "false"
checkbox input "true"
click at [297, 228] on h6 "NEXT" at bounding box center [297, 228] width 10 height 6
type input "129"
checkbox input "false"
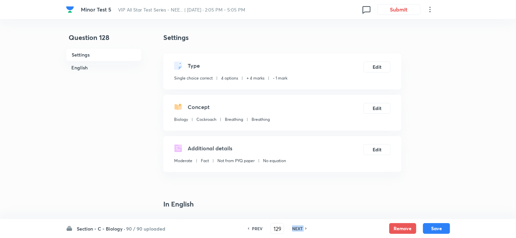
checkbox input "true"
click at [297, 228] on h6 "NEXT" at bounding box center [297, 228] width 10 height 6
type input "130"
checkbox input "true"
click at [297, 228] on h6 "NEXT" at bounding box center [297, 228] width 10 height 6
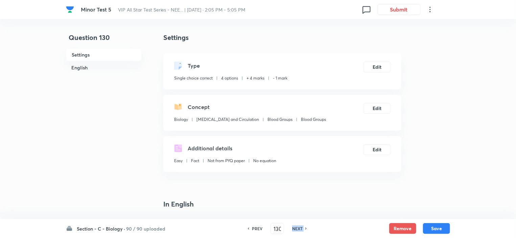
type input "131"
checkbox input "false"
checkbox input "true"
click at [297, 228] on h6 "NEXT" at bounding box center [297, 228] width 10 height 6
type input "132"
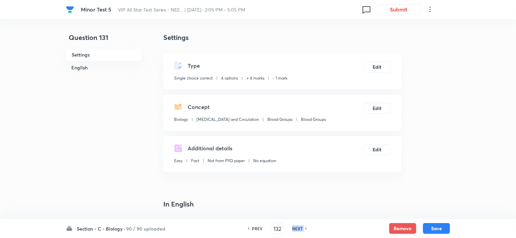
checkbox input "false"
checkbox input "true"
click at [297, 228] on h6 "NEXT" at bounding box center [297, 228] width 10 height 6
type input "133"
checkbox input "false"
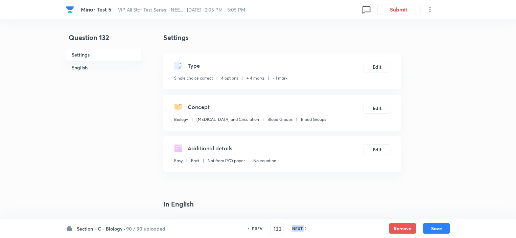
checkbox input "true"
click at [297, 228] on h6 "NEXT" at bounding box center [297, 228] width 10 height 6
type input "134"
checkbox input "false"
checkbox input "true"
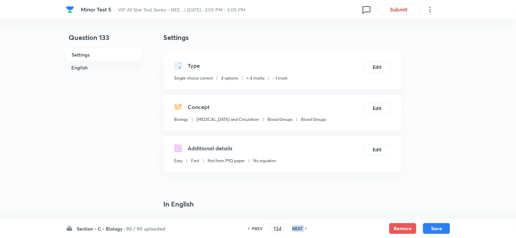
click at [297, 228] on h6 "NEXT" at bounding box center [297, 228] width 10 height 6
type input "135"
checkbox input "false"
checkbox input "true"
click at [297, 228] on h6 "NEXT" at bounding box center [297, 228] width 10 height 6
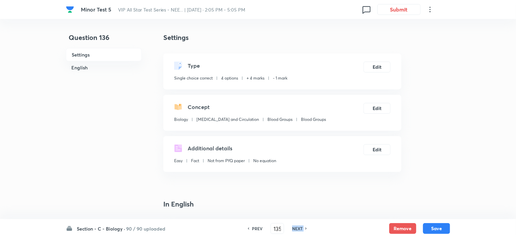
type input "136"
checkbox input "false"
checkbox input "true"
click at [297, 228] on h6 "NEXT" at bounding box center [297, 228] width 10 height 6
type input "137"
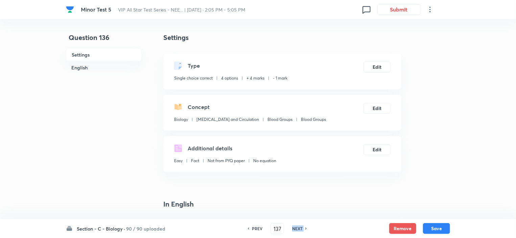
checkbox input "false"
checkbox input "true"
click at [297, 228] on h6 "NEXT" at bounding box center [297, 228] width 10 height 6
type input "138"
checkbox input "false"
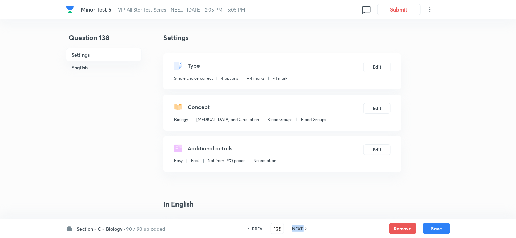
checkbox input "true"
click at [297, 228] on h6 "NEXT" at bounding box center [297, 228] width 10 height 6
type input "139"
checkbox input "false"
checkbox input "true"
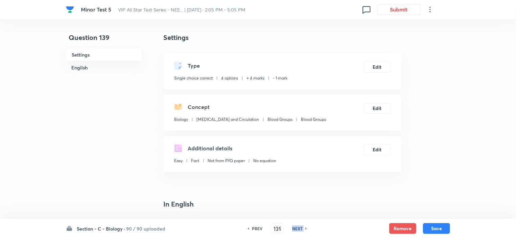
click at [297, 228] on h6 "NEXT" at bounding box center [297, 228] width 10 height 6
type input "140"
checkbox input "false"
checkbox input "true"
click at [297, 228] on h6 "NEXT" at bounding box center [297, 228] width 10 height 6
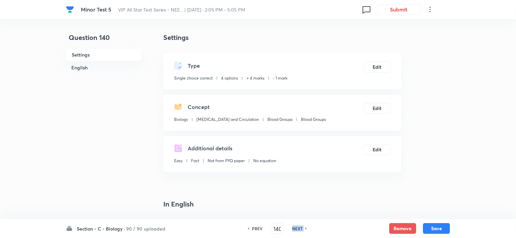
type input "141"
checkbox input "false"
checkbox input "true"
click at [297, 228] on h6 "NEXT" at bounding box center [297, 228] width 10 height 6
type input "142"
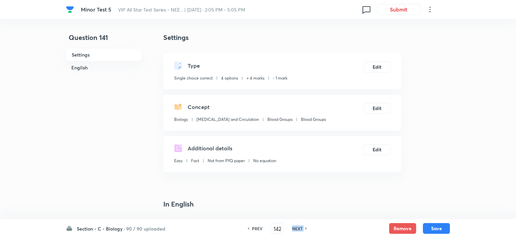
checkbox input "true"
click at [297, 228] on h6 "NEXT" at bounding box center [297, 228] width 10 height 6
type input "143"
checkbox input "true"
click at [297, 228] on h6 "NEXT" at bounding box center [297, 228] width 10 height 6
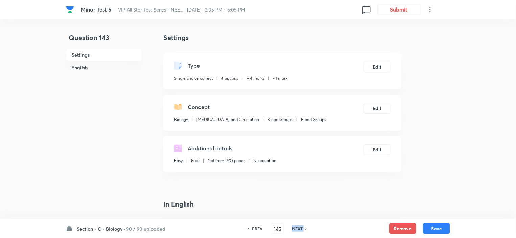
type input "144"
checkbox input "false"
checkbox input "true"
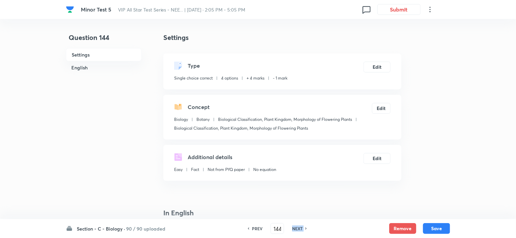
click at [297, 228] on h6 "NEXT" at bounding box center [297, 228] width 10 height 6
type input "145"
checkbox input "false"
checkbox input "true"
click at [297, 228] on h6 "NEXT" at bounding box center [297, 228] width 10 height 6
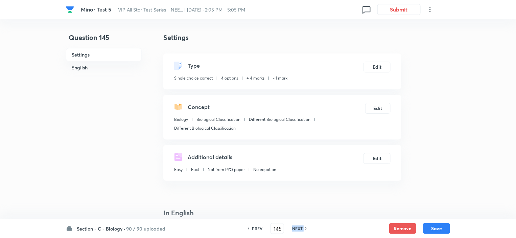
type input "146"
checkbox input "true"
click at [297, 228] on h6 "NEXT" at bounding box center [297, 228] width 10 height 6
type input "147"
checkbox input "true"
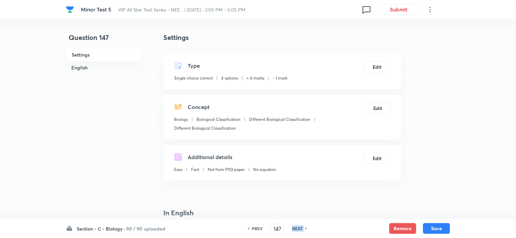
click at [297, 228] on h6 "NEXT" at bounding box center [297, 228] width 10 height 6
type input "148"
checkbox input "false"
checkbox input "true"
click at [297, 228] on h6 "NEXT" at bounding box center [297, 228] width 10 height 6
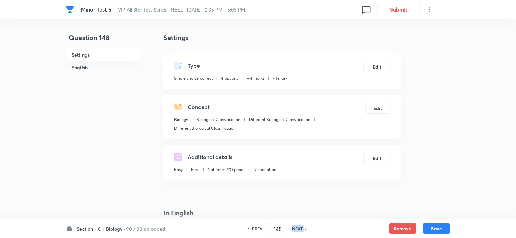
type input "149"
checkbox input "false"
checkbox input "true"
click at [254, 225] on h6 "PREV" at bounding box center [257, 228] width 10 height 6
type input "148"
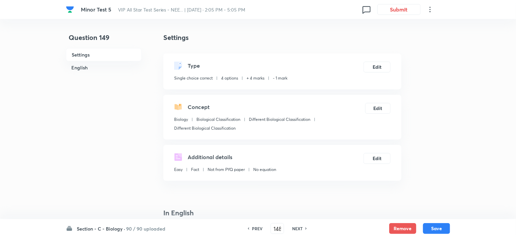
checkbox input "false"
checkbox input "true"
click at [254, 225] on h6 "PREV" at bounding box center [257, 228] width 10 height 6
type input "147"
checkbox input "false"
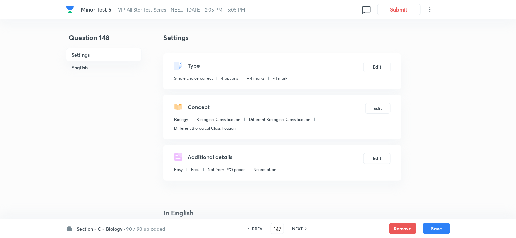
checkbox input "true"
click at [254, 225] on h6 "PREV" at bounding box center [257, 228] width 10 height 6
type input "146"
checkbox input "true"
click at [254, 225] on h6 "PREV" at bounding box center [257, 228] width 10 height 6
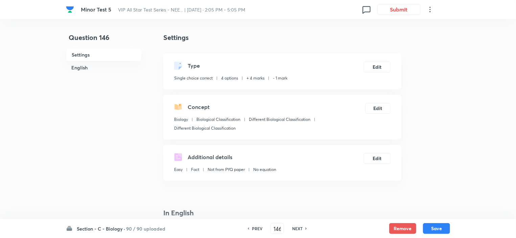
type input "145"
checkbox input "true"
click at [254, 225] on h6 "PREV" at bounding box center [257, 228] width 10 height 6
type input "144"
checkbox input "false"
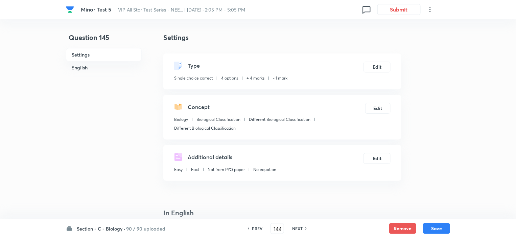
checkbox input "true"
click at [293, 227] on h6 "NEXT" at bounding box center [297, 228] width 10 height 6
type input "145"
checkbox input "false"
checkbox input "true"
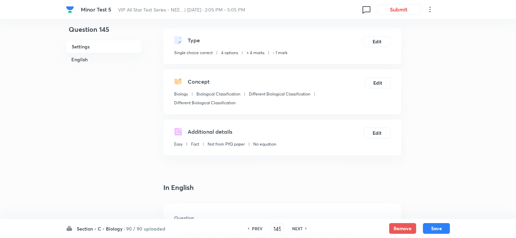
scroll to position [68, 0]
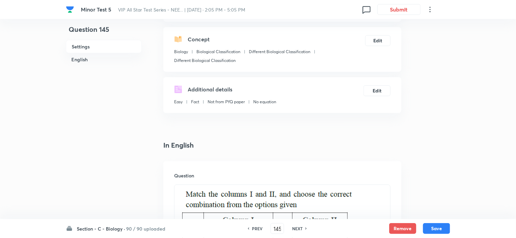
click at [301, 227] on h6 "NEXT" at bounding box center [297, 228] width 10 height 6
type input "146"
checkbox input "true"
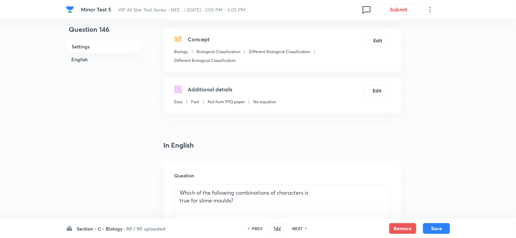
click at [301, 227] on h6 "NEXT" at bounding box center [297, 228] width 10 height 6
type input "147"
checkbox input "true"
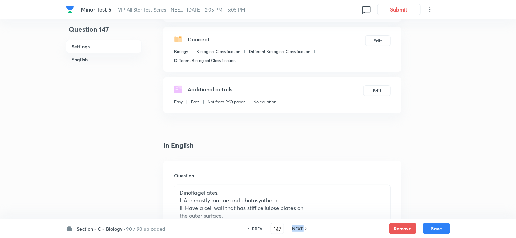
click at [301, 227] on h6 "NEXT" at bounding box center [297, 228] width 10 height 6
type input "148"
checkbox input "false"
checkbox input "true"
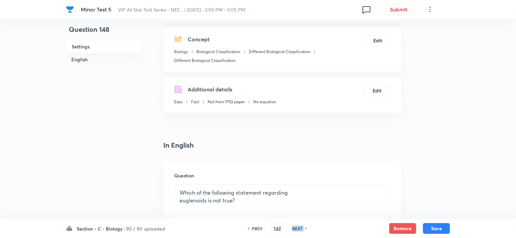
click at [301, 227] on h6 "NEXT" at bounding box center [297, 228] width 10 height 6
type input "149"
checkbox input "false"
checkbox input "true"
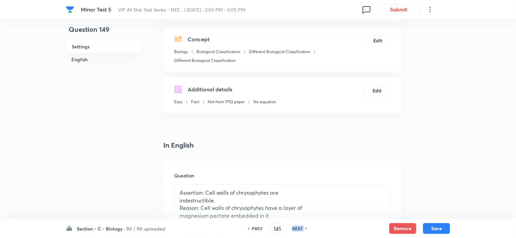
click at [301, 227] on h6 "NEXT" at bounding box center [297, 228] width 10 height 6
type input "150"
checkbox input "false"
checkbox input "true"
click at [301, 227] on h6 "NEXT" at bounding box center [297, 228] width 10 height 6
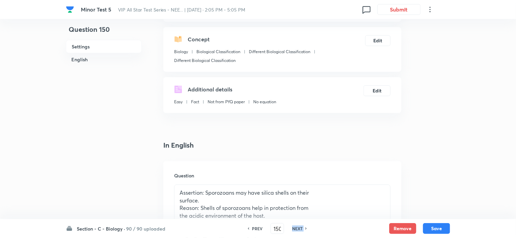
type input "151"
checkbox input "false"
checkbox input "true"
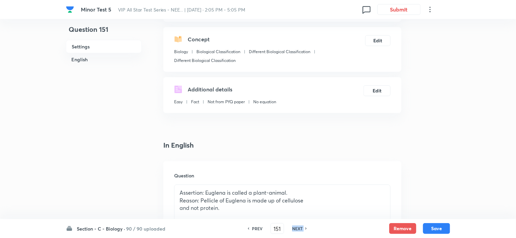
click at [301, 227] on h6 "NEXT" at bounding box center [297, 228] width 10 height 6
type input "152"
checkbox input "false"
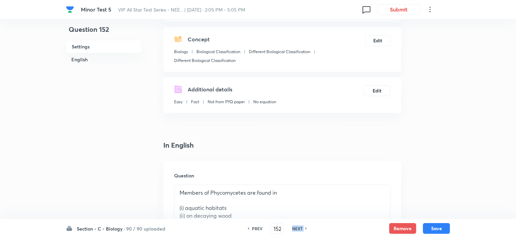
click at [301, 227] on h6 "NEXT" at bounding box center [297, 228] width 10 height 6
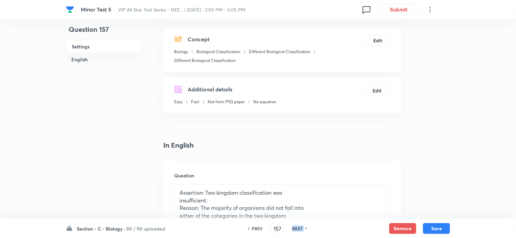
click at [301, 227] on h6 "NEXT" at bounding box center [297, 228] width 10 height 6
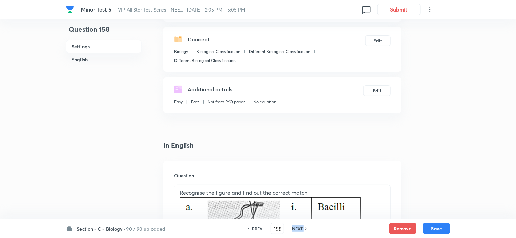
click at [301, 227] on h6 "NEXT" at bounding box center [297, 228] width 10 height 6
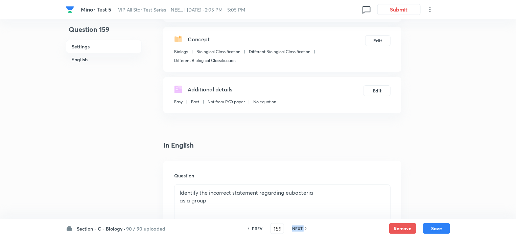
click at [301, 227] on h6 "NEXT" at bounding box center [297, 228] width 10 height 6
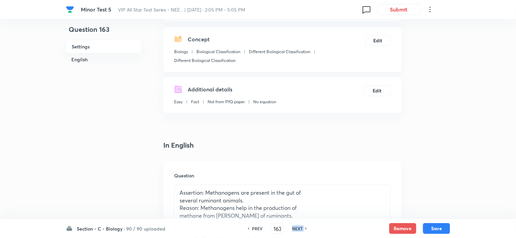
click at [301, 227] on h6 "NEXT" at bounding box center [297, 228] width 10 height 6
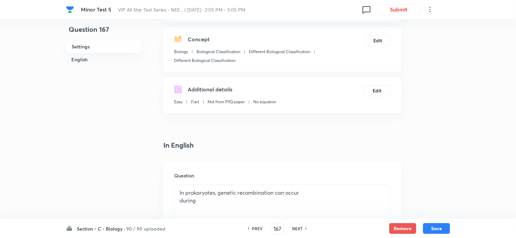
click at [301, 227] on h6 "NEXT" at bounding box center [297, 228] width 10 height 6
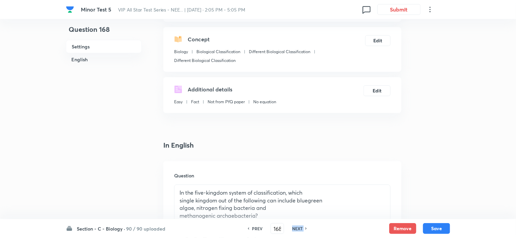
click at [301, 227] on h6 "NEXT" at bounding box center [297, 228] width 10 height 6
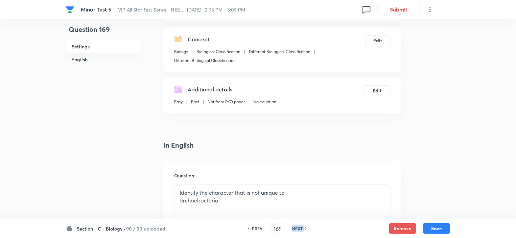
click at [301, 227] on h6 "NEXT" at bounding box center [297, 228] width 10 height 6
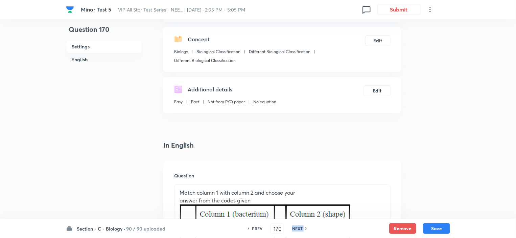
click at [301, 227] on h6 "NEXT" at bounding box center [297, 228] width 10 height 6
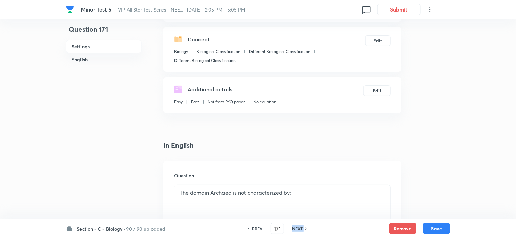
click at [301, 227] on h6 "NEXT" at bounding box center [297, 228] width 10 height 6
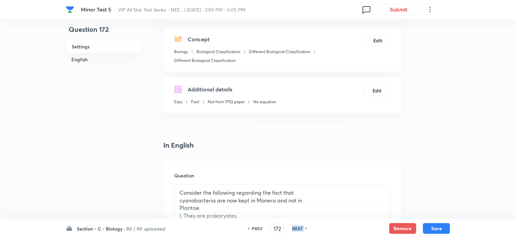
click at [301, 227] on h6 "NEXT" at bounding box center [297, 228] width 10 height 6
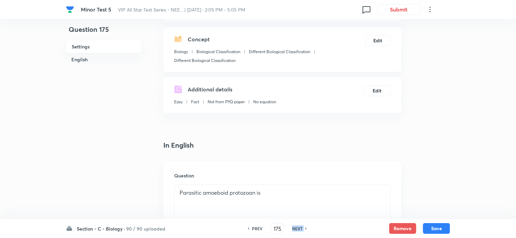
click at [301, 227] on h6 "NEXT" at bounding box center [297, 228] width 10 height 6
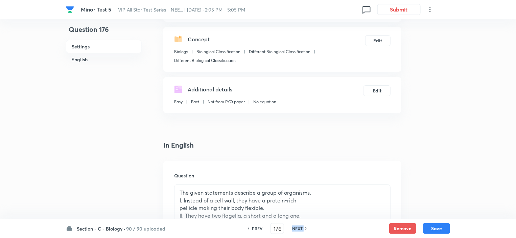
click at [301, 227] on h6 "NEXT" at bounding box center [297, 228] width 10 height 6
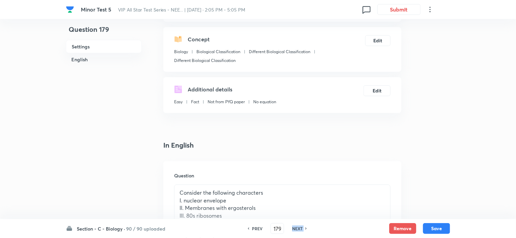
click at [301, 227] on h6 "NEXT" at bounding box center [297, 228] width 10 height 6
click at [256, 227] on h6 "PREV" at bounding box center [257, 228] width 10 height 6
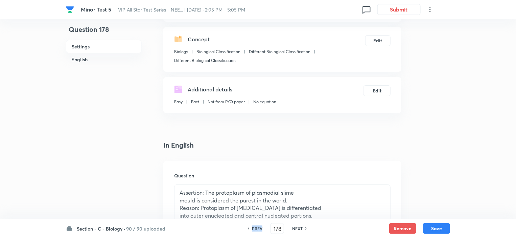
click at [256, 227] on h6 "PREV" at bounding box center [257, 228] width 10 height 6
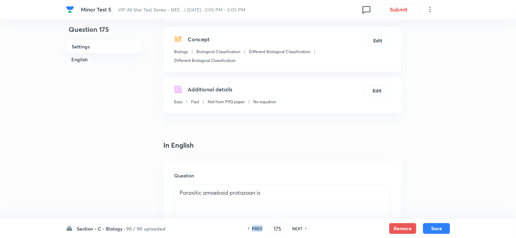
click at [256, 227] on h6 "PREV" at bounding box center [257, 228] width 10 height 6
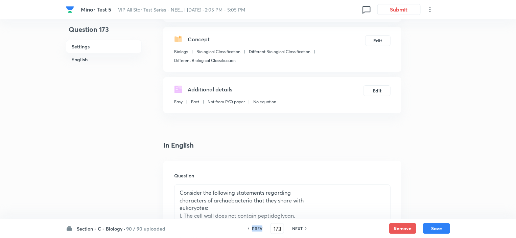
click at [256, 227] on h6 "PREV" at bounding box center [257, 228] width 10 height 6
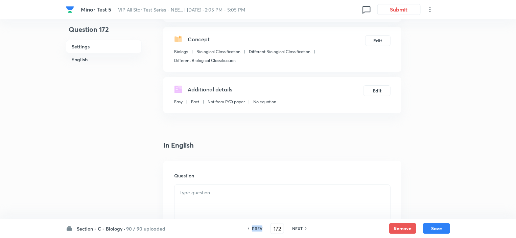
click at [256, 227] on h6 "PREV" at bounding box center [257, 228] width 10 height 6
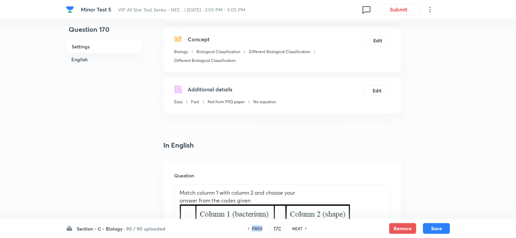
click at [256, 227] on h6 "PREV" at bounding box center [257, 228] width 10 height 6
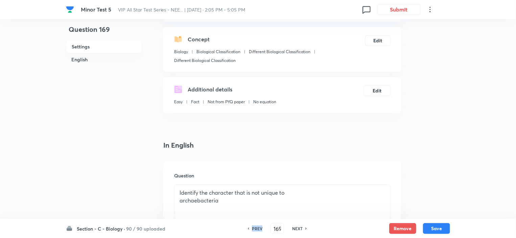
click at [256, 227] on h6 "PREV" at bounding box center [257, 228] width 10 height 6
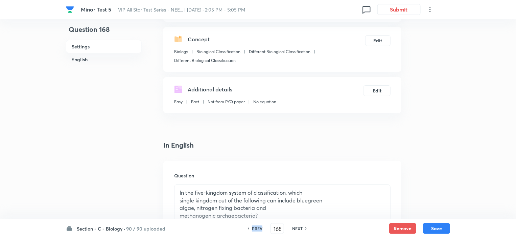
click at [256, 227] on h6 "PREV" at bounding box center [257, 228] width 10 height 6
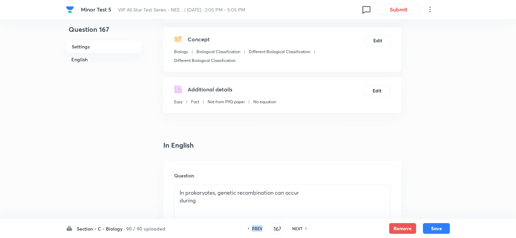
click at [256, 227] on h6 "PREV" at bounding box center [257, 228] width 10 height 6
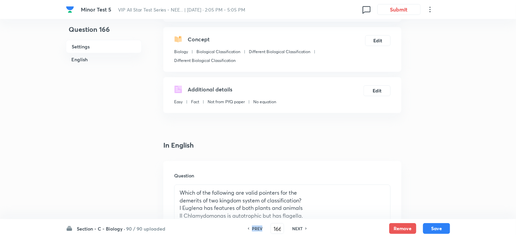
click at [256, 227] on h6 "PREV" at bounding box center [257, 228] width 10 height 6
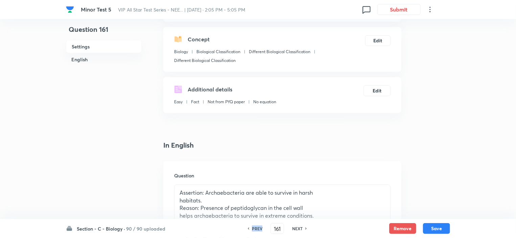
click at [256, 227] on h6 "PREV" at bounding box center [257, 228] width 10 height 6
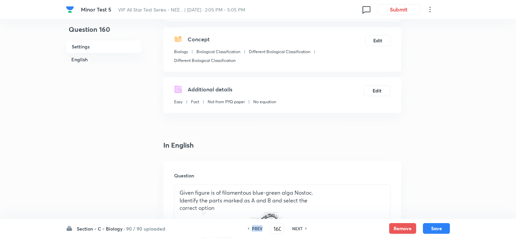
click at [256, 227] on h6 "PREV" at bounding box center [257, 228] width 10 height 6
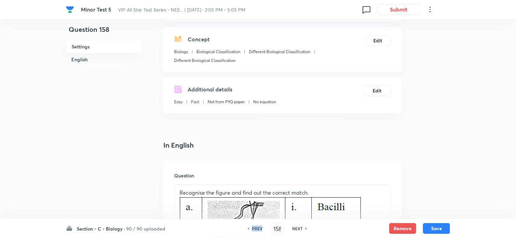
click at [256, 227] on h6 "PREV" at bounding box center [257, 228] width 10 height 6
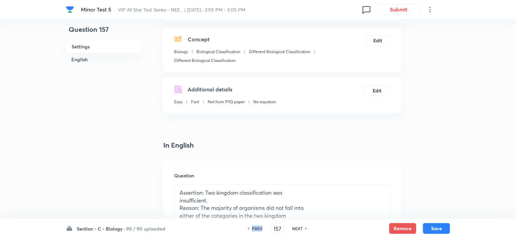
click at [256, 227] on h6 "PREV" at bounding box center [257, 228] width 10 height 6
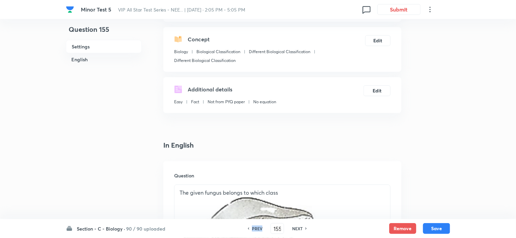
click at [256, 227] on h6 "PREV" at bounding box center [257, 228] width 10 height 6
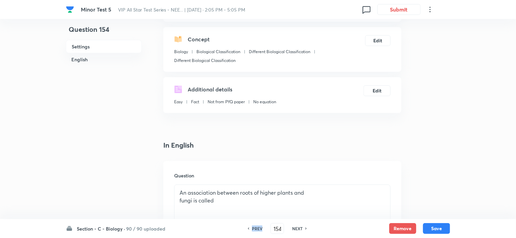
click at [256, 227] on h6 "PREV" at bounding box center [257, 228] width 10 height 6
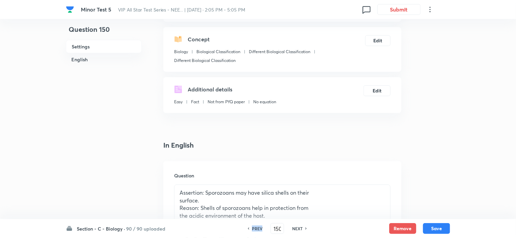
click at [256, 227] on h6 "PREV" at bounding box center [257, 228] width 10 height 6
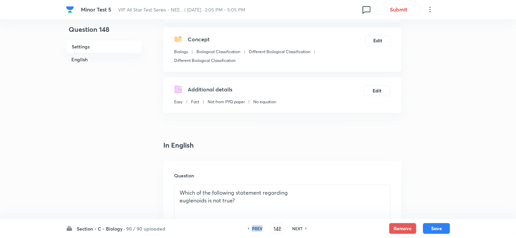
click at [256, 227] on h6 "PREV" at bounding box center [257, 228] width 10 height 6
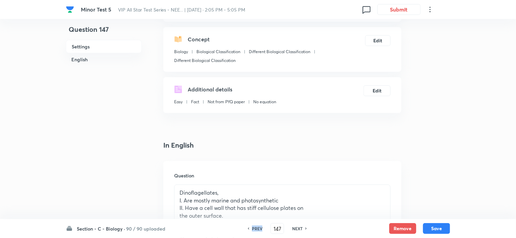
click at [256, 227] on h6 "PREV" at bounding box center [257, 228] width 10 height 6
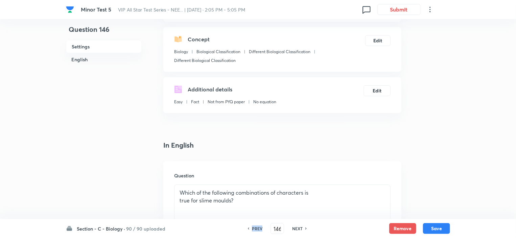
click at [256, 227] on h6 "PREV" at bounding box center [257, 228] width 10 height 6
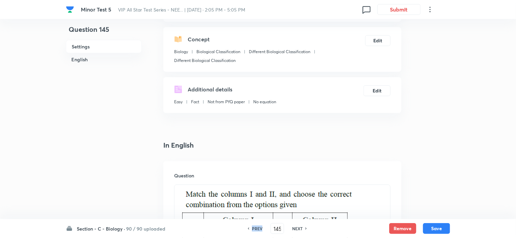
click at [256, 227] on h6 "PREV" at bounding box center [257, 228] width 10 height 6
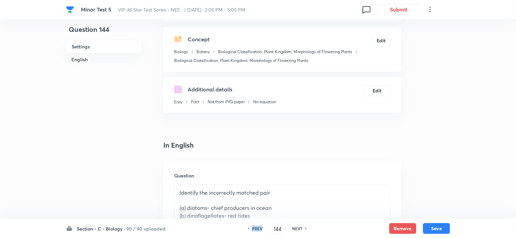
click at [256, 227] on h6 "PREV" at bounding box center [257, 228] width 10 height 6
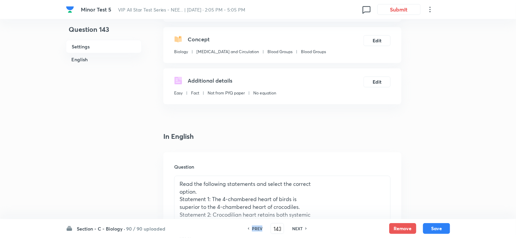
click at [256, 227] on h6 "PREV" at bounding box center [257, 228] width 10 height 6
click at [292, 226] on h6 "NEXT" at bounding box center [297, 228] width 10 height 6
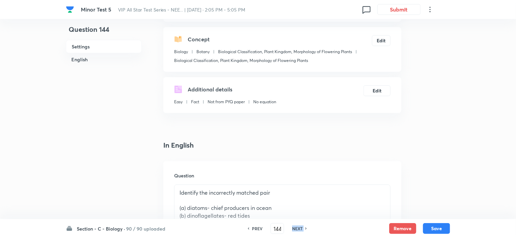
click at [292, 226] on h6 "NEXT" at bounding box center [297, 228] width 10 height 6
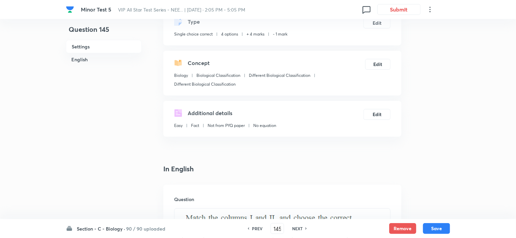
scroll to position [0, 0]
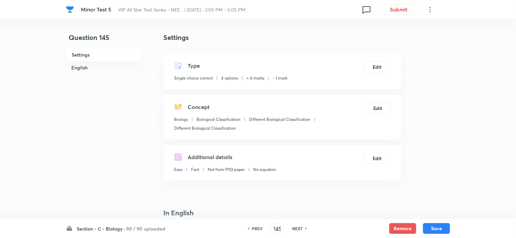
click at [254, 227] on h6 "PREV" at bounding box center [257, 228] width 10 height 6
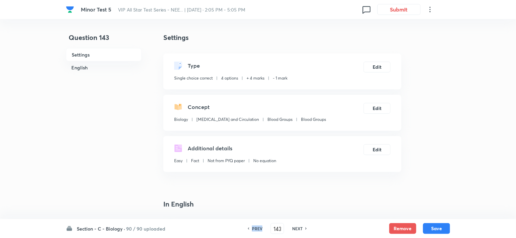
click at [254, 227] on h6 "PREV" at bounding box center [257, 228] width 10 height 6
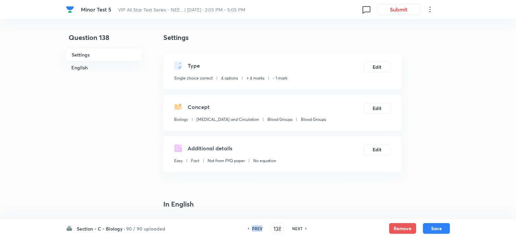
click at [254, 227] on h6 "PREV" at bounding box center [257, 228] width 10 height 6
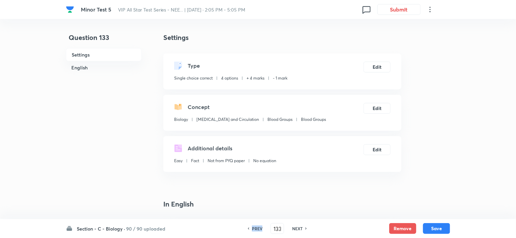
click at [254, 227] on h6 "PREV" at bounding box center [257, 228] width 10 height 6
click at [146, 225] on h6 "90 / 90 uploaded" at bounding box center [145, 228] width 39 height 7
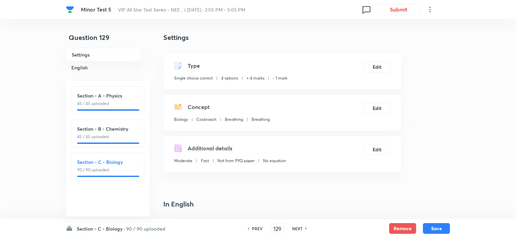
click at [114, 160] on h6 "Section - C - Biology" at bounding box center [107, 161] width 61 height 7
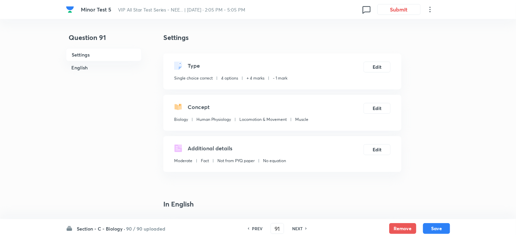
click at [288, 225] on div "PREV 91 ​ NEXT" at bounding box center [276, 228] width 87 height 11
click at [297, 227] on h6 "NEXT" at bounding box center [297, 228] width 10 height 6
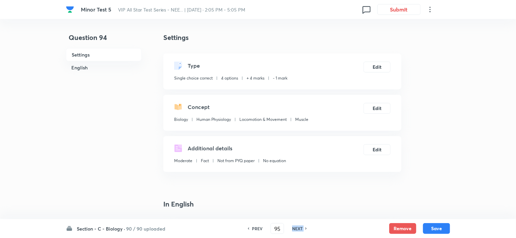
click at [297, 227] on h6 "NEXT" at bounding box center [297, 228] width 10 height 6
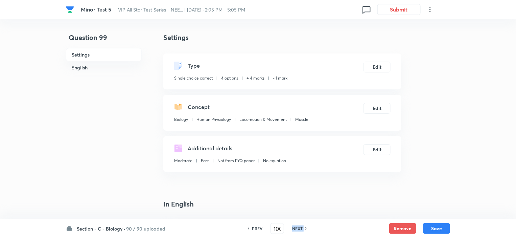
click at [297, 227] on h6 "NEXT" at bounding box center [297, 228] width 10 height 6
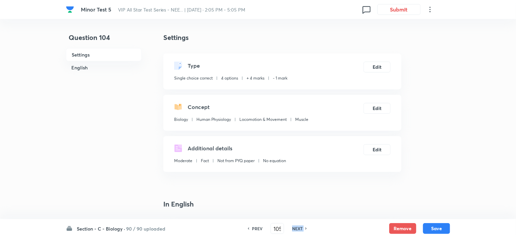
click at [297, 227] on h6 "NEXT" at bounding box center [297, 228] width 10 height 6
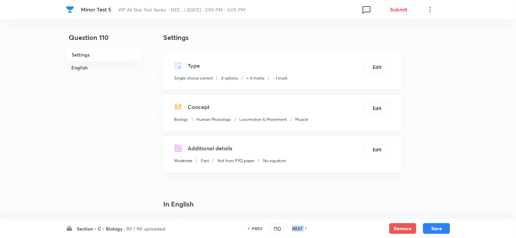
click at [297, 227] on h6 "NEXT" at bounding box center [297, 228] width 10 height 6
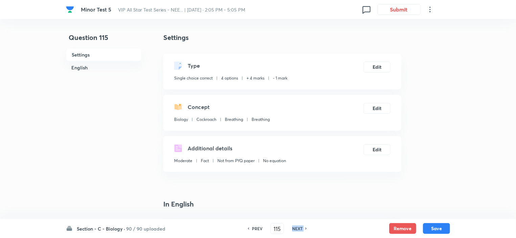
click at [297, 227] on h6 "NEXT" at bounding box center [297, 228] width 10 height 6
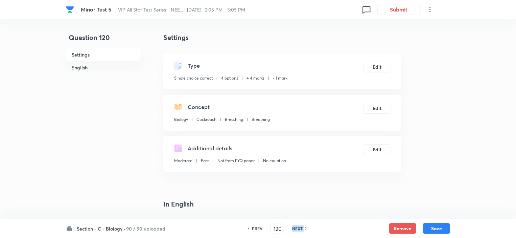
click at [297, 227] on h6 "NEXT" at bounding box center [297, 228] width 10 height 6
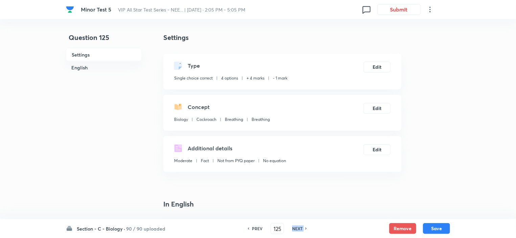
click at [297, 227] on h6 "NEXT" at bounding box center [297, 228] width 10 height 6
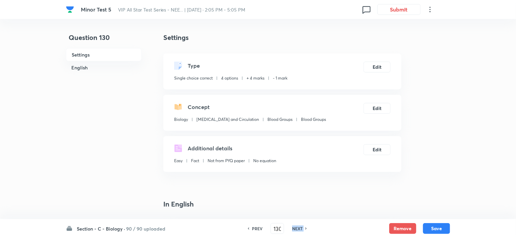
click at [297, 227] on h6 "NEXT" at bounding box center [297, 228] width 10 height 6
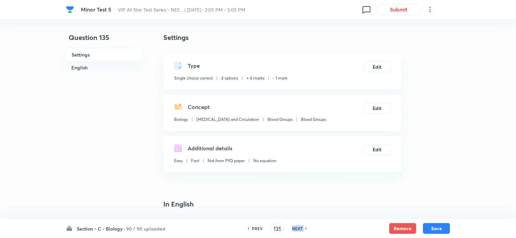
click at [297, 227] on h6 "NEXT" at bounding box center [297, 228] width 10 height 6
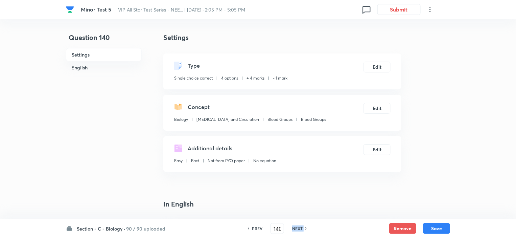
click at [297, 227] on h6 "NEXT" at bounding box center [297, 228] width 10 height 6
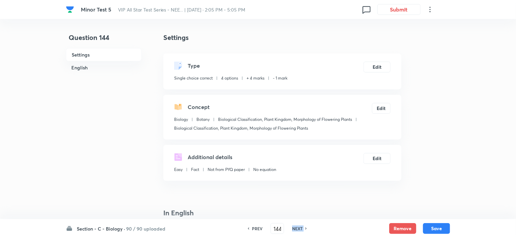
click at [297, 227] on h6 "NEXT" at bounding box center [297, 228] width 10 height 6
click at [261, 227] on h6 "PREV" at bounding box center [257, 228] width 10 height 6
click at [299, 226] on h6 "NEXT" at bounding box center [297, 228] width 10 height 6
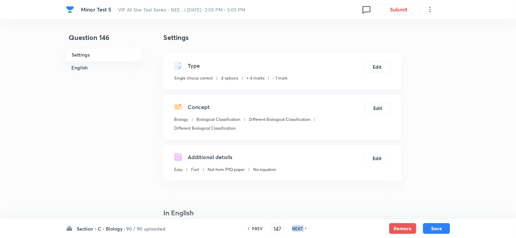
click at [299, 226] on h6 "NEXT" at bounding box center [297, 228] width 10 height 6
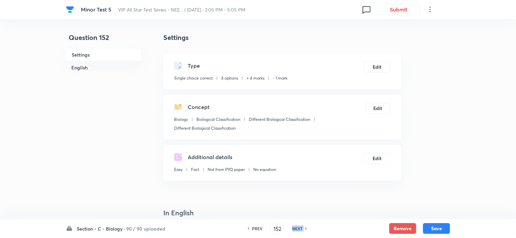
click at [299, 226] on h6 "NEXT" at bounding box center [297, 228] width 10 height 6
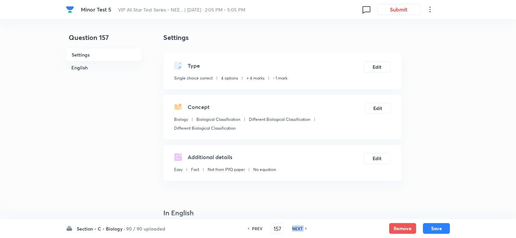
click at [299, 226] on h6 "NEXT" at bounding box center [297, 228] width 10 height 6
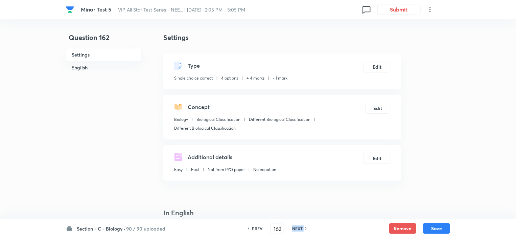
click at [299, 226] on h6 "NEXT" at bounding box center [297, 228] width 10 height 6
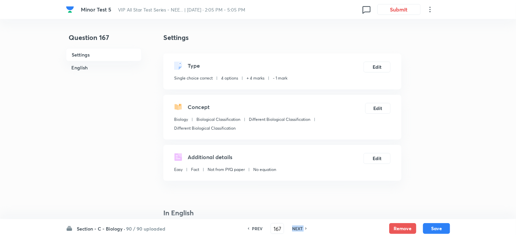
click at [299, 226] on h6 "NEXT" at bounding box center [297, 228] width 10 height 6
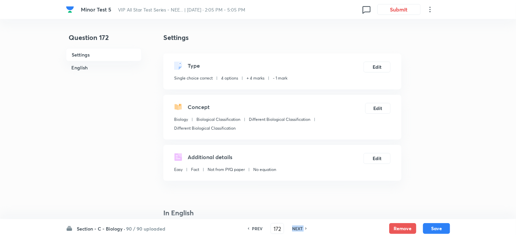
click at [299, 226] on h6 "NEXT" at bounding box center [297, 228] width 10 height 6
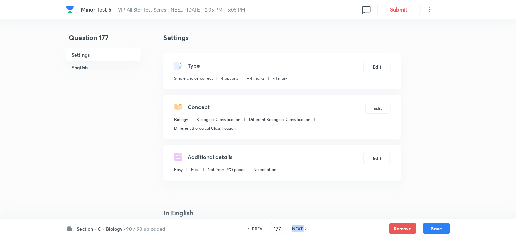
click at [299, 226] on h6 "NEXT" at bounding box center [297, 228] width 10 height 6
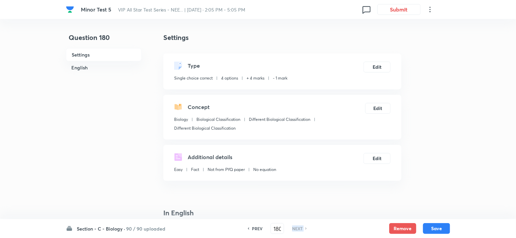
click at [299, 226] on h6 "NEXT" at bounding box center [297, 228] width 10 height 6
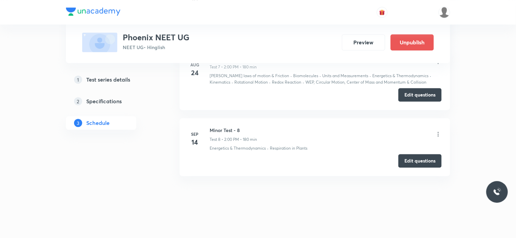
click at [438, 130] on icon at bounding box center [437, 133] width 7 height 7
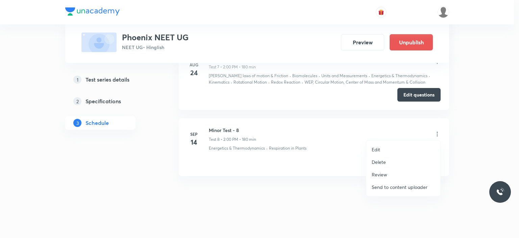
click at [472, 157] on div at bounding box center [259, 119] width 519 height 238
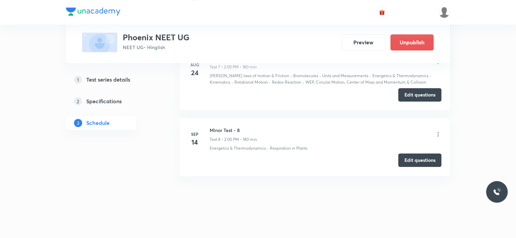
click at [409, 161] on button "Edit questions" at bounding box center [419, 160] width 43 height 14
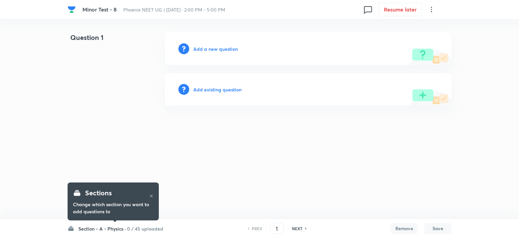
click at [146, 228] on h6 "0 / 45 uploaded" at bounding box center [145, 228] width 36 height 7
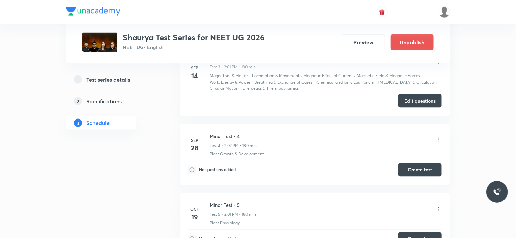
scroll to position [451, 0]
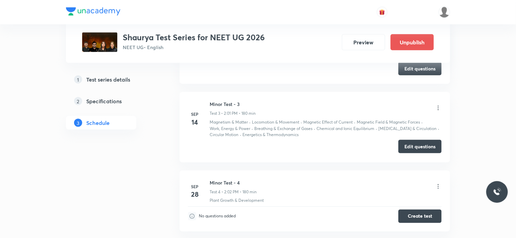
click at [419, 148] on button "Edit questions" at bounding box center [419, 147] width 43 height 14
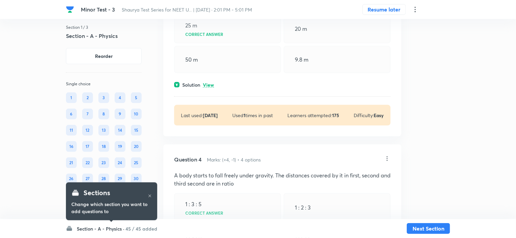
click at [94, 227] on h6 "Section - A - Physics ·" at bounding box center [101, 228] width 48 height 7
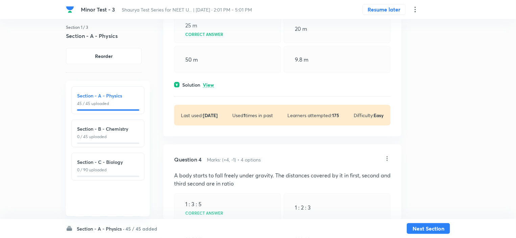
scroll to position [203, 0]
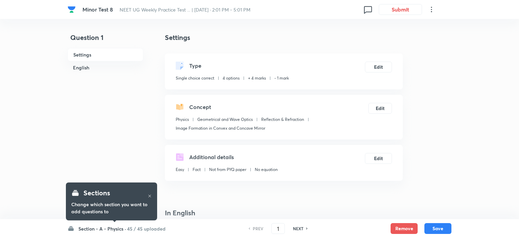
checkbox input "true"
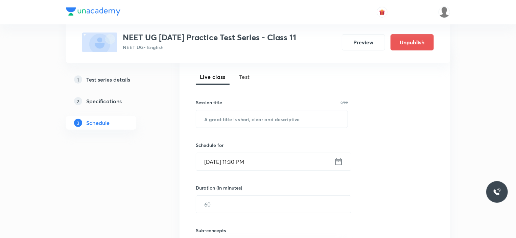
scroll to position [1137, 0]
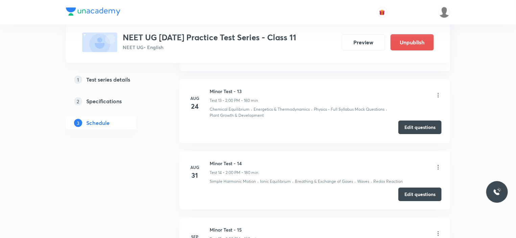
click at [409, 134] on button "Edit questions" at bounding box center [419, 127] width 43 height 14
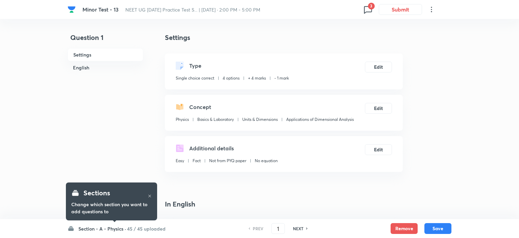
checkbox input "true"
